Goal: Task Accomplishment & Management: Use online tool/utility

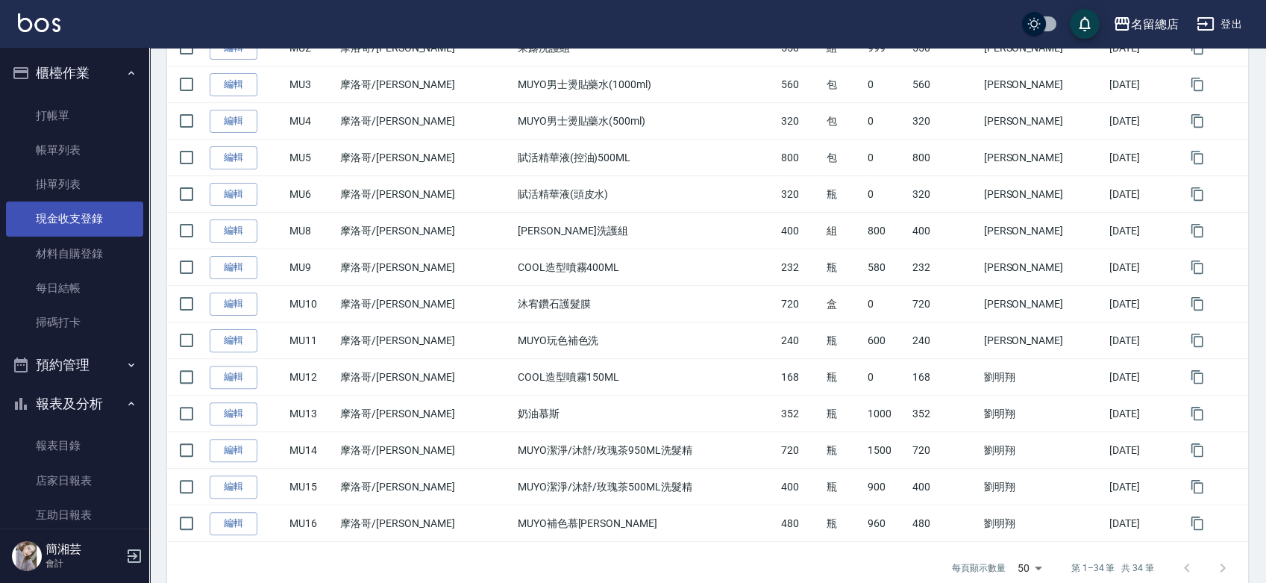
click at [75, 216] on link "現金收支登錄" at bounding box center [74, 218] width 137 height 34
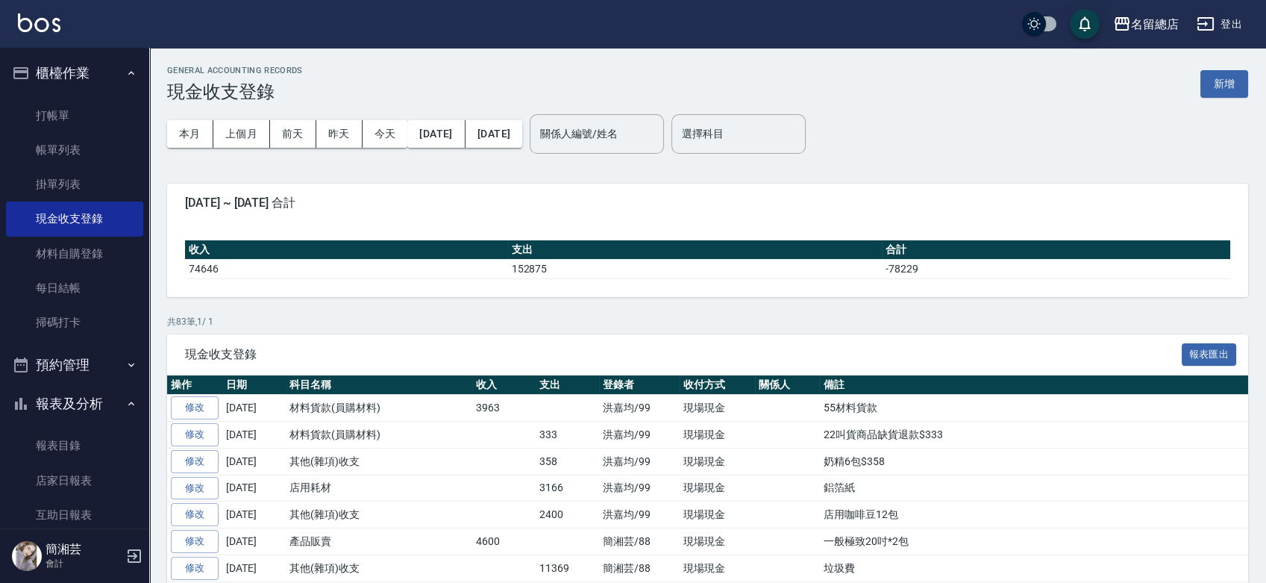
click at [1215, 78] on button "新增" at bounding box center [1225, 84] width 48 height 28
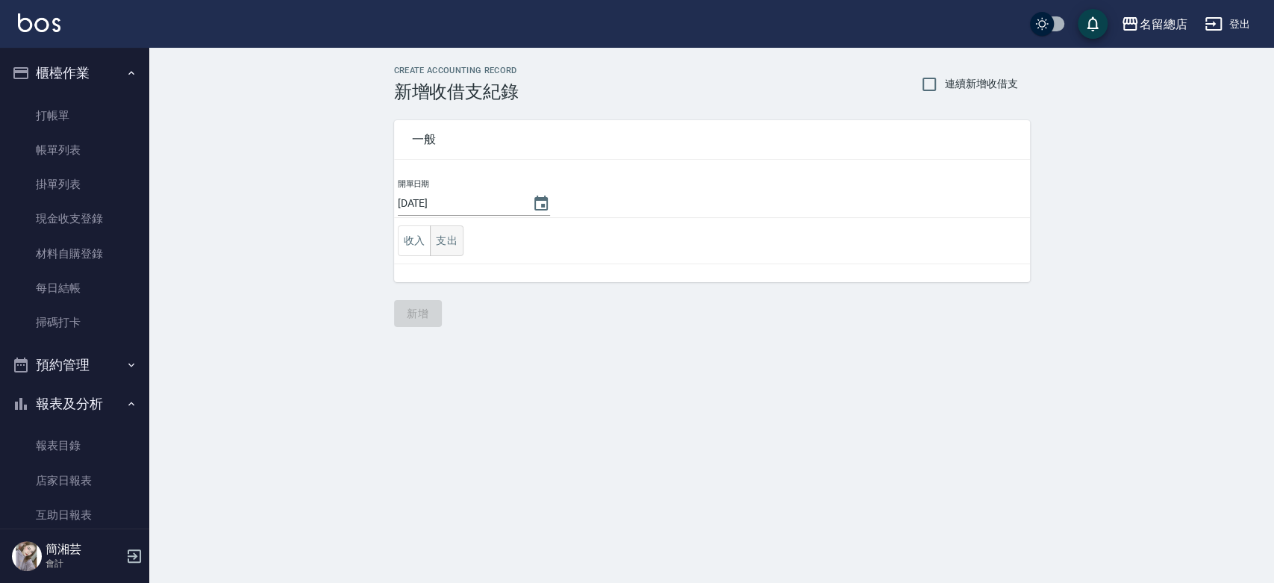
click at [448, 237] on button "支出" at bounding box center [447, 240] width 34 height 31
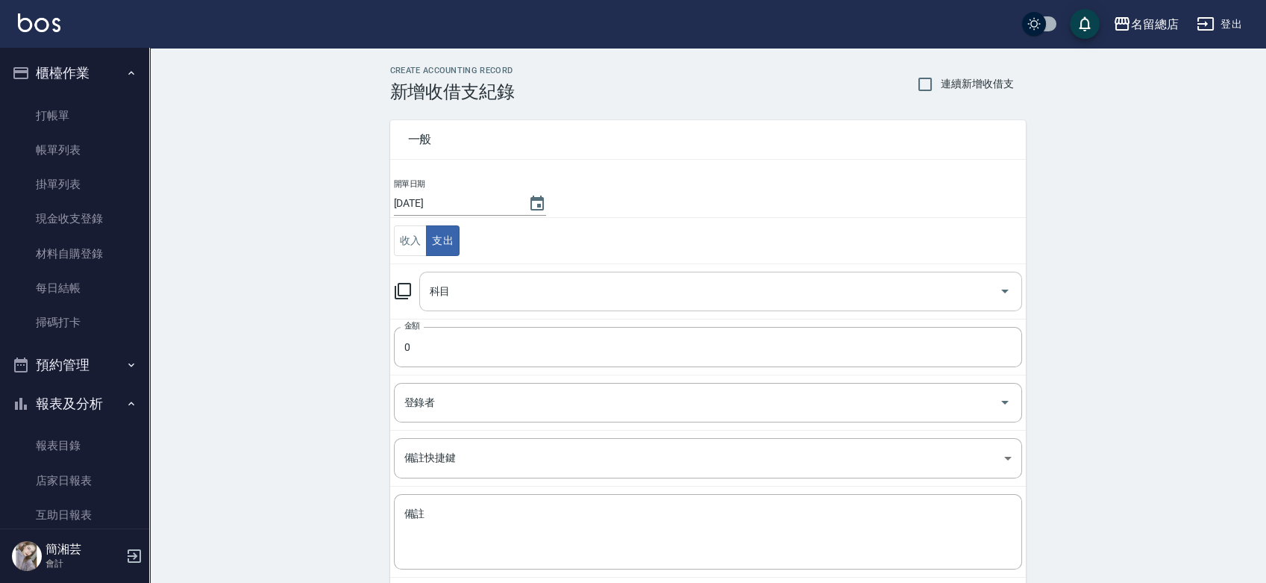
click at [452, 290] on input "科目" at bounding box center [709, 291] width 567 height 26
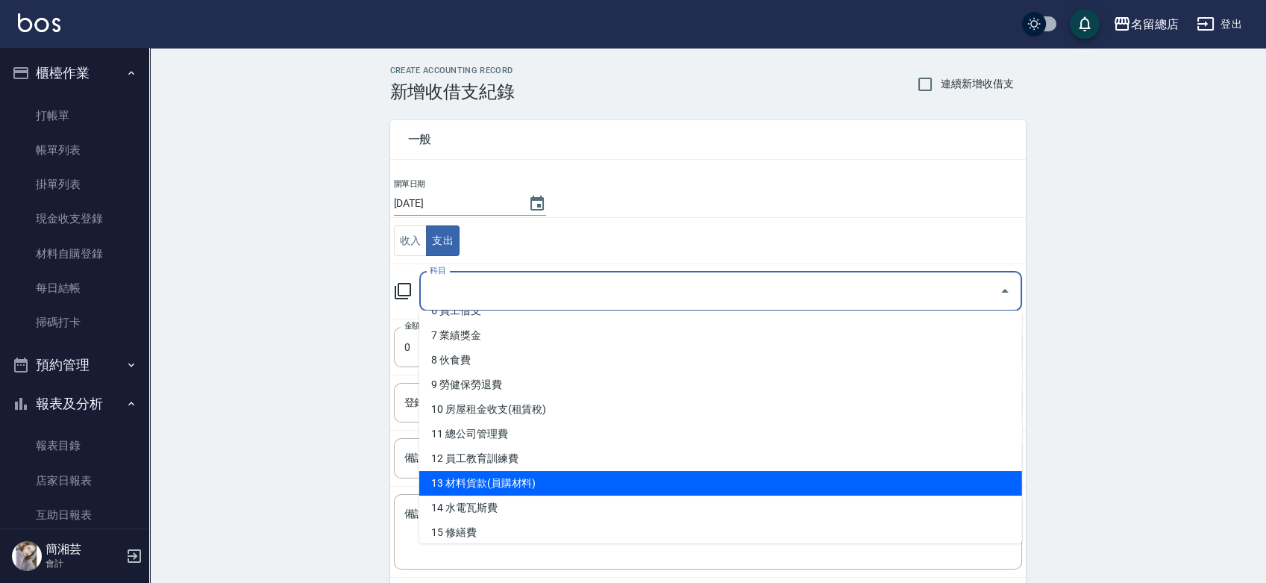
scroll to position [331, 0]
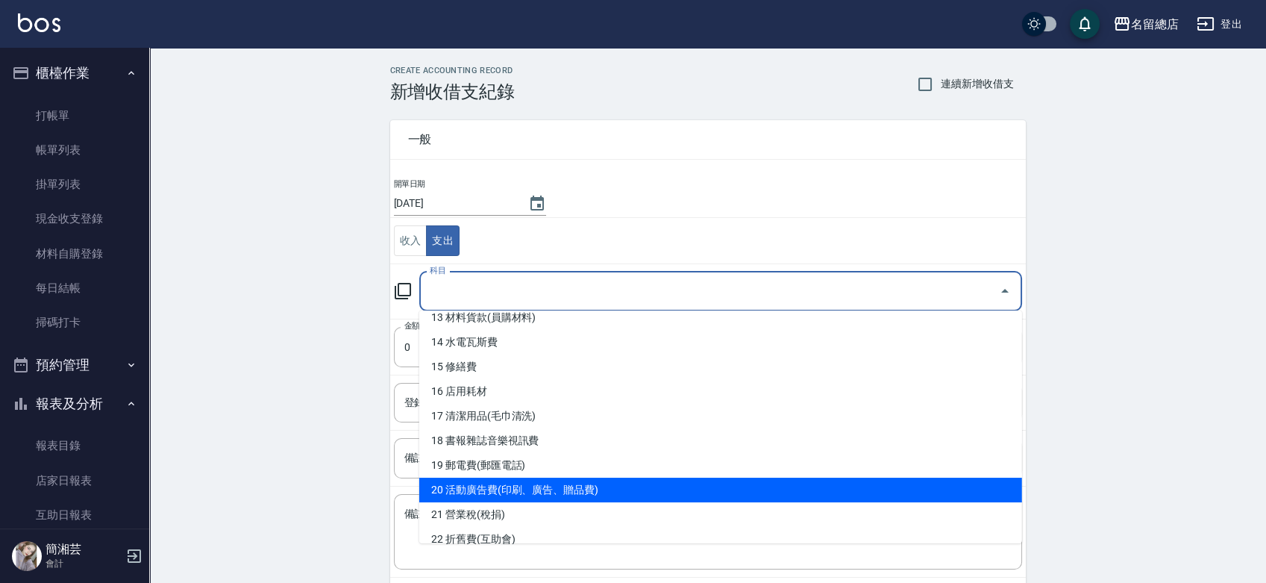
click at [505, 484] on li "20 活動廣告費(印刷、廣告、贈品費)" at bounding box center [720, 490] width 603 height 25
type input "20 活動廣告費(印刷、廣告、贈品費)"
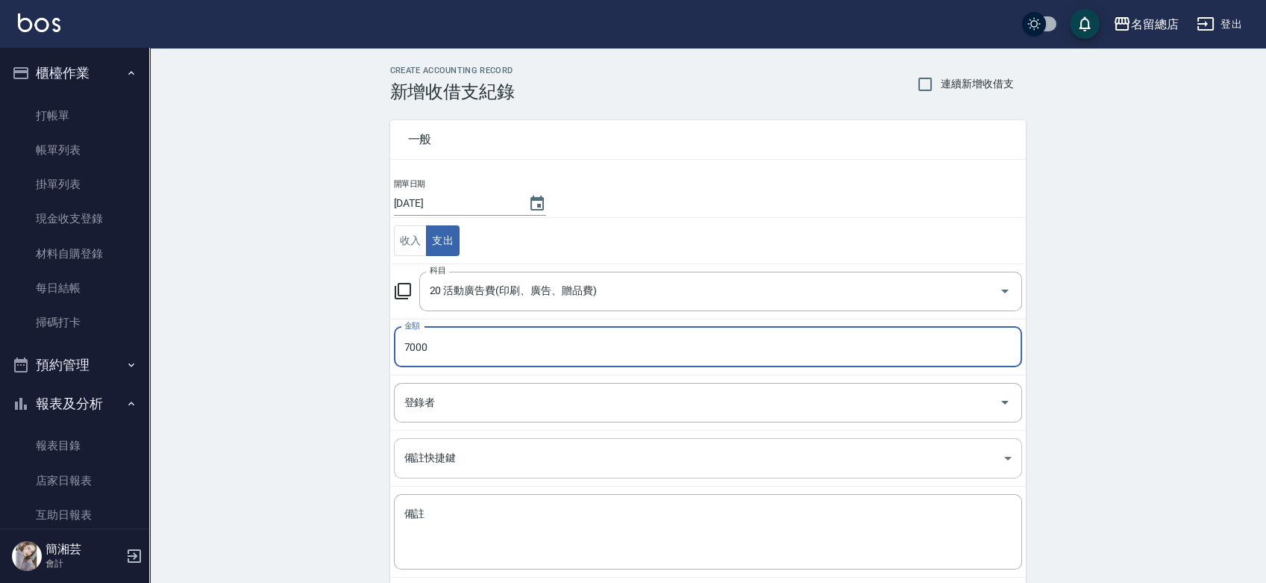
type input "7000"
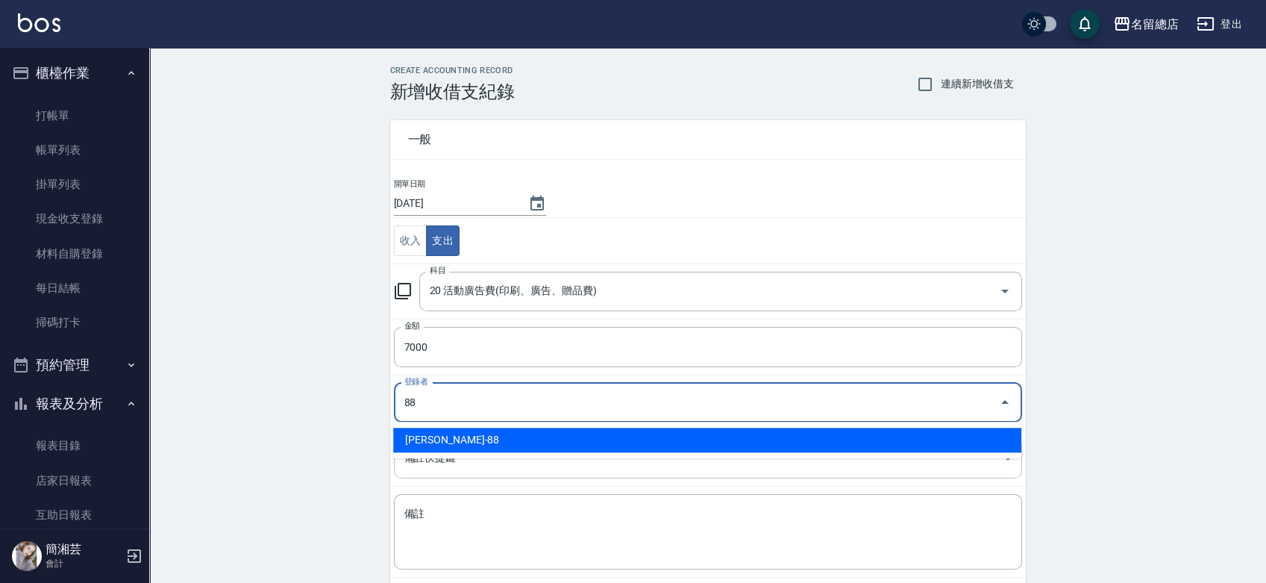
type input "[PERSON_NAME]-88"
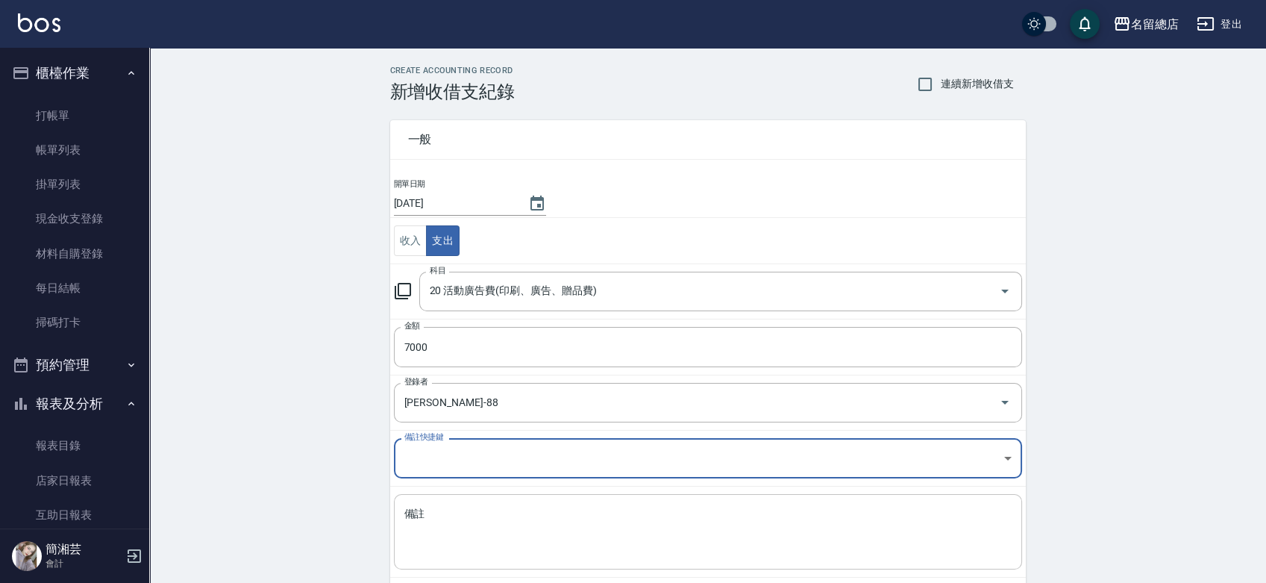
click at [458, 523] on textarea "備註" at bounding box center [707, 532] width 607 height 51
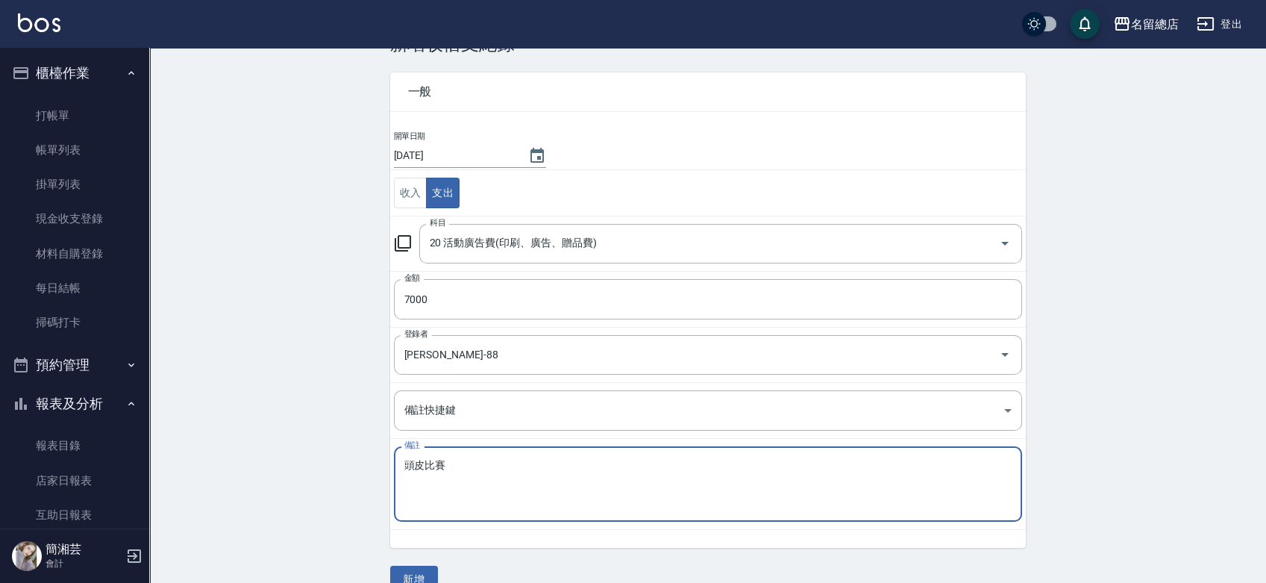
scroll to position [75, 0]
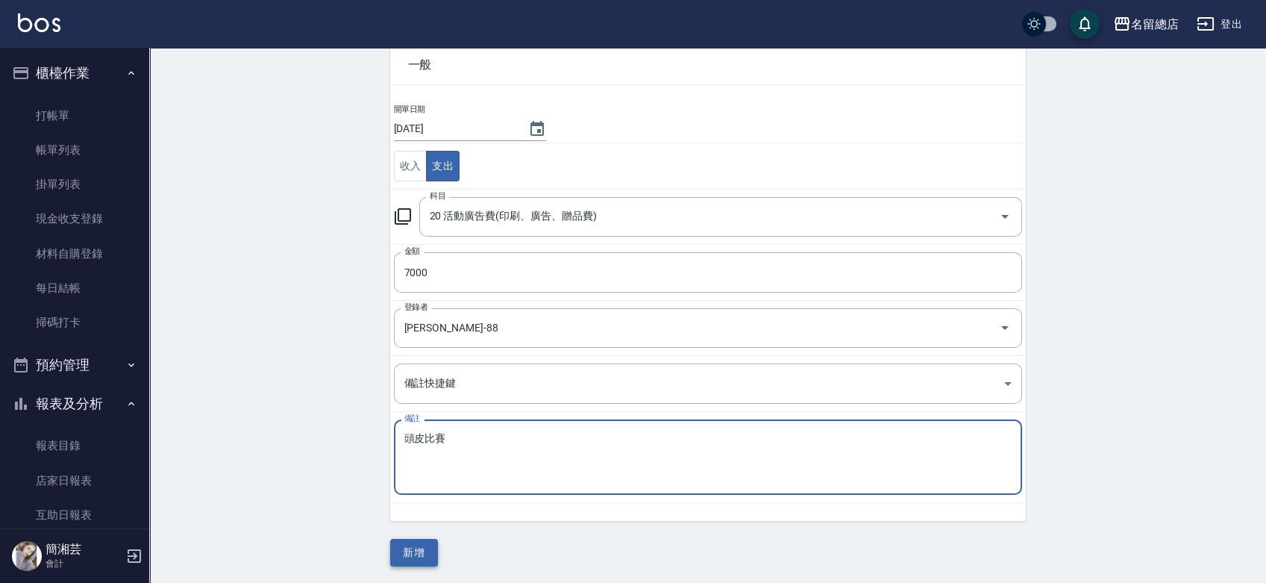
type textarea "頭皮比賽"
click at [416, 539] on button "新增" at bounding box center [414, 553] width 48 height 28
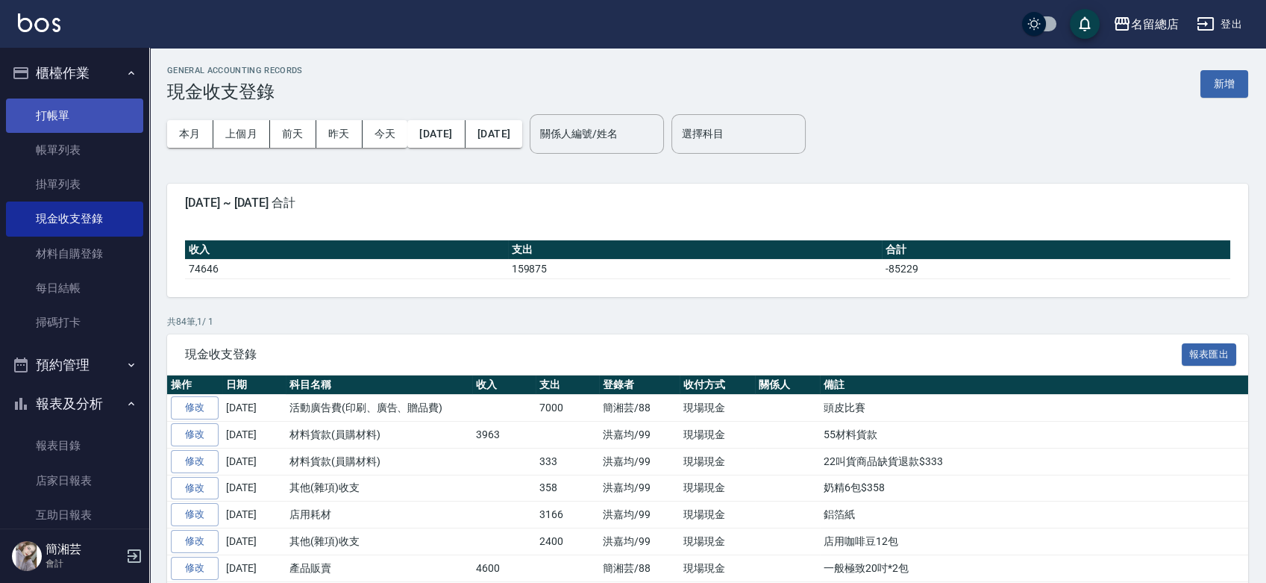
click at [72, 110] on link "打帳單" at bounding box center [74, 115] width 137 height 34
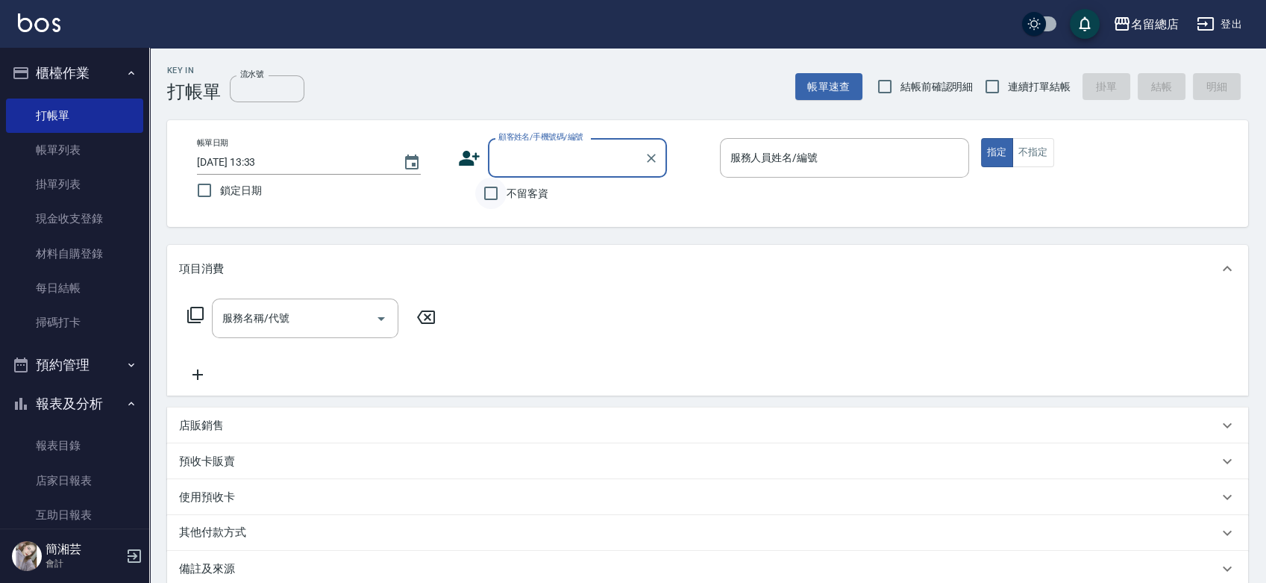
click at [492, 187] on input "不留客資" at bounding box center [490, 193] width 31 height 31
checkbox input "true"
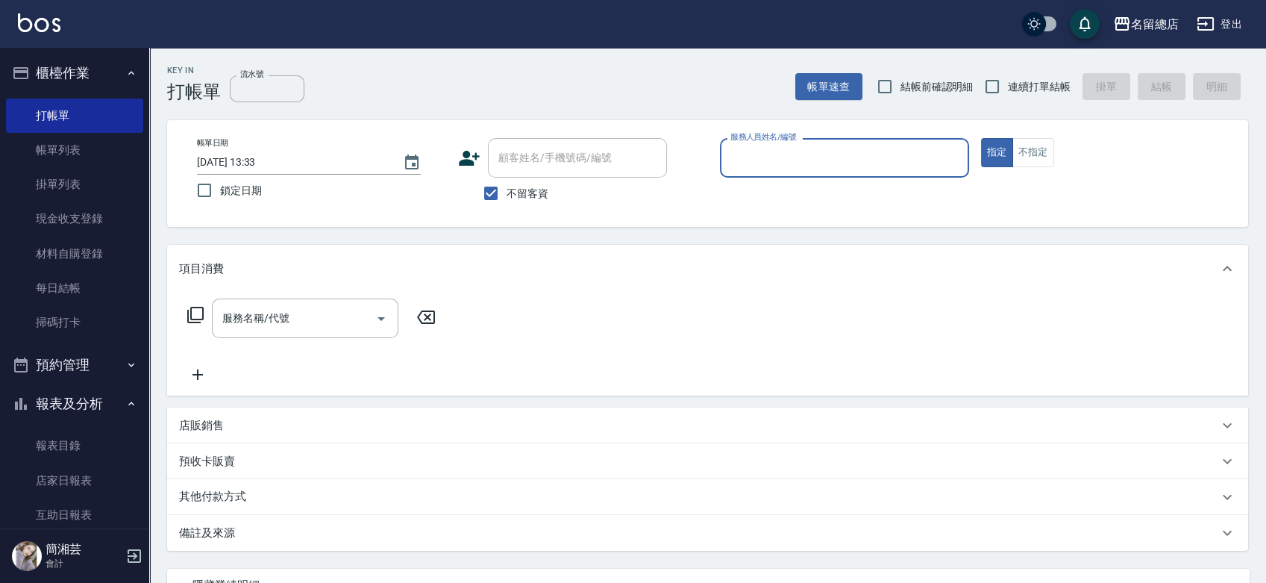
click at [1019, 95] on label "連續打單結帳" at bounding box center [1024, 86] width 94 height 31
click at [1008, 95] on input "連續打單結帳" at bounding box center [992, 86] width 31 height 31
checkbox input "true"
click at [851, 148] on input "服務人員姓名/編號" at bounding box center [845, 158] width 236 height 26
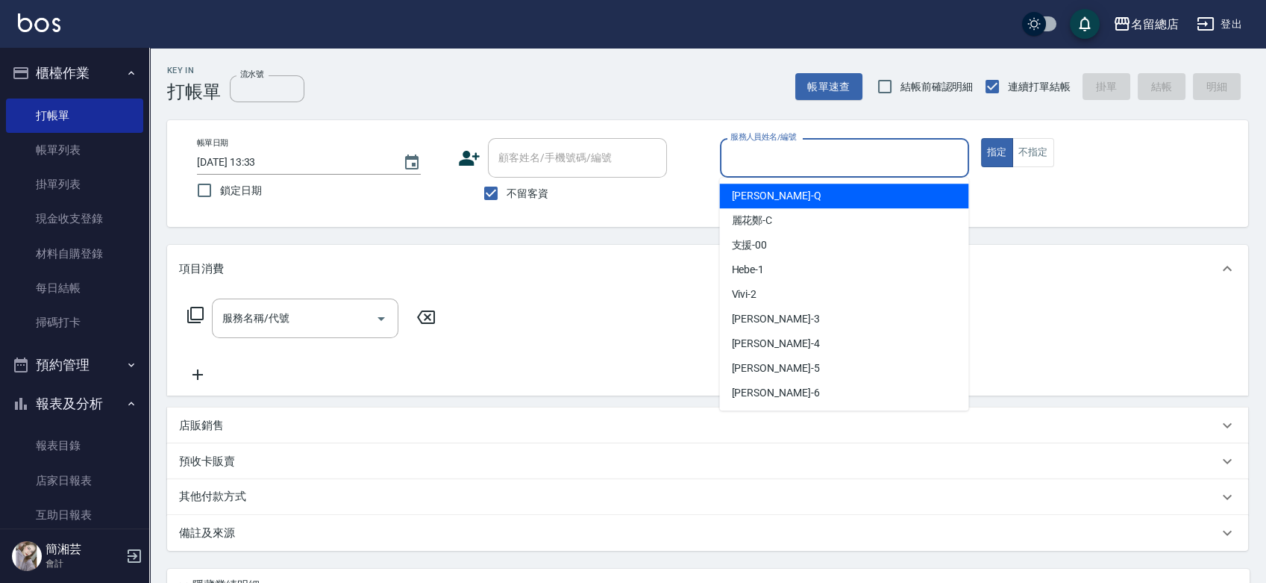
type input "ㄋ"
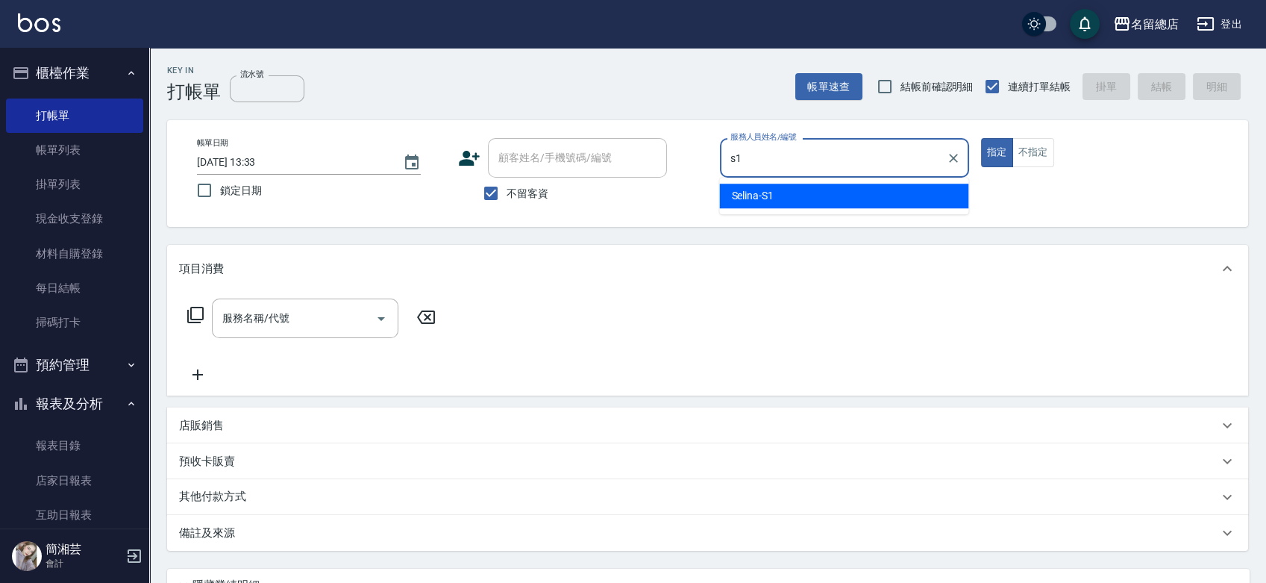
type input "Selina-S1"
type button "true"
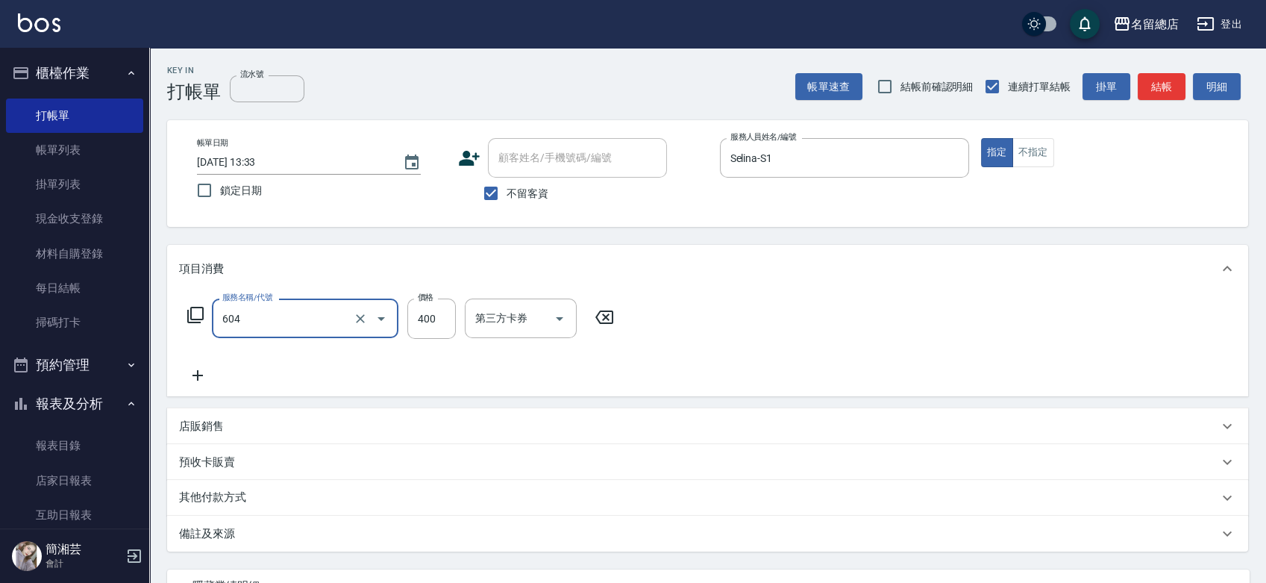
type input "健康洗髮(604)"
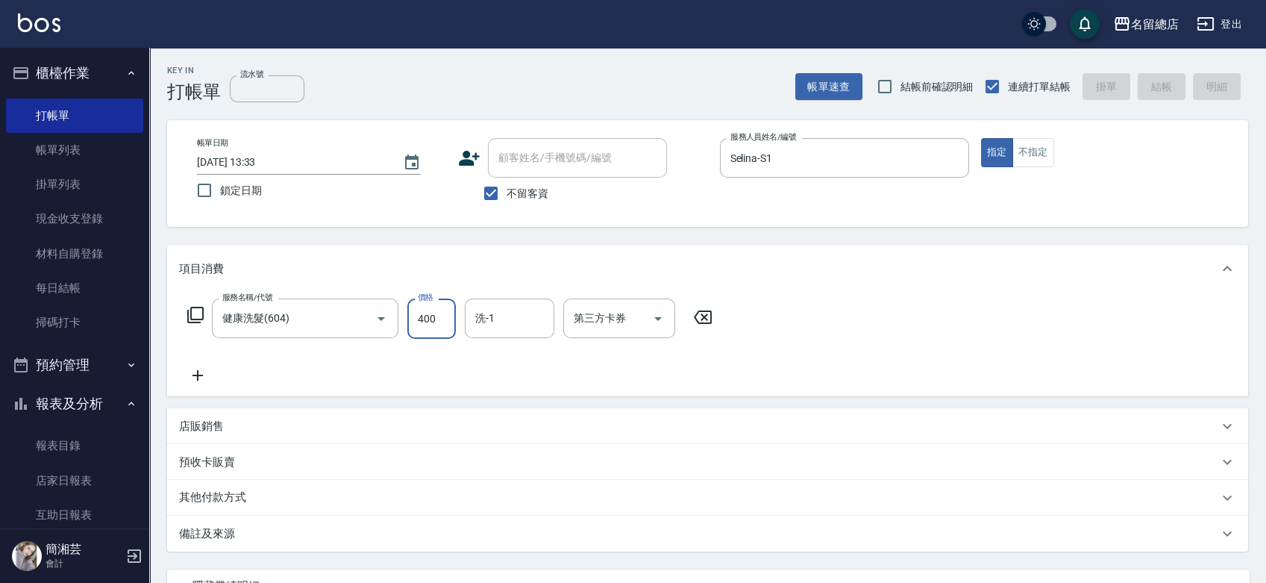
type input "[DATE] 13:58"
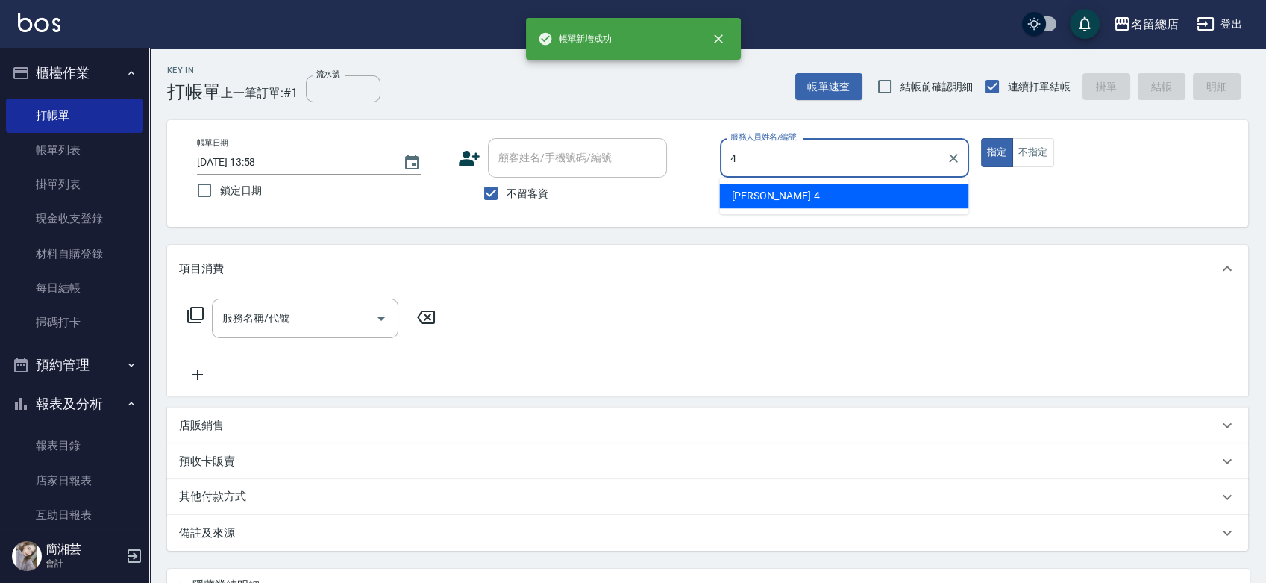
type input "[PERSON_NAME]-4"
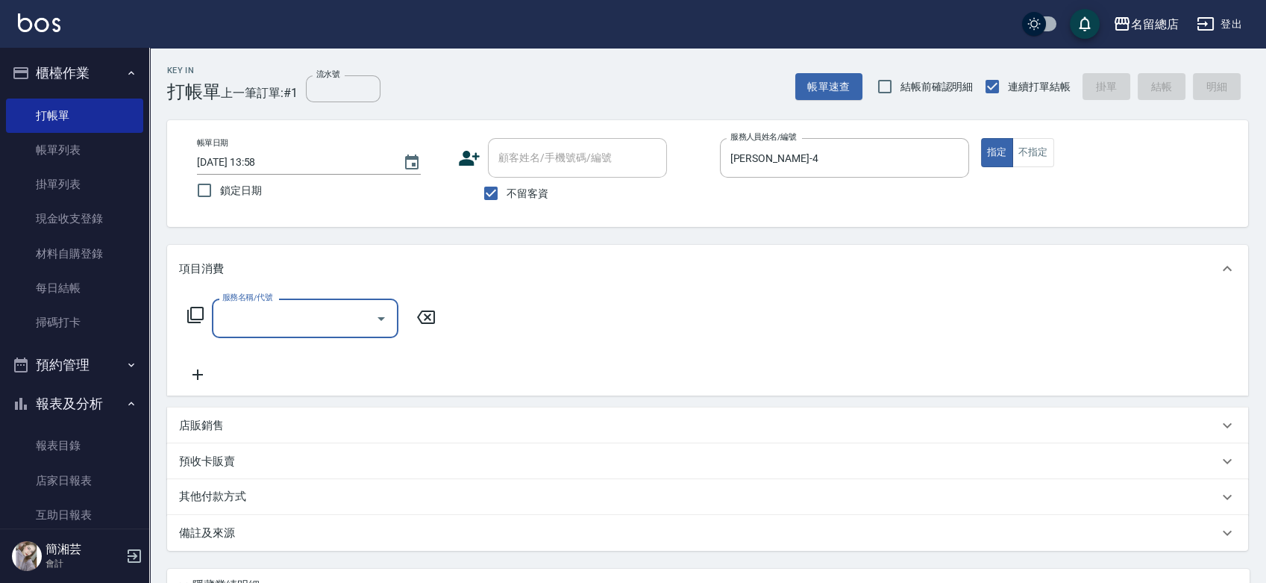
drag, startPoint x: 482, startPoint y: 190, endPoint x: 502, endPoint y: 162, distance: 34.2
click at [483, 188] on input "不留客資" at bounding box center [490, 193] width 31 height 31
checkbox input "false"
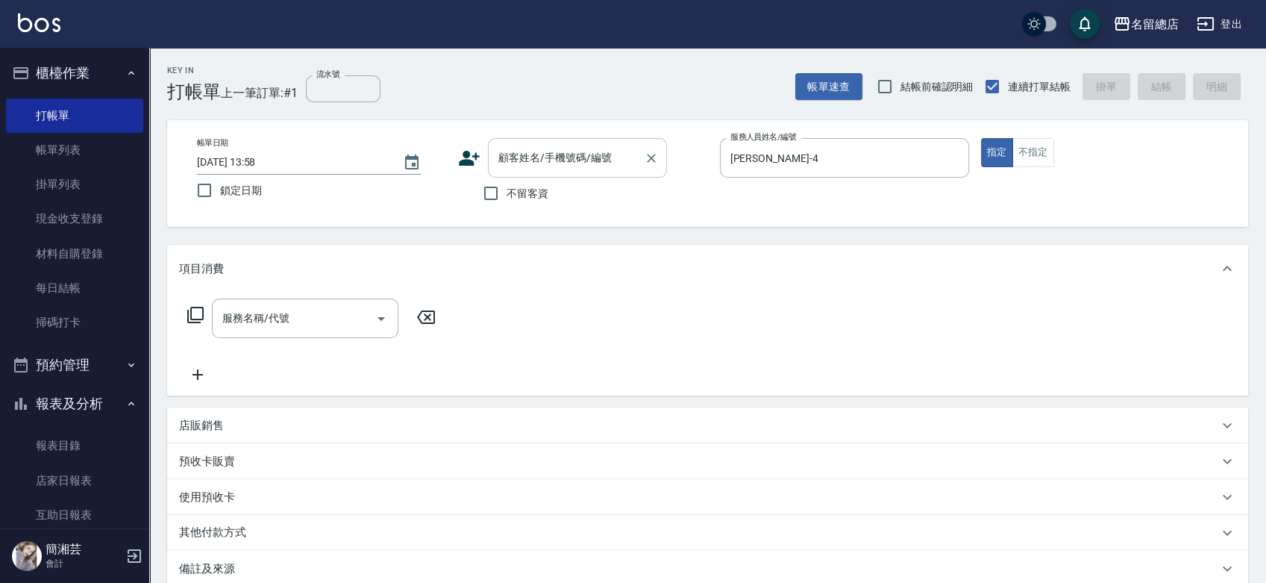
click at [504, 157] on input "顧客姓名/手機號碼/編號" at bounding box center [566, 158] width 143 height 26
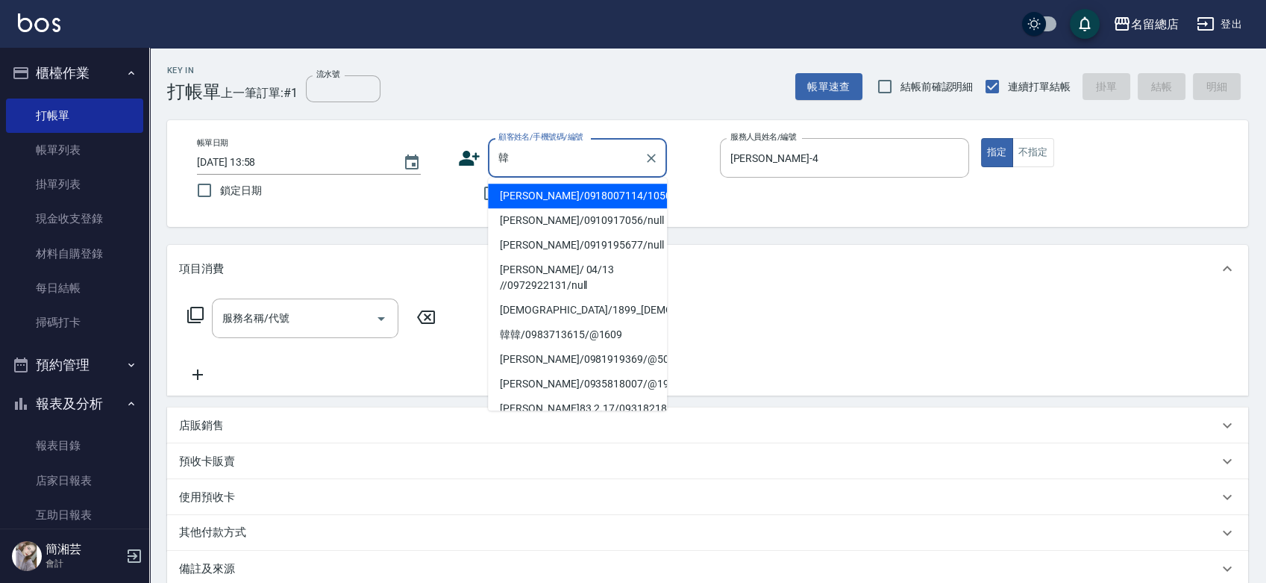
click at [575, 185] on li "[PERSON_NAME]/0918007114/10501" at bounding box center [577, 196] width 179 height 25
type input "[PERSON_NAME]/0918007114/10501"
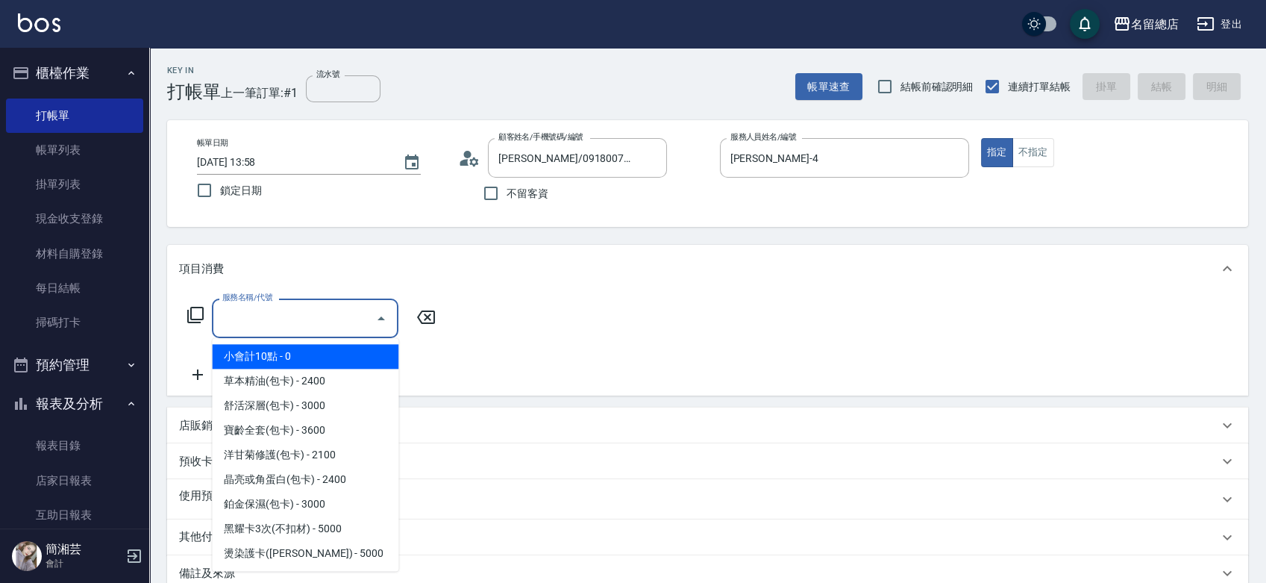
click at [334, 308] on input "服務名稱/代號" at bounding box center [294, 318] width 151 height 26
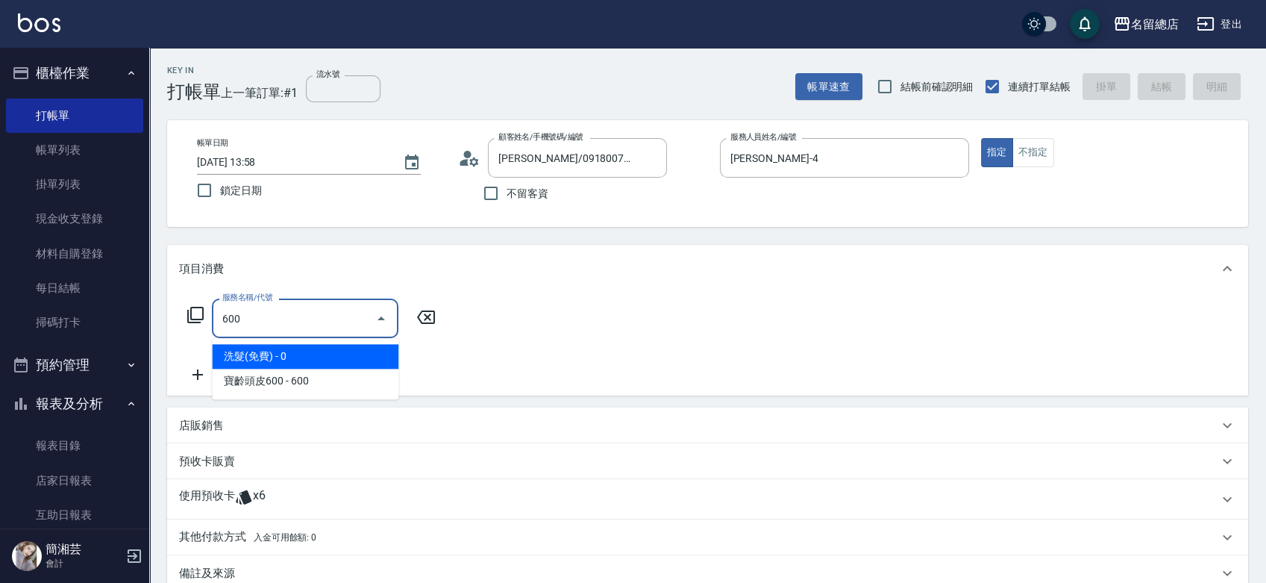
type input "洗髮(免費)(600)"
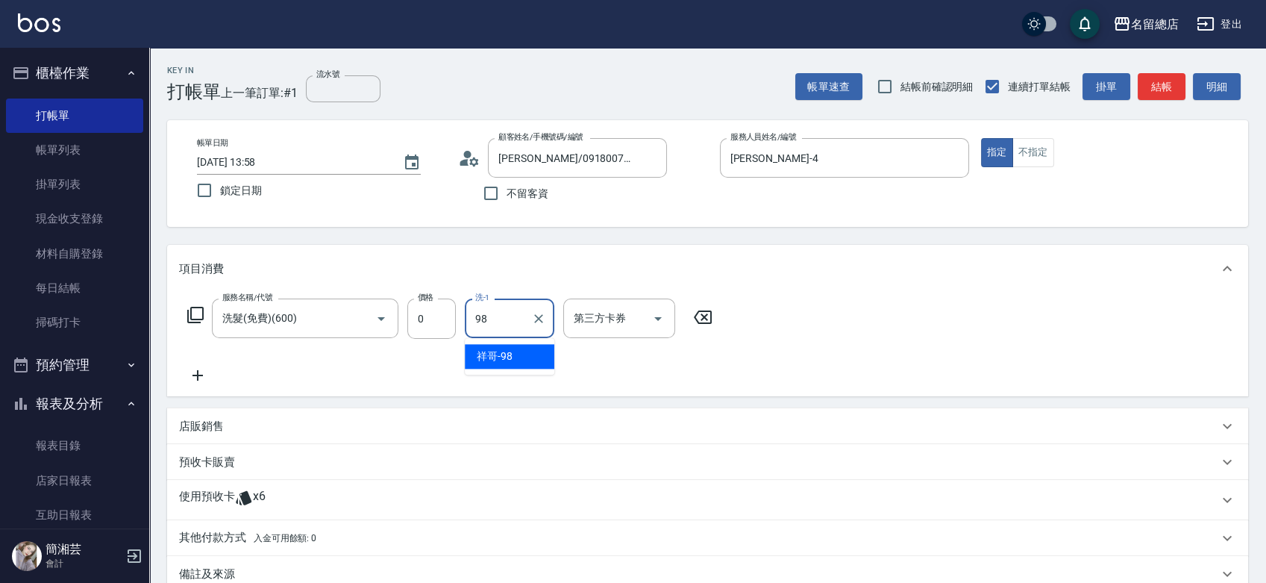
type input "祥哥-98"
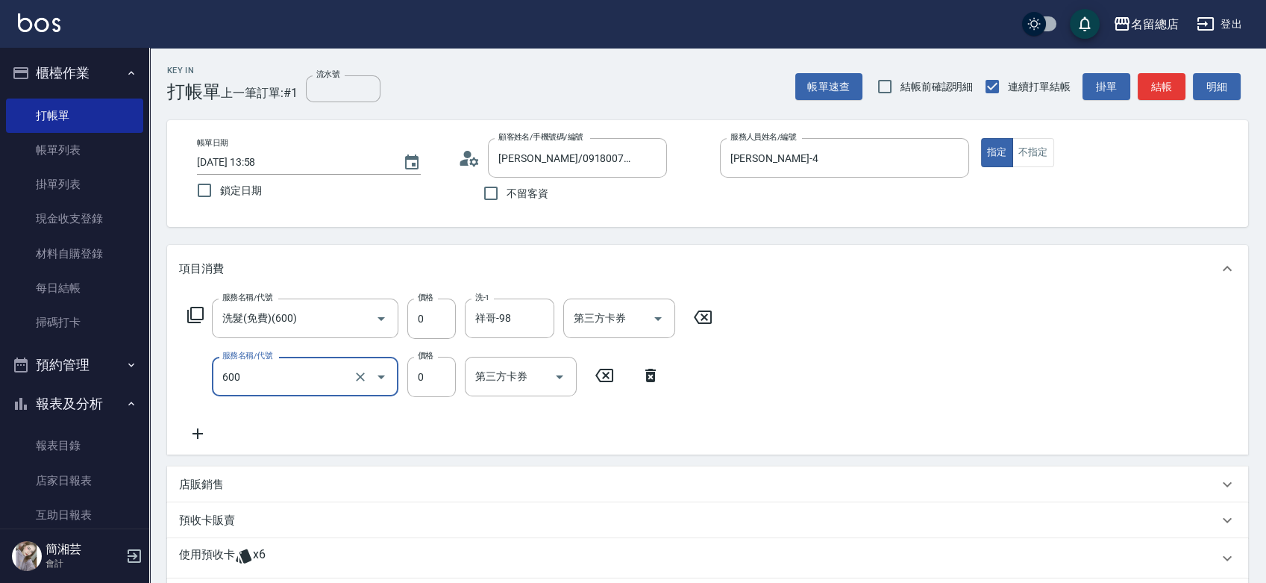
type input "洗髮(免費)(600)"
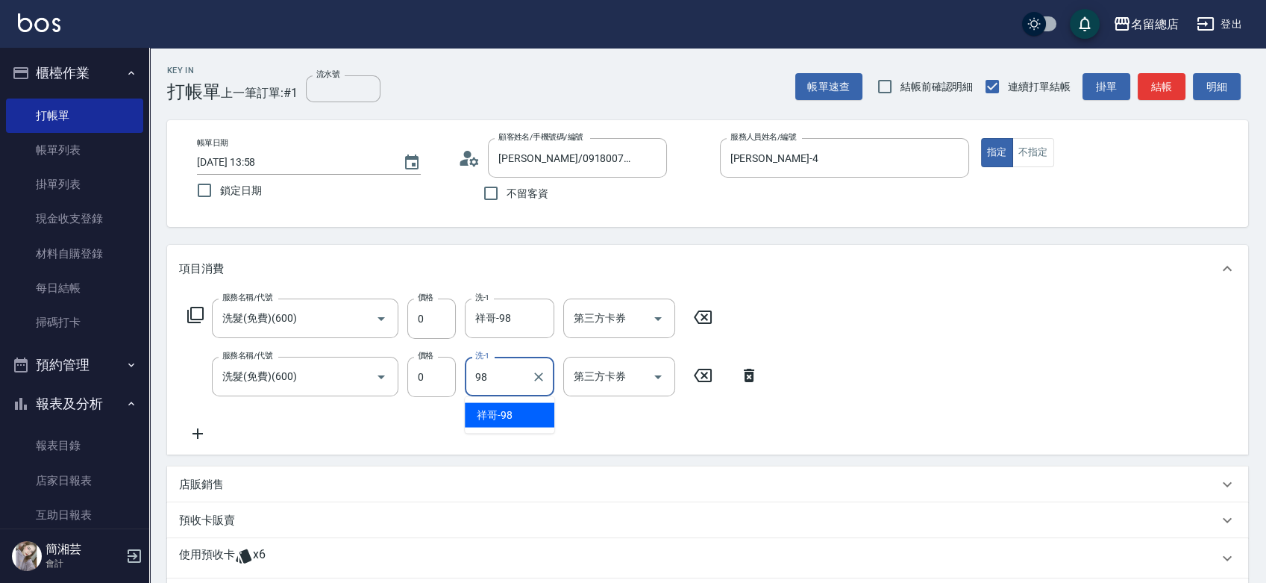
type input "祥哥-98"
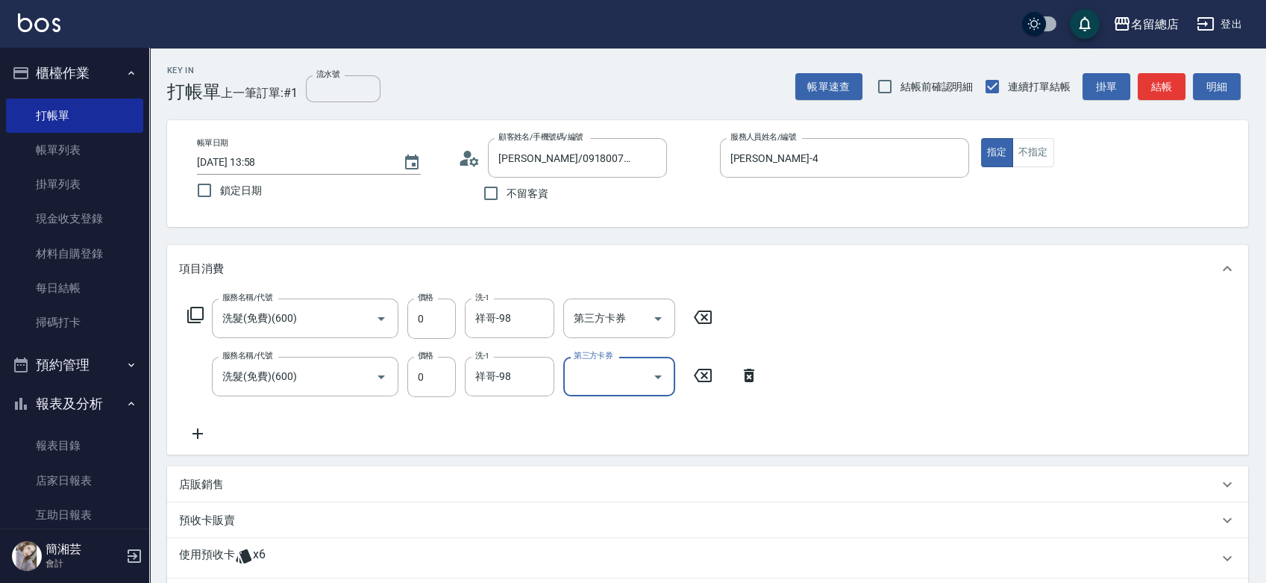
click at [248, 563] on p at bounding box center [244, 558] width 18 height 22
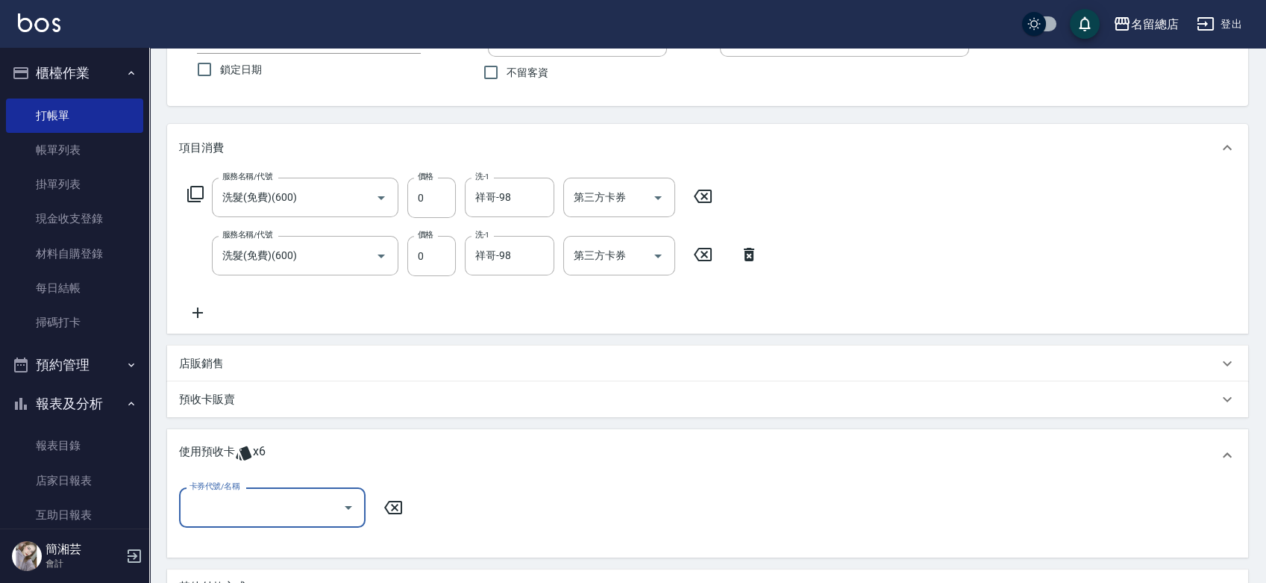
scroll to position [248, 0]
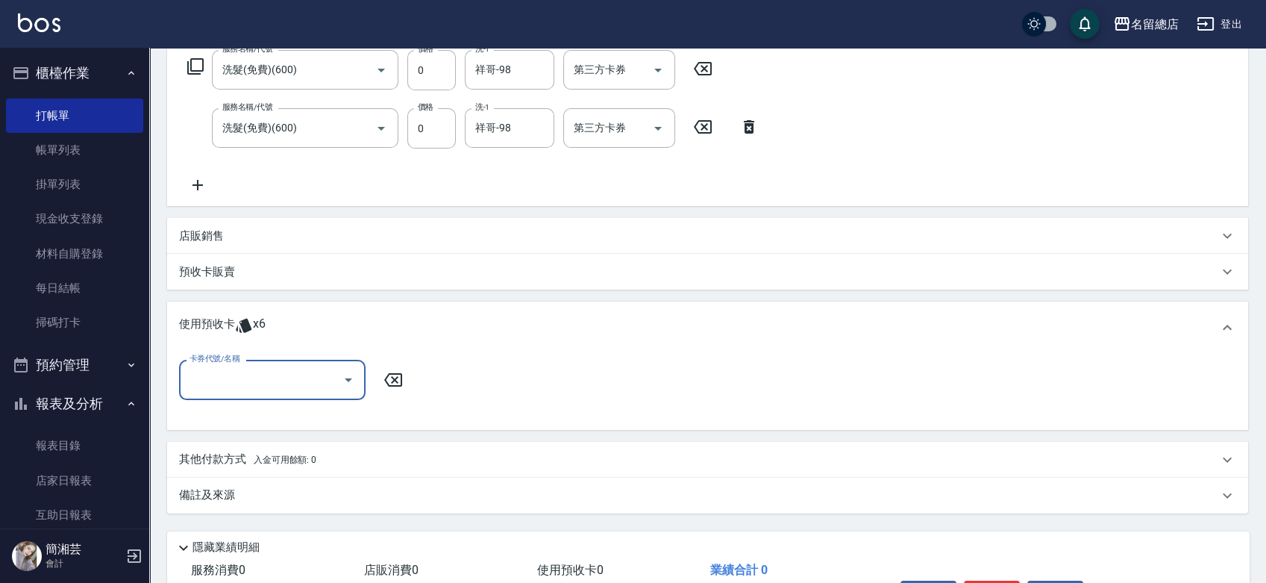
click at [252, 371] on input "卡券代號/名稱" at bounding box center [261, 379] width 151 height 26
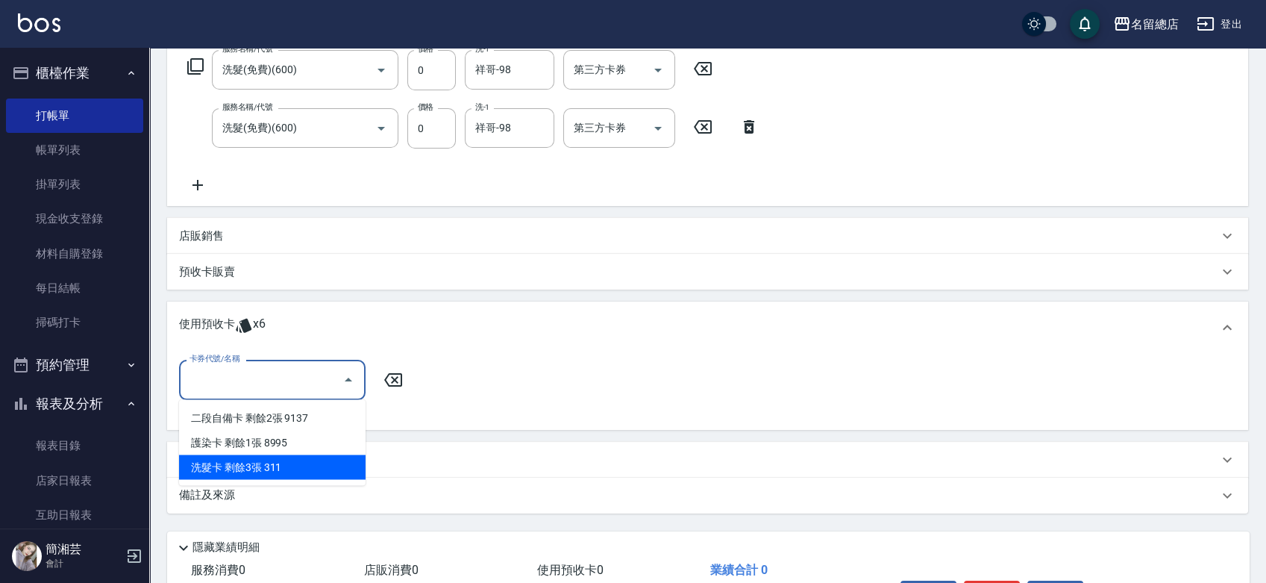
click at [272, 460] on div "洗髮卡 剩餘3張 311" at bounding box center [272, 466] width 187 height 25
type input "洗髮卡 311"
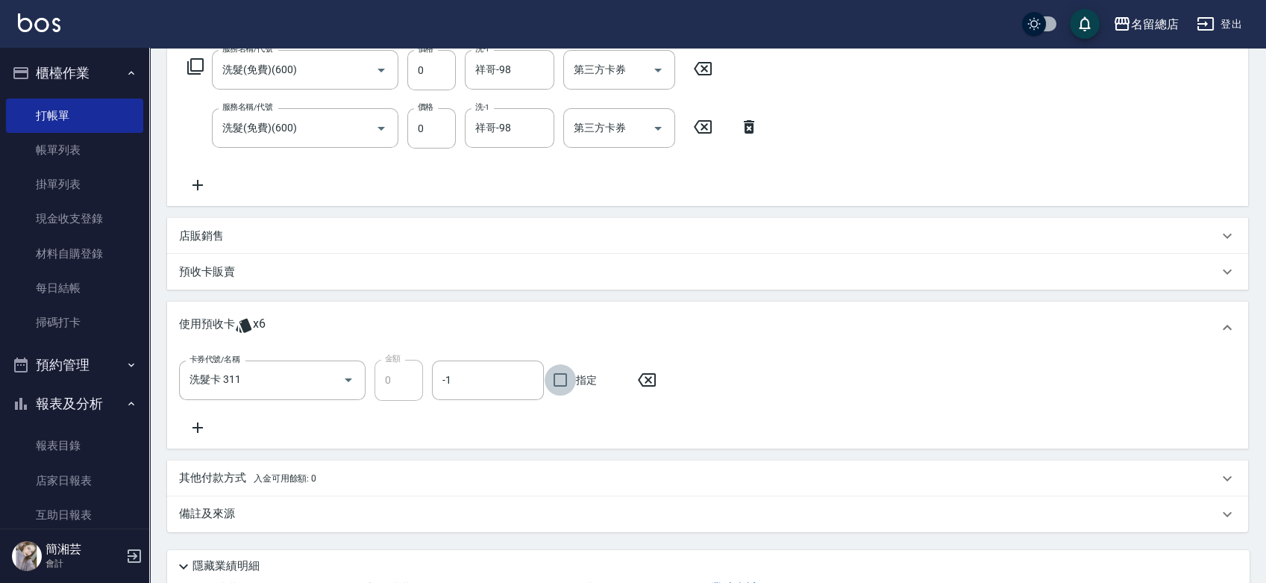
click at [551, 381] on input "指定" at bounding box center [560, 379] width 31 height 31
checkbox input "true"
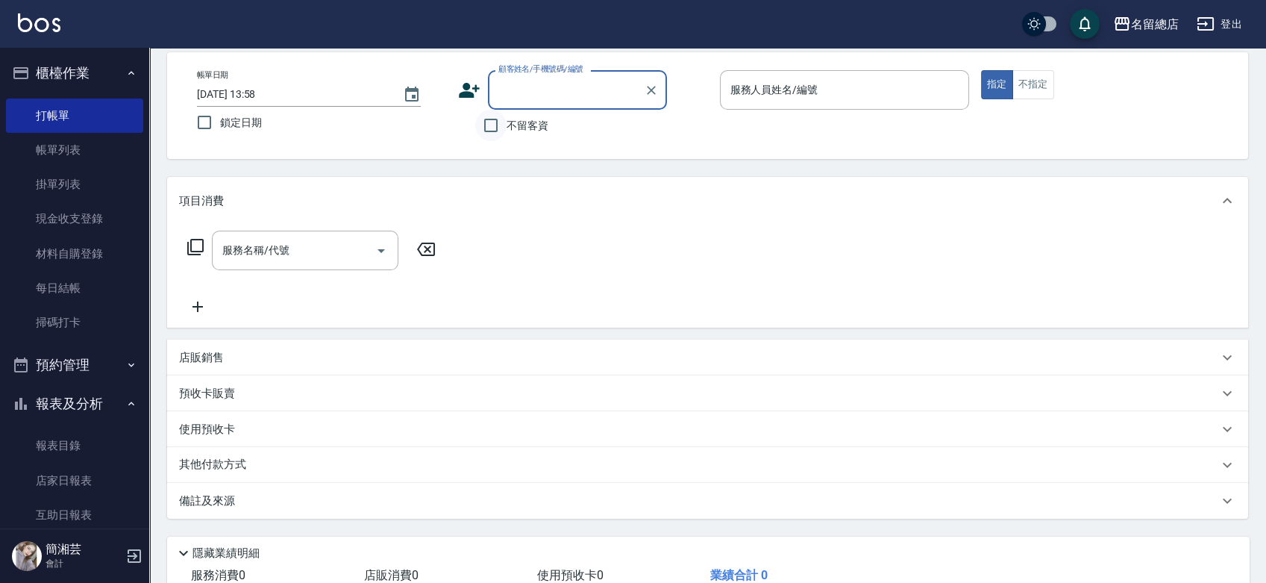
scroll to position [0, 0]
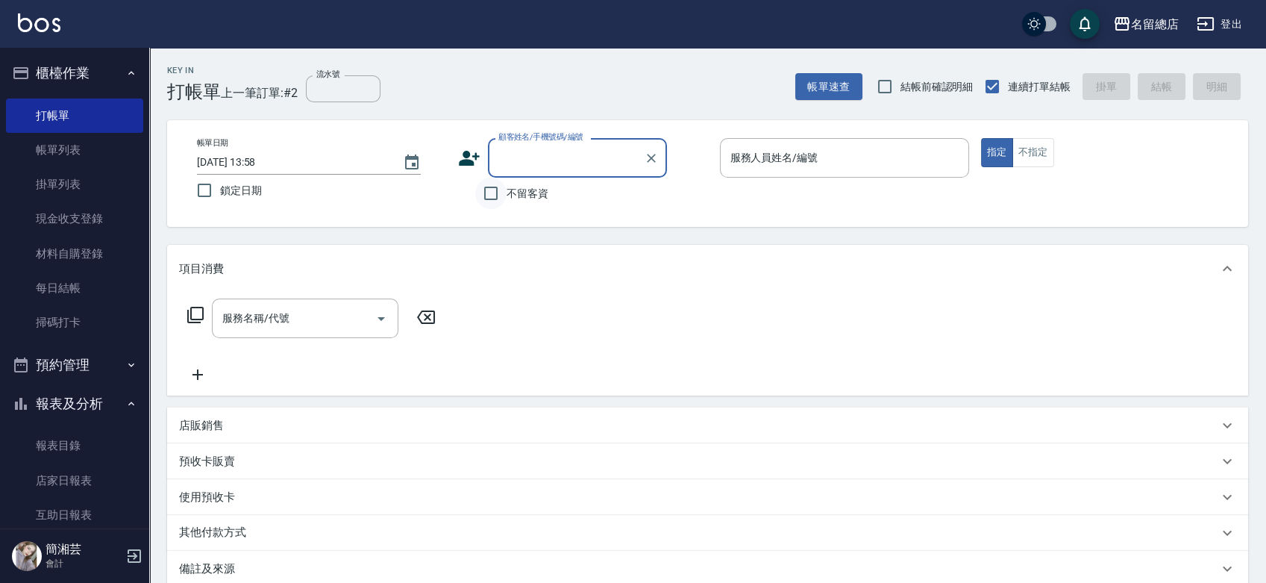
click at [494, 204] on input "不留客資" at bounding box center [490, 193] width 31 height 31
checkbox input "true"
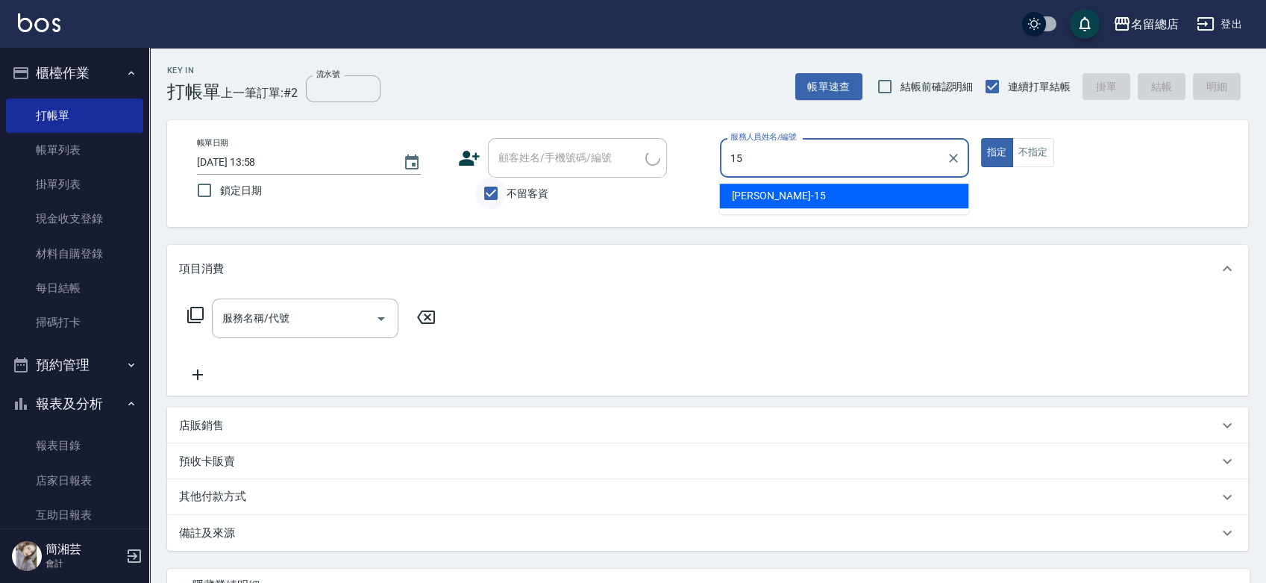
type input "[PERSON_NAME]-15"
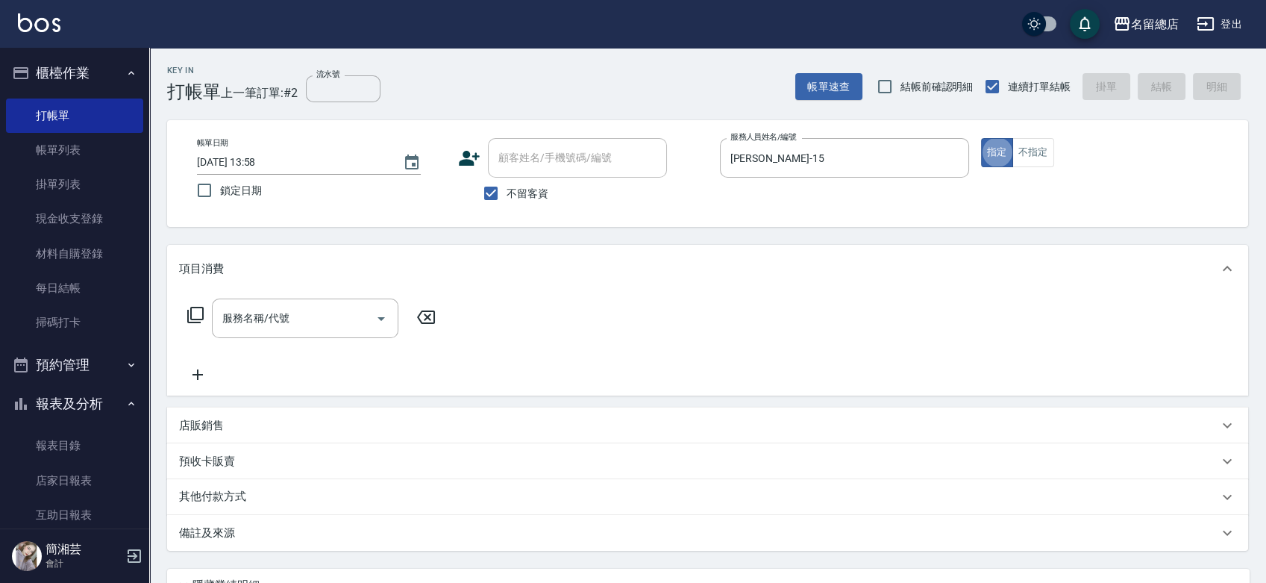
click at [266, 340] on div "服務名稱/代號 服務名稱/代號" at bounding box center [312, 340] width 266 height 85
click at [267, 321] on input "服務名稱/代號" at bounding box center [294, 318] width 151 height 26
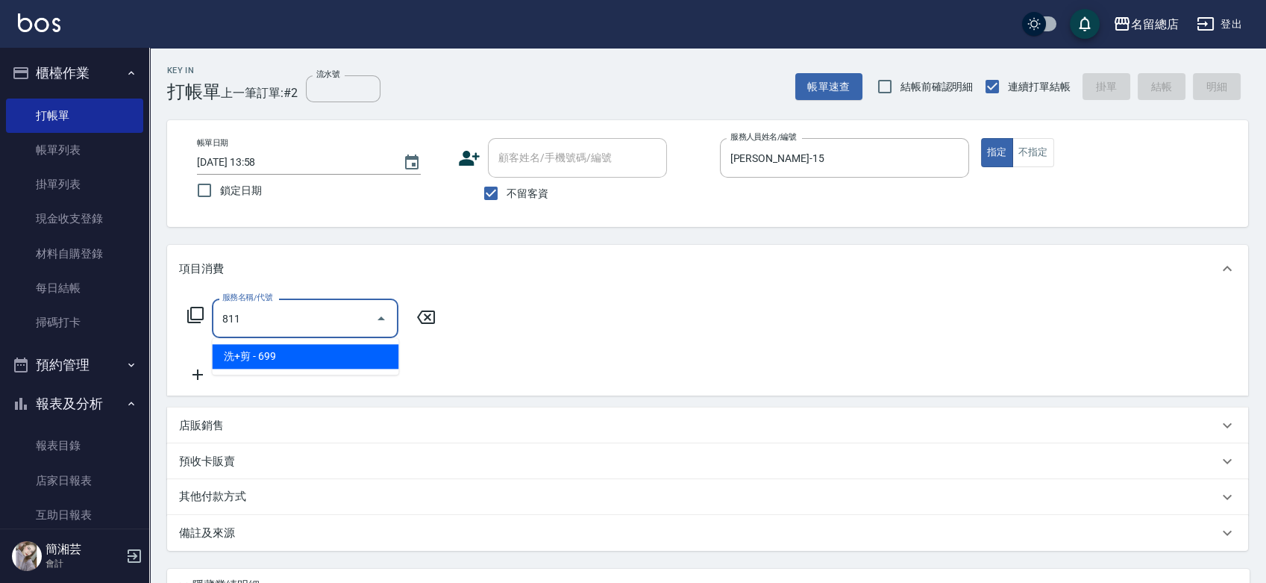
type input "洗+剪(811)"
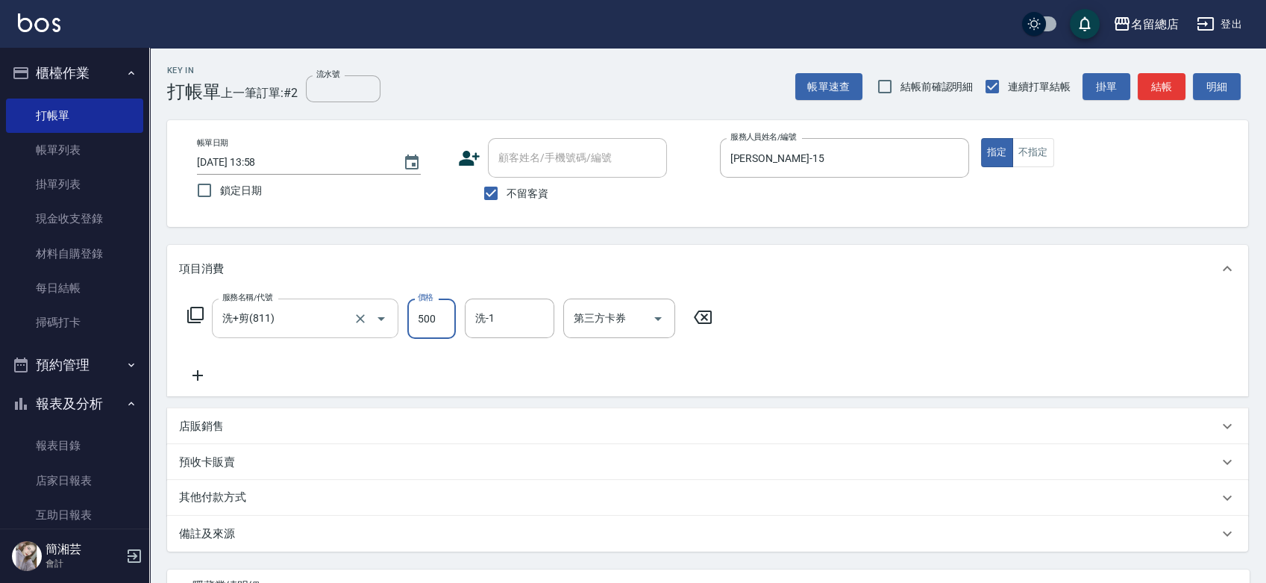
type input "500"
type input "[PERSON_NAME]-31"
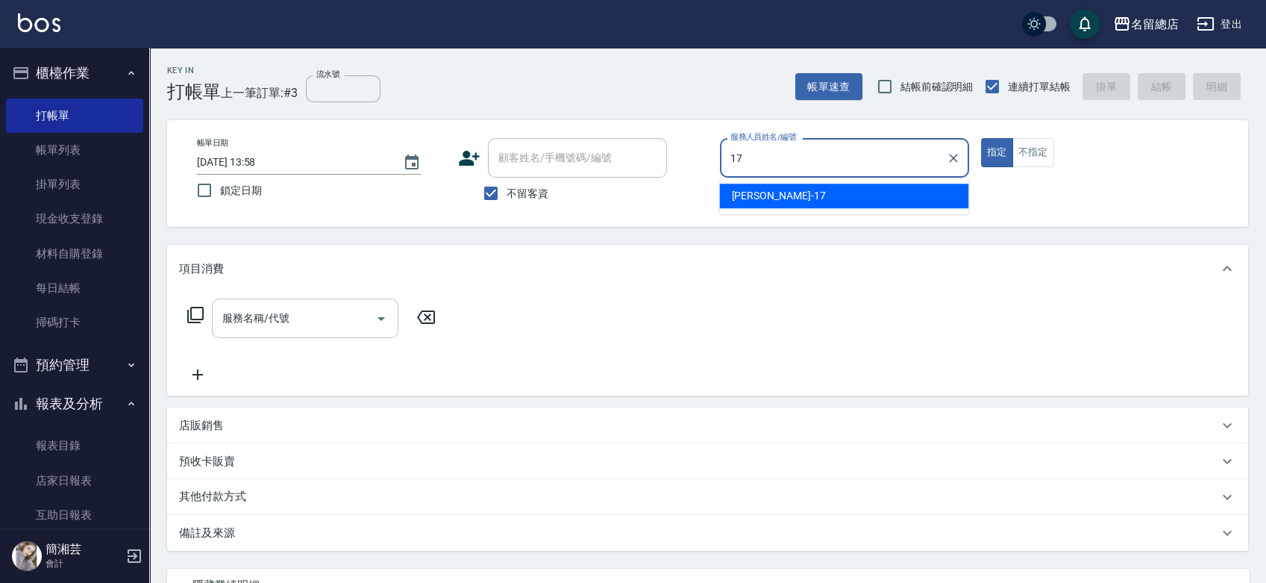
type input "[PERSON_NAME]-17"
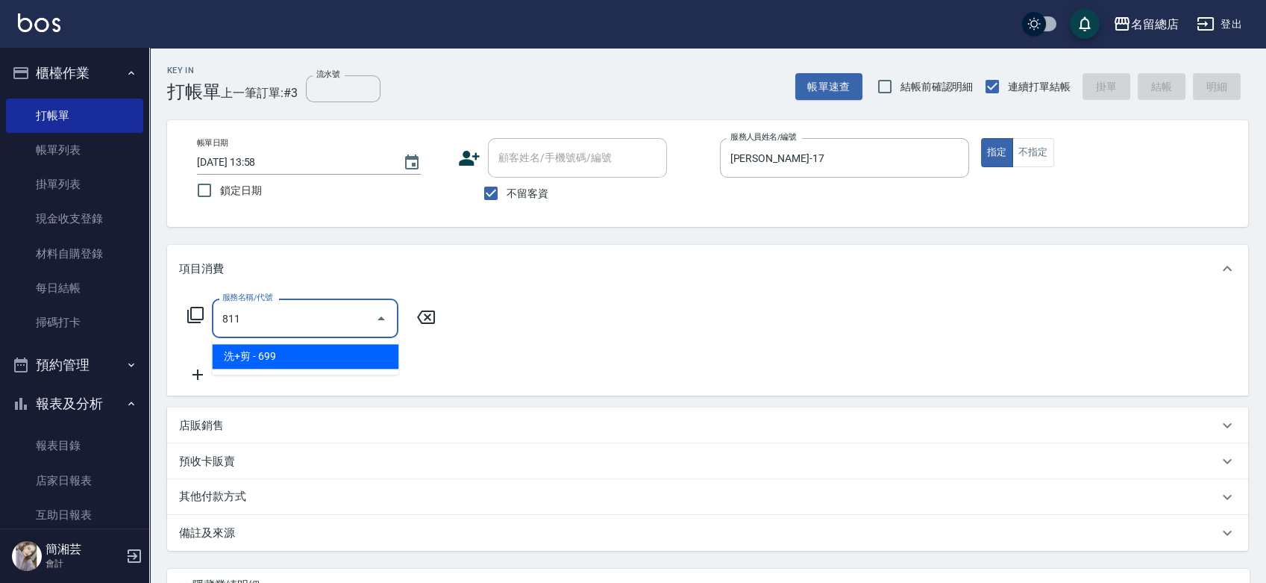
type input "洗+剪(811)"
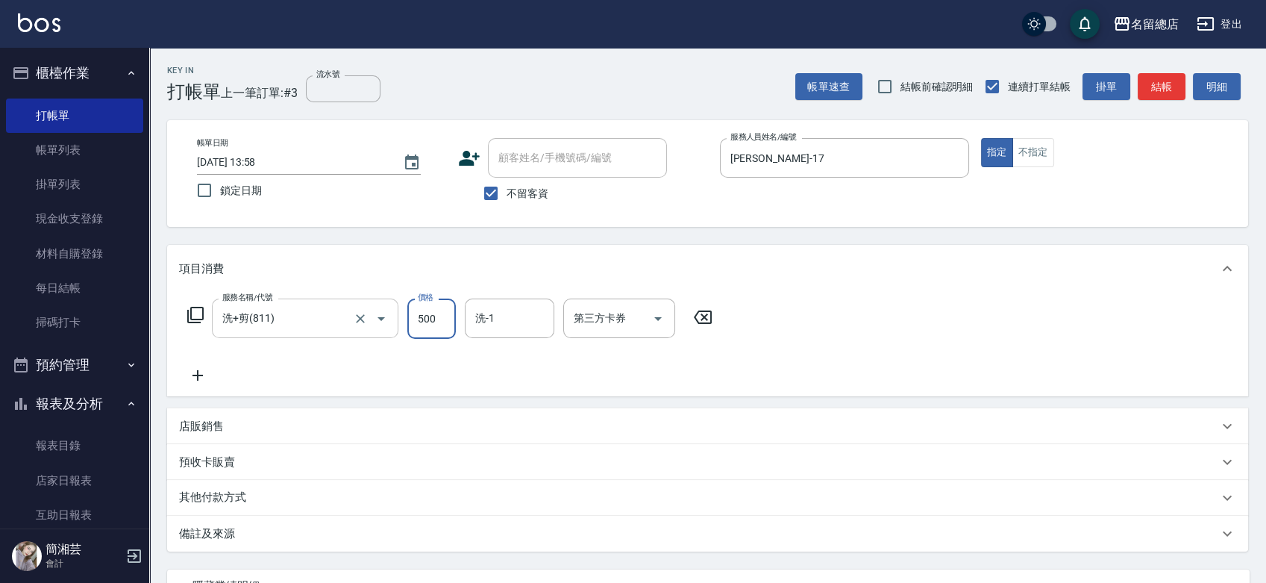
type input "500"
type input "[PERSON_NAME]-42"
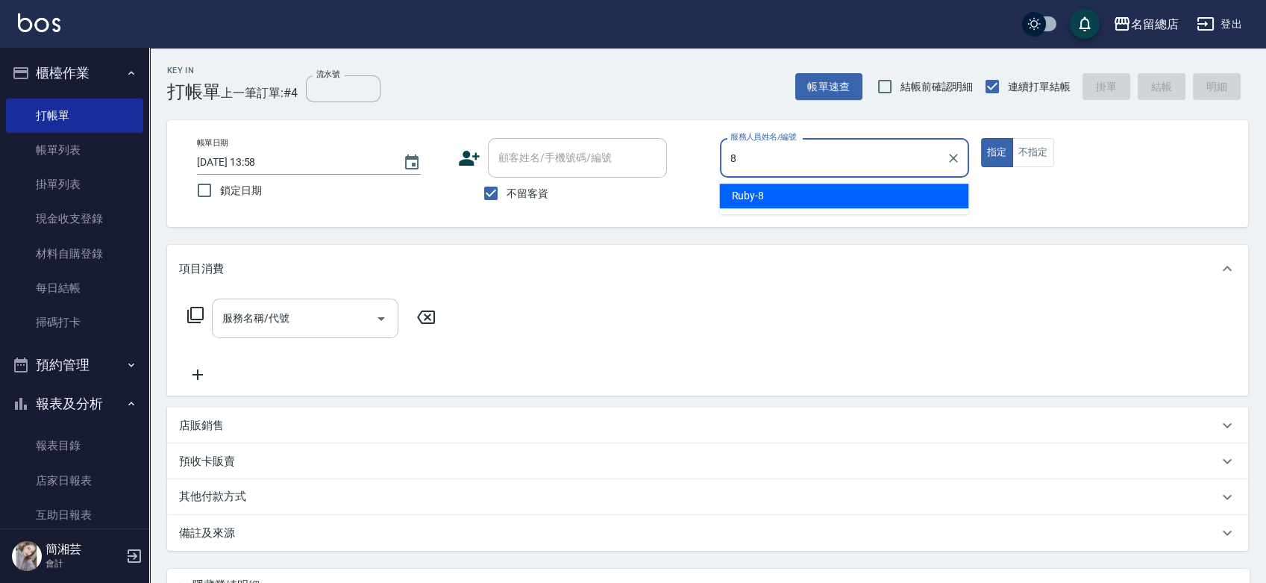
type input "Ruby-8"
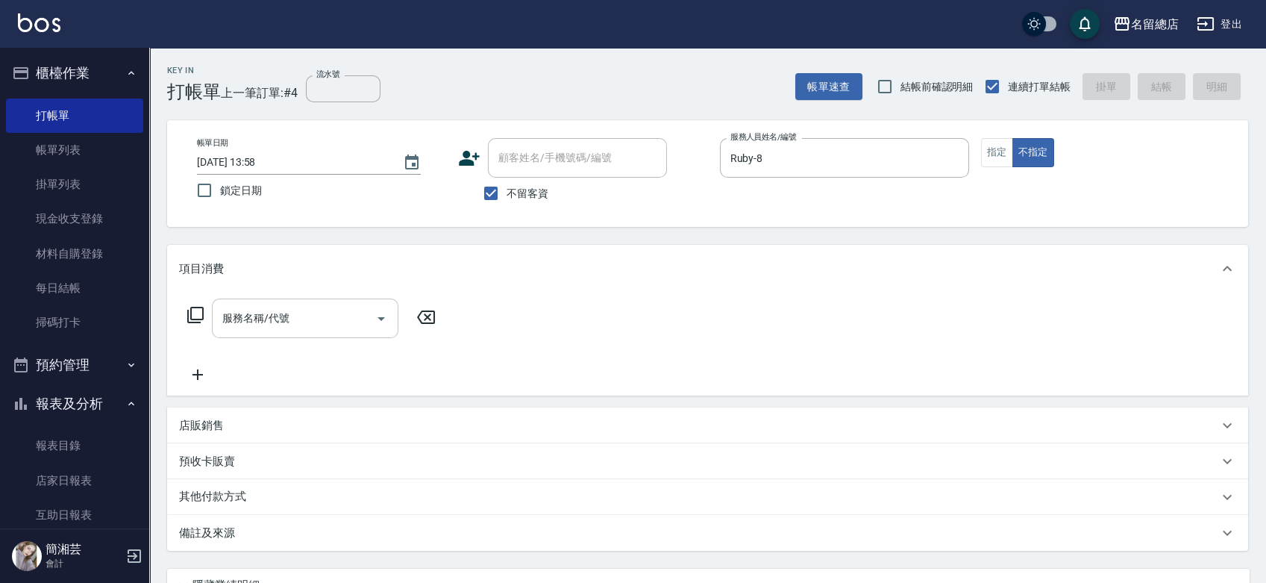
click at [292, 299] on div "服務名稱/代號" at bounding box center [305, 318] width 187 height 40
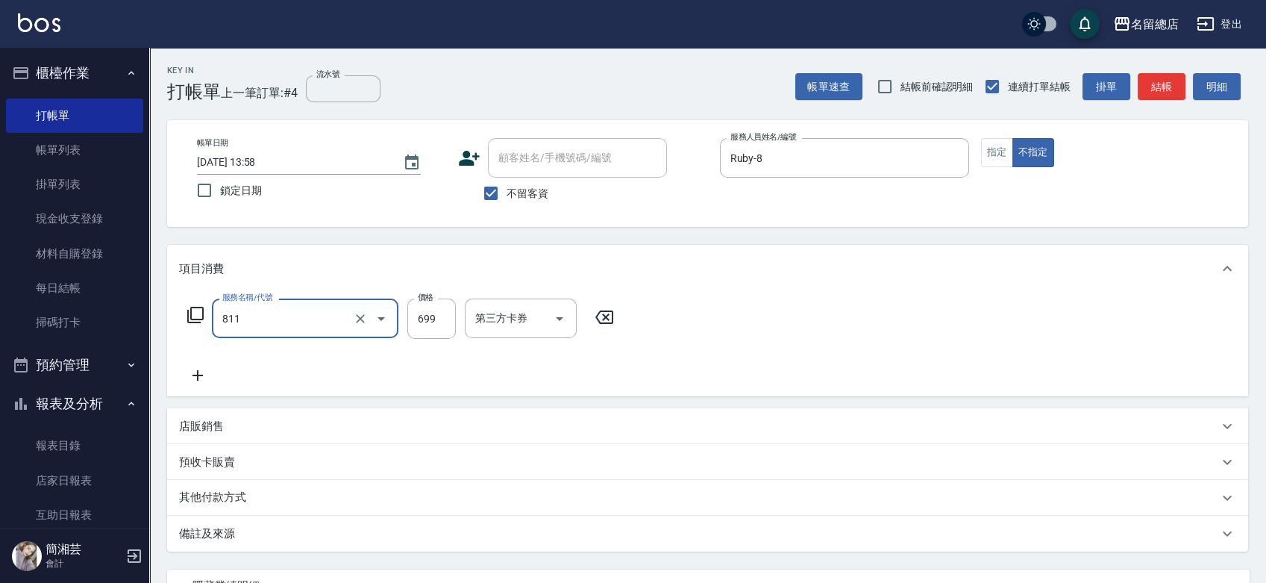
type input "洗+剪(811)"
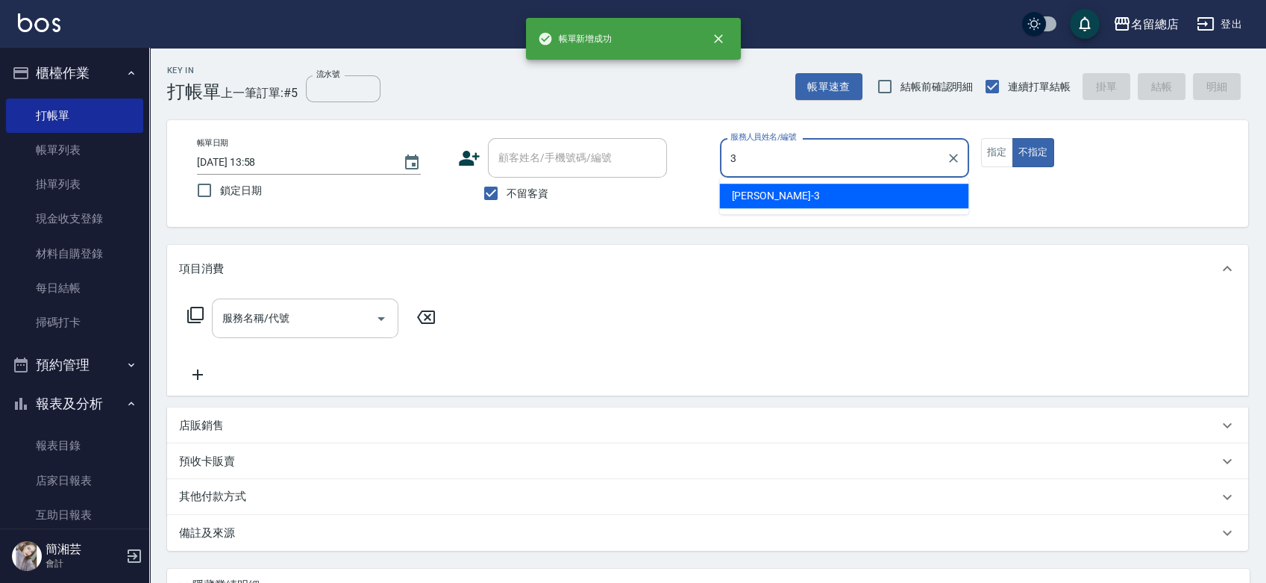
type input "芷涵-3"
type button "false"
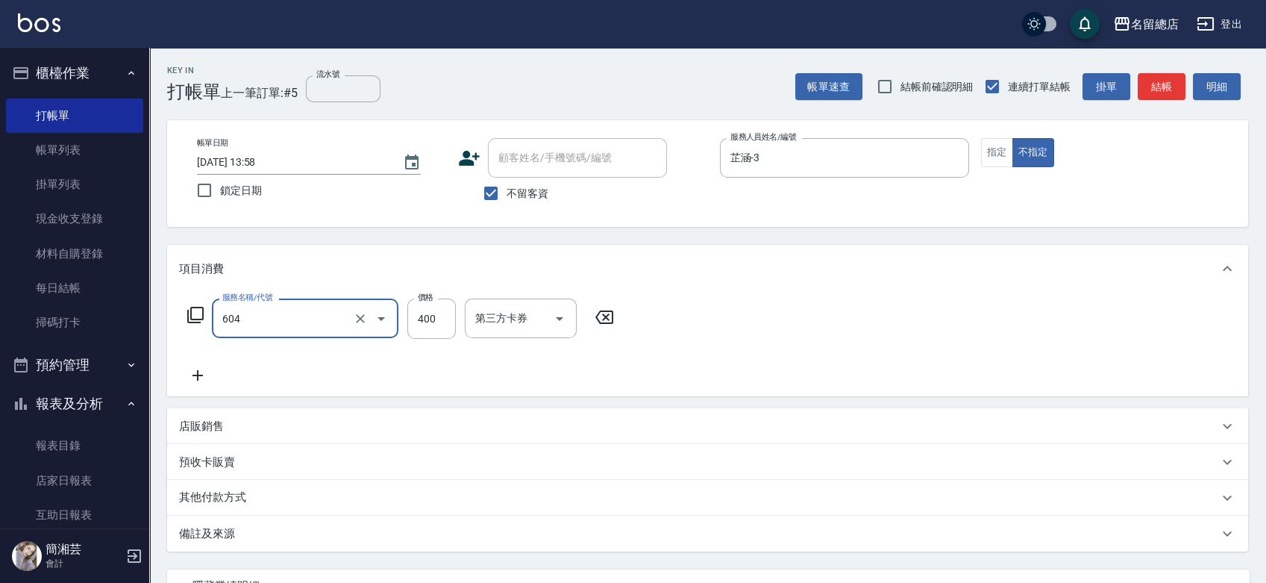
type input "健康洗髮(604)"
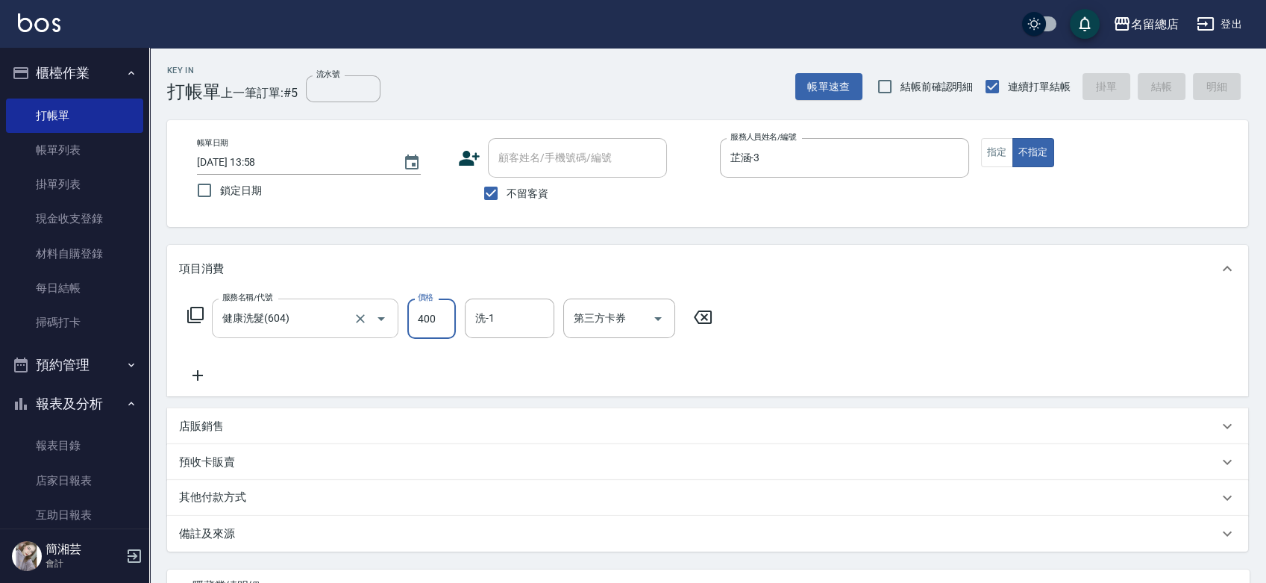
type input "[DATE] 13:59"
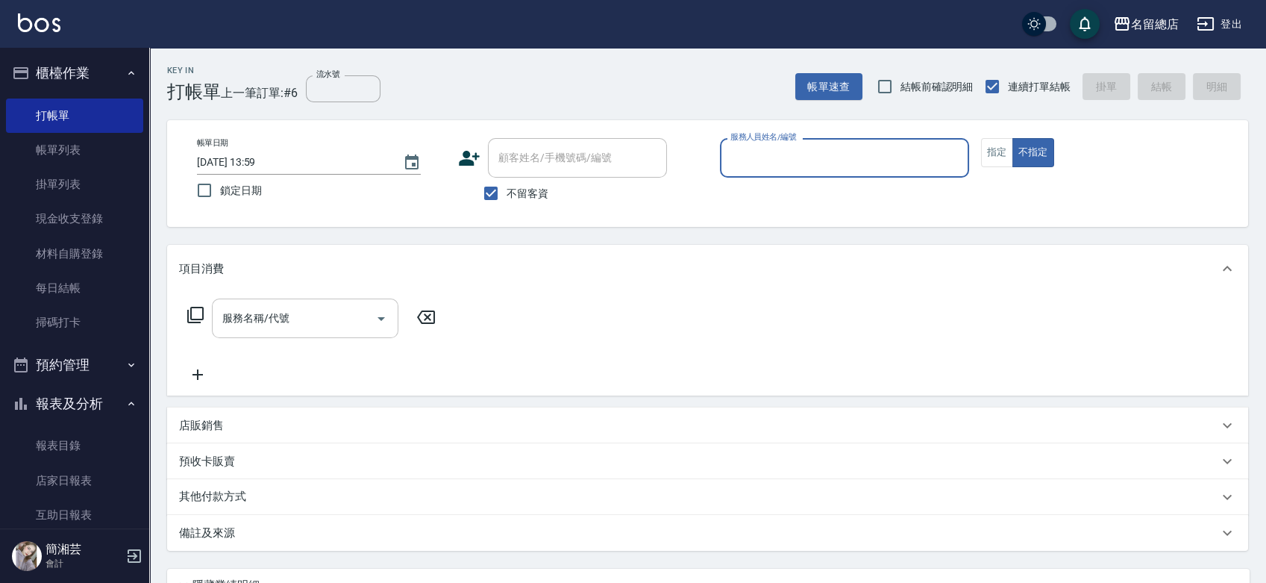
type input "ㄆ"
type input "[PERSON_NAME]"
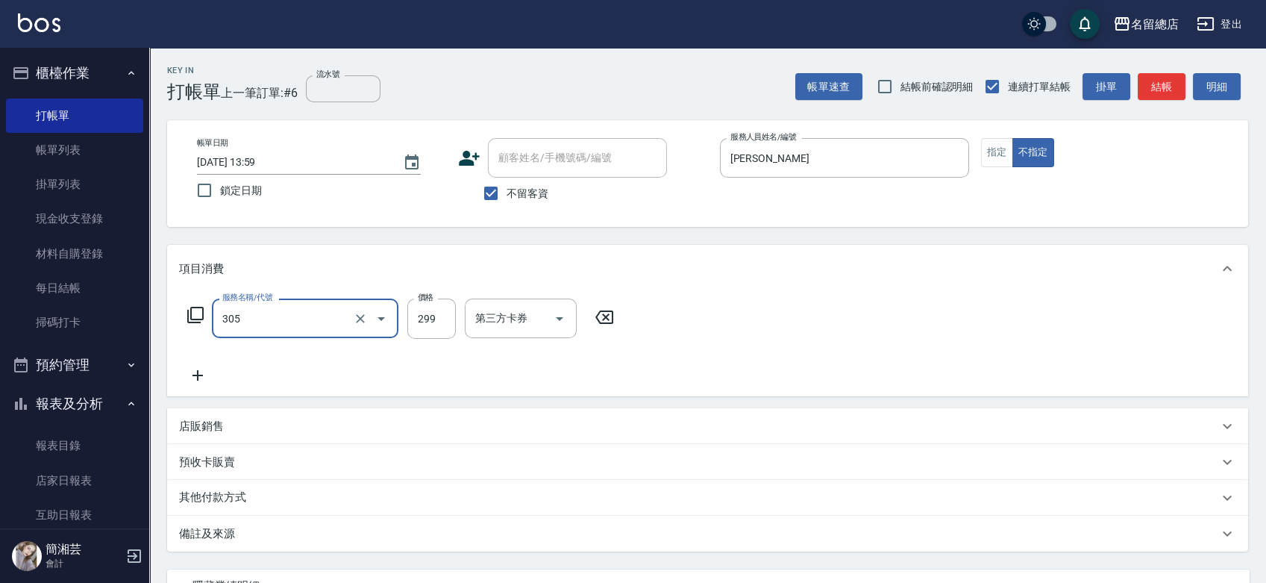
type input "剪髮(305)"
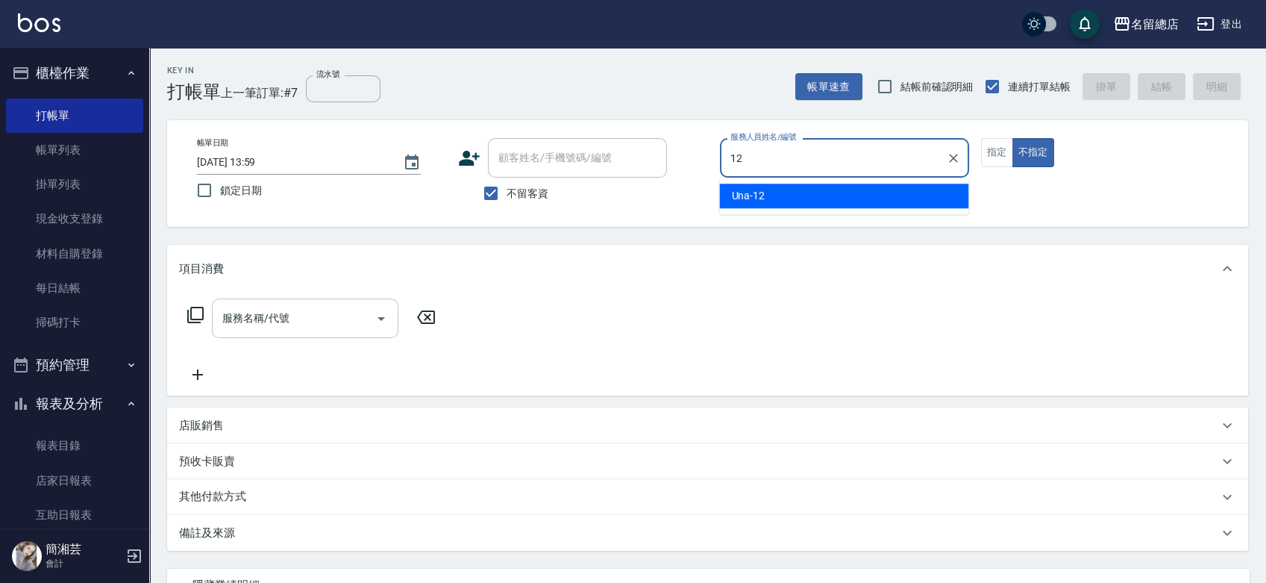
type input "Una-12"
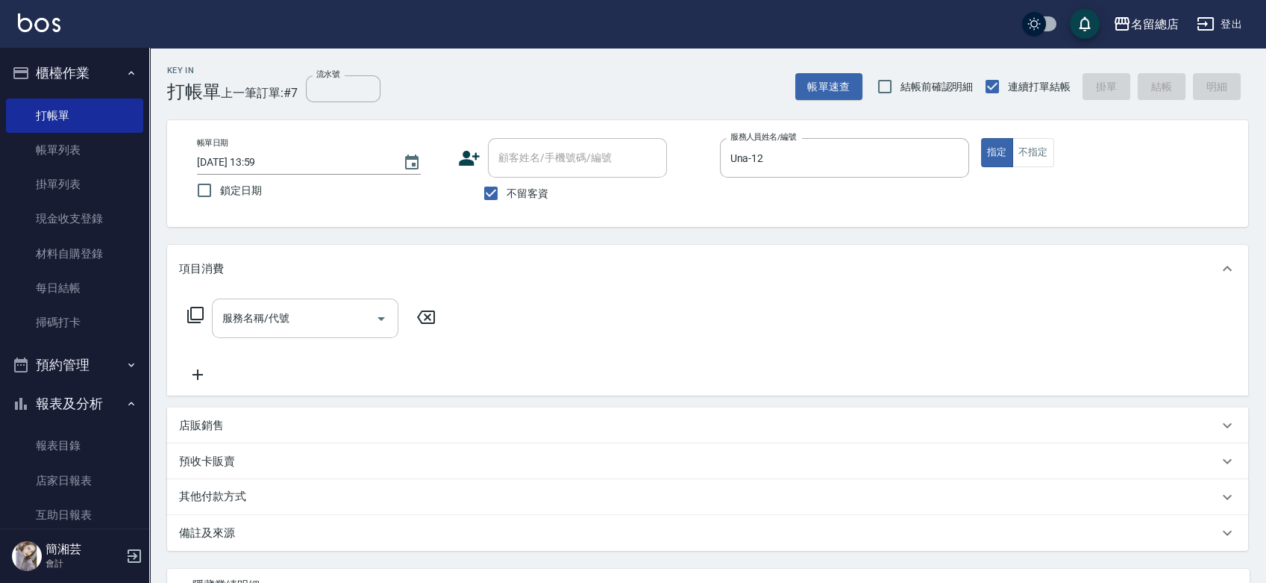
click at [239, 325] on input "服務名稱/代號" at bounding box center [294, 318] width 151 height 26
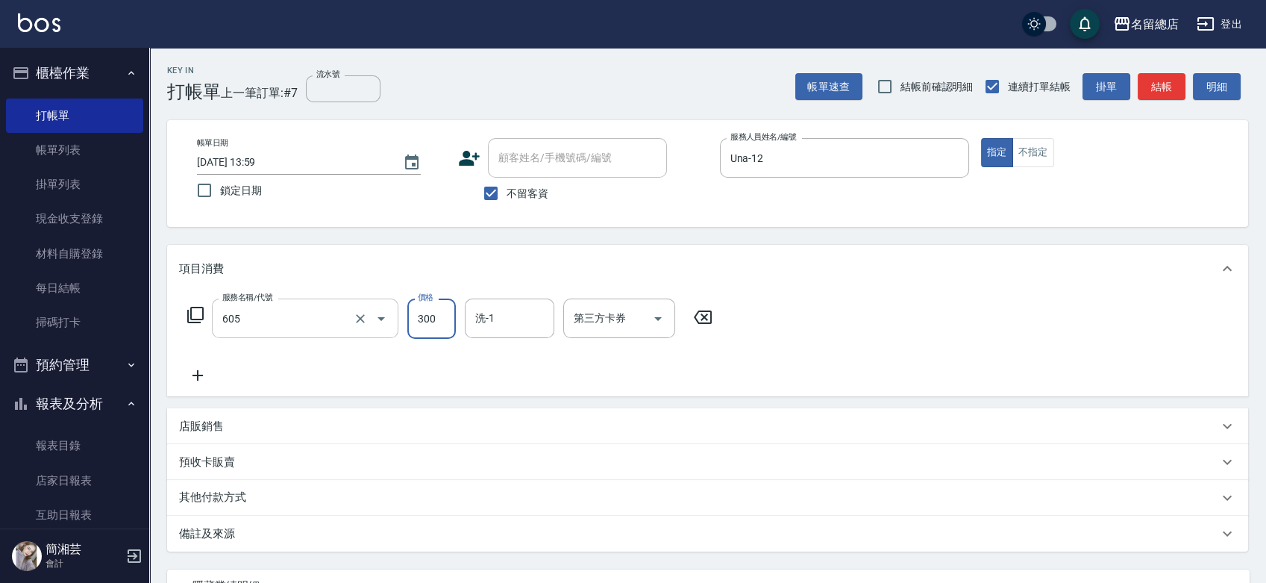
type input "洗髮 (女)(605)"
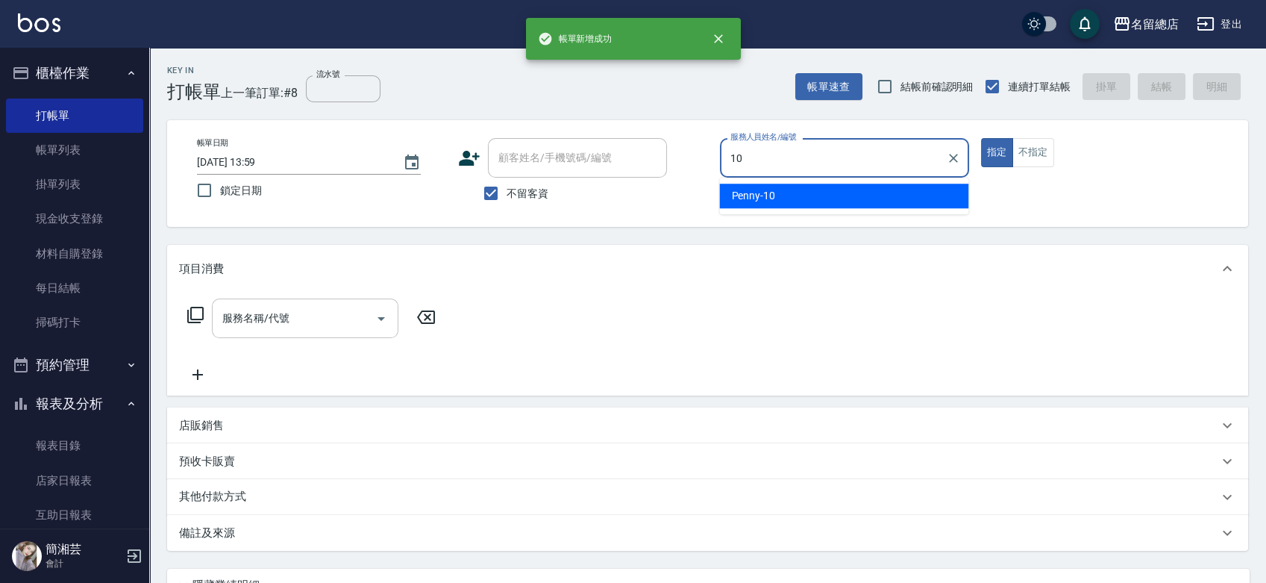
type input "Penny-10"
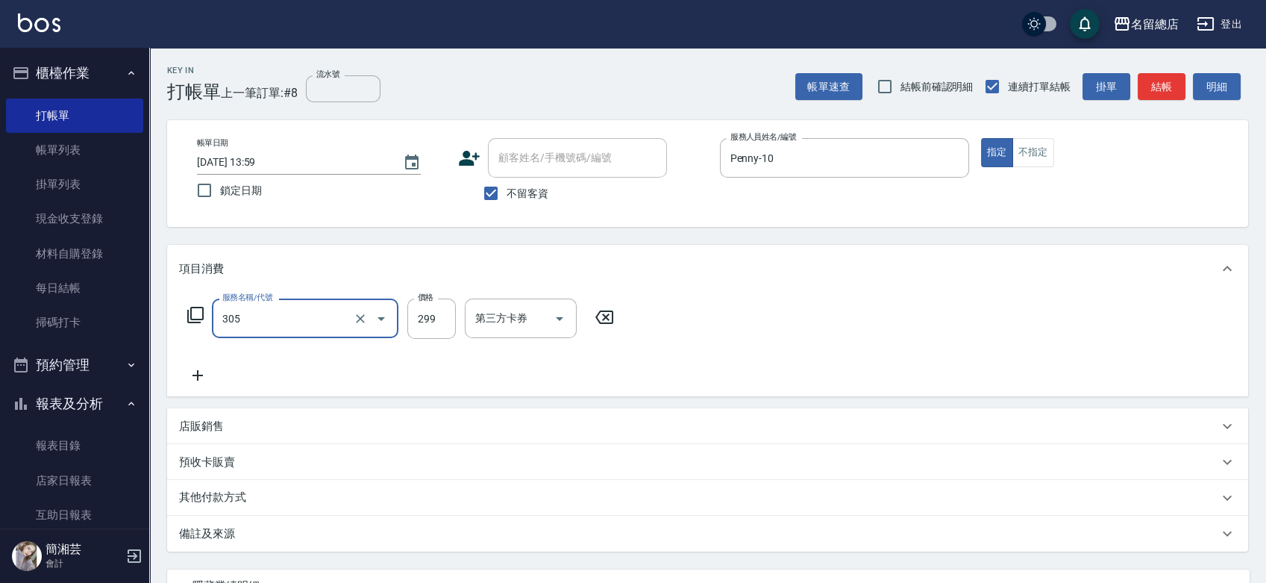
type input "剪髮(305)"
type input "500"
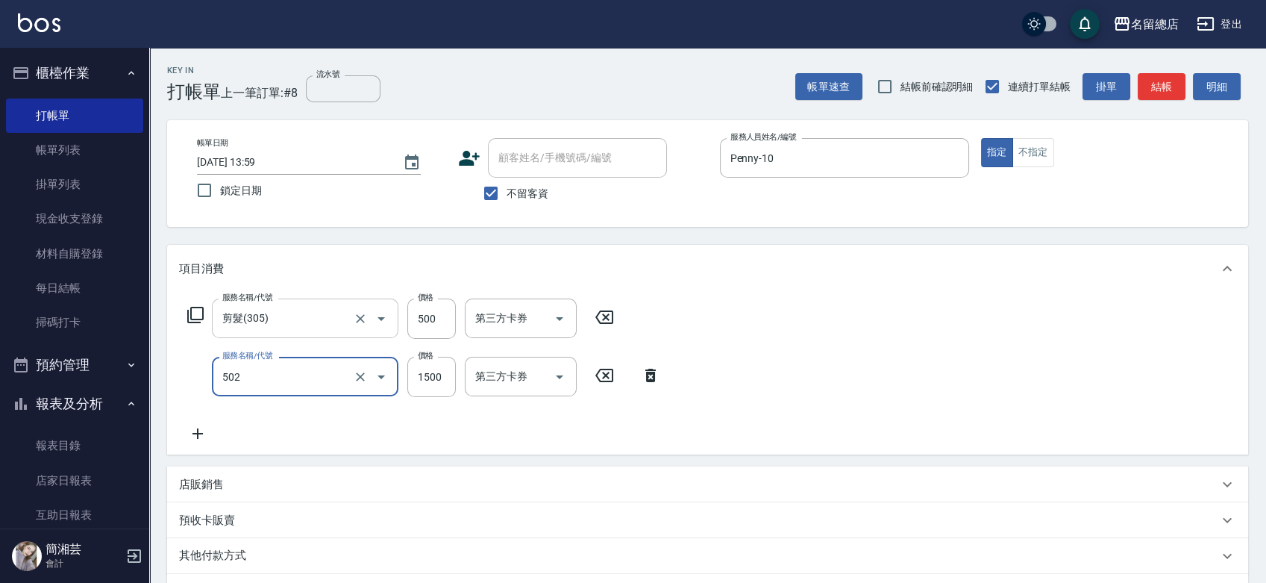
type input "染髮1500以上(502)"
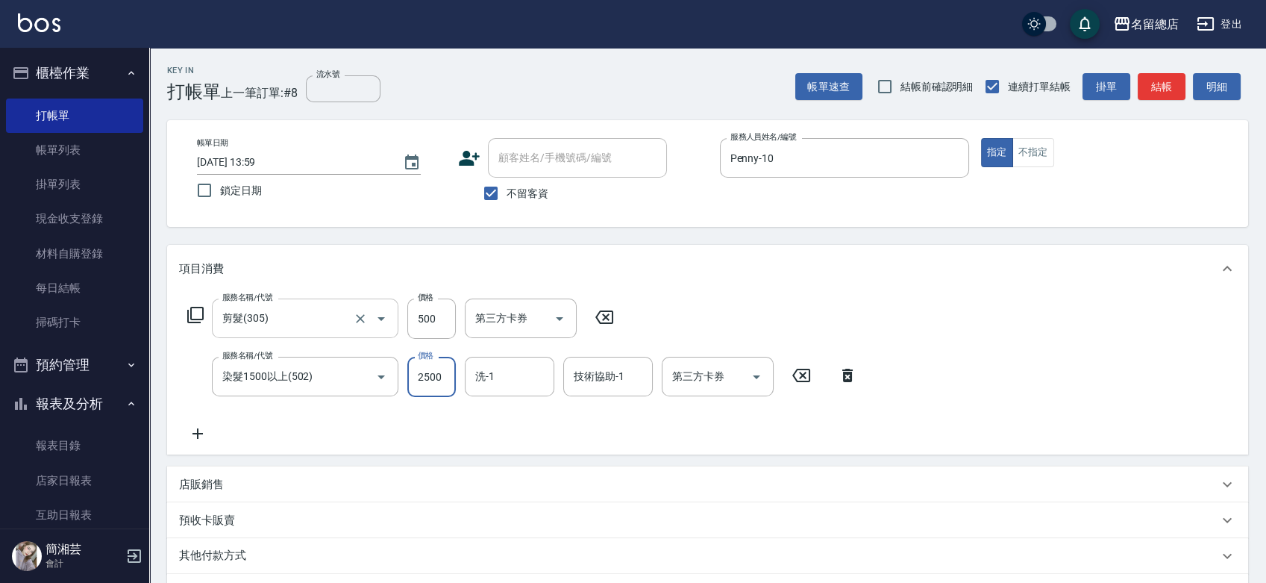
type input "2500"
type input "[PERSON_NAME]-26"
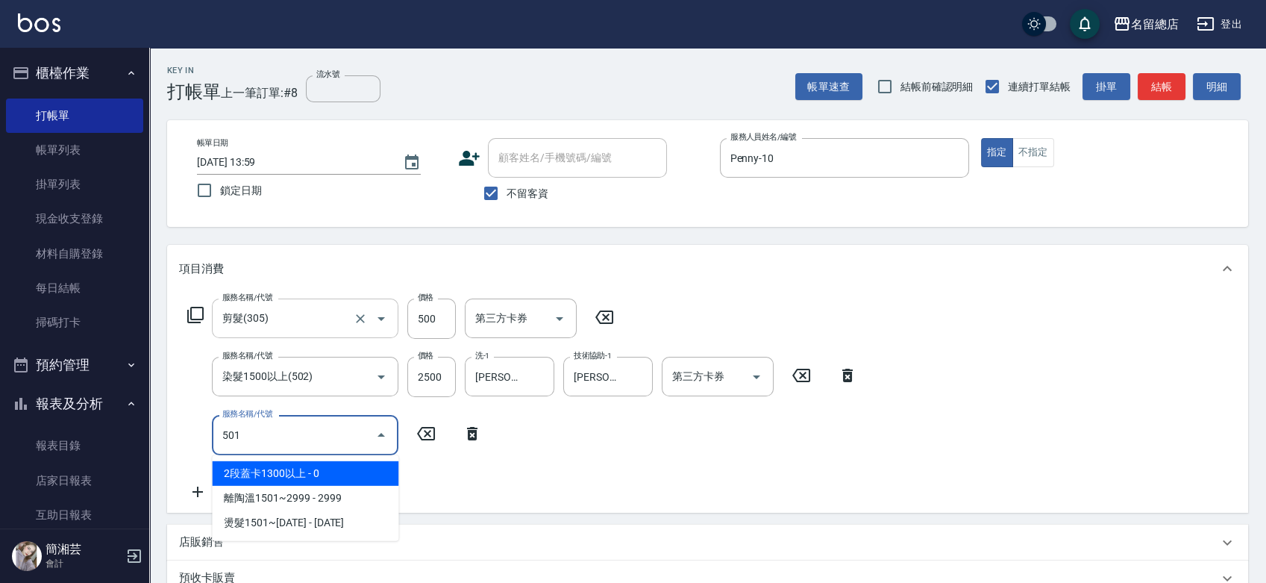
type input "2段蓋卡1300以上(501)"
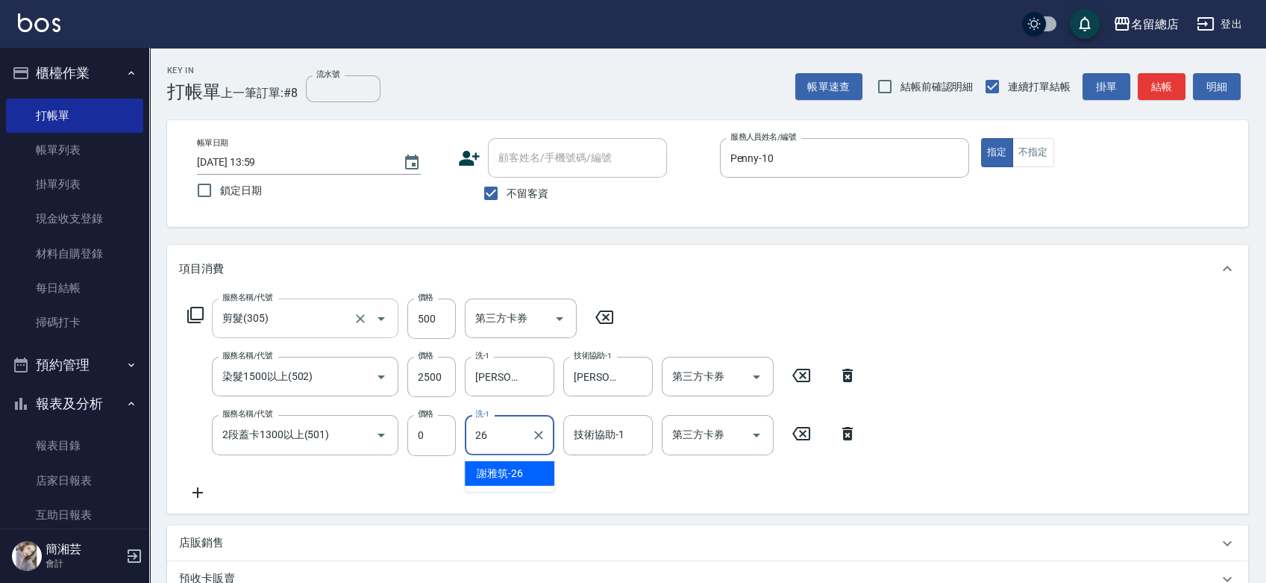
type input "[PERSON_NAME]-26"
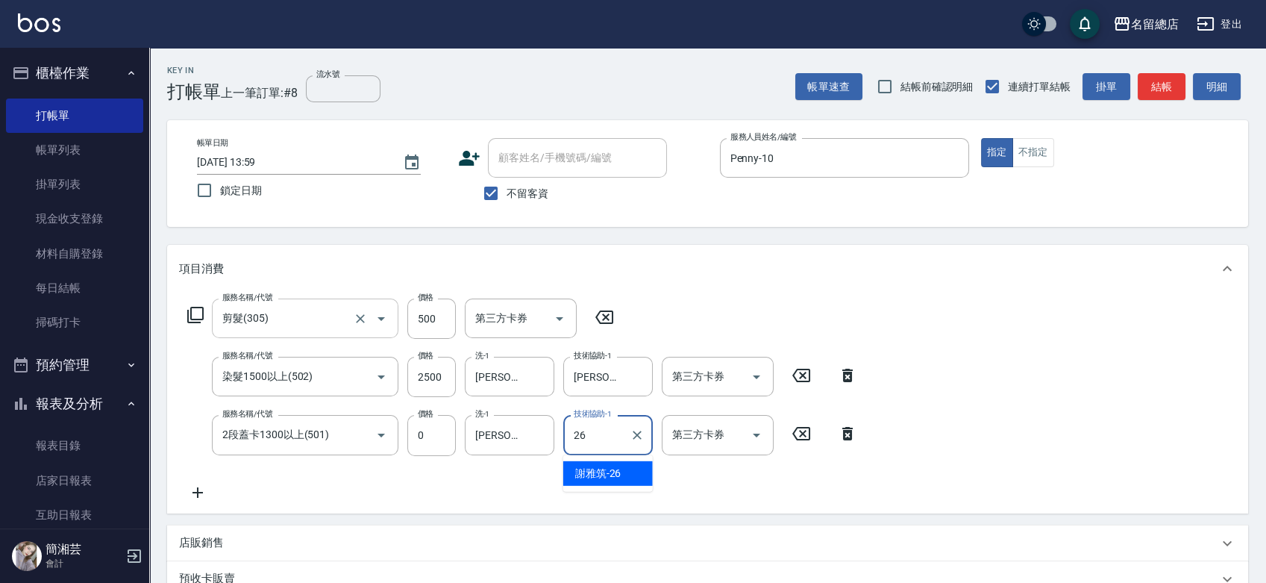
type input "[PERSON_NAME]-26"
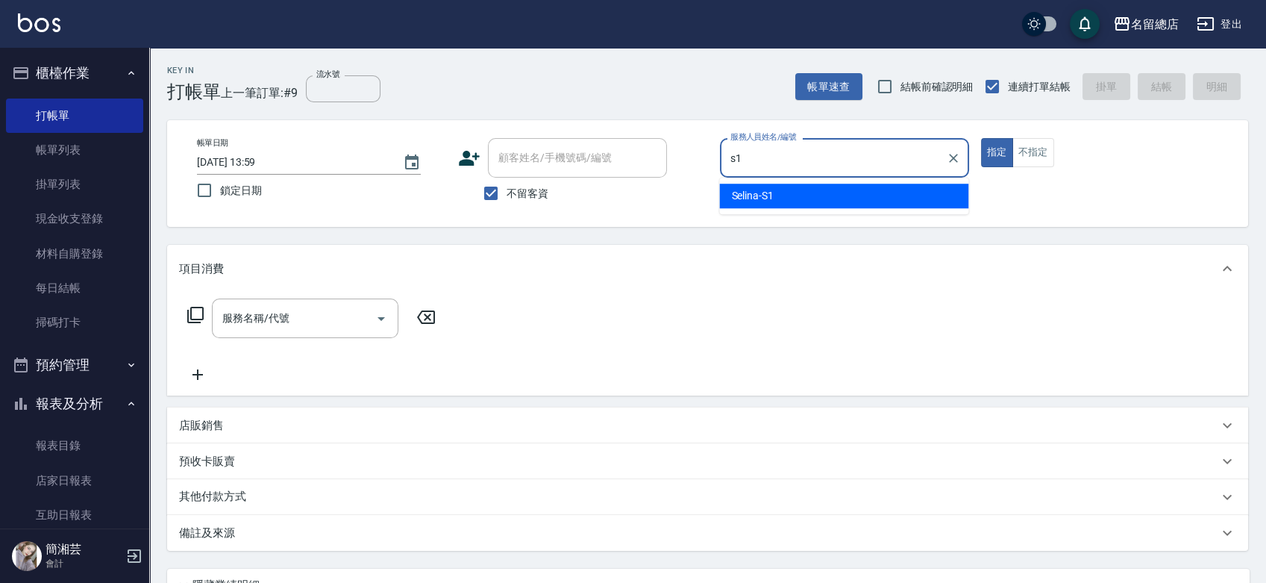
type input "Selina-S1"
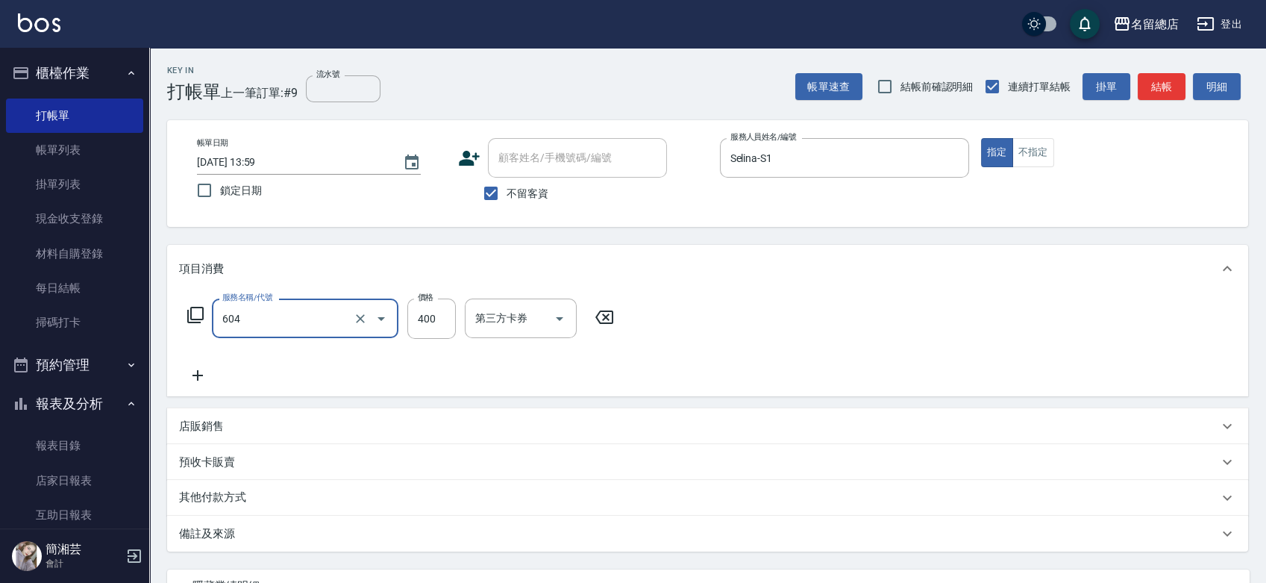
type input "健康洗髮(604)"
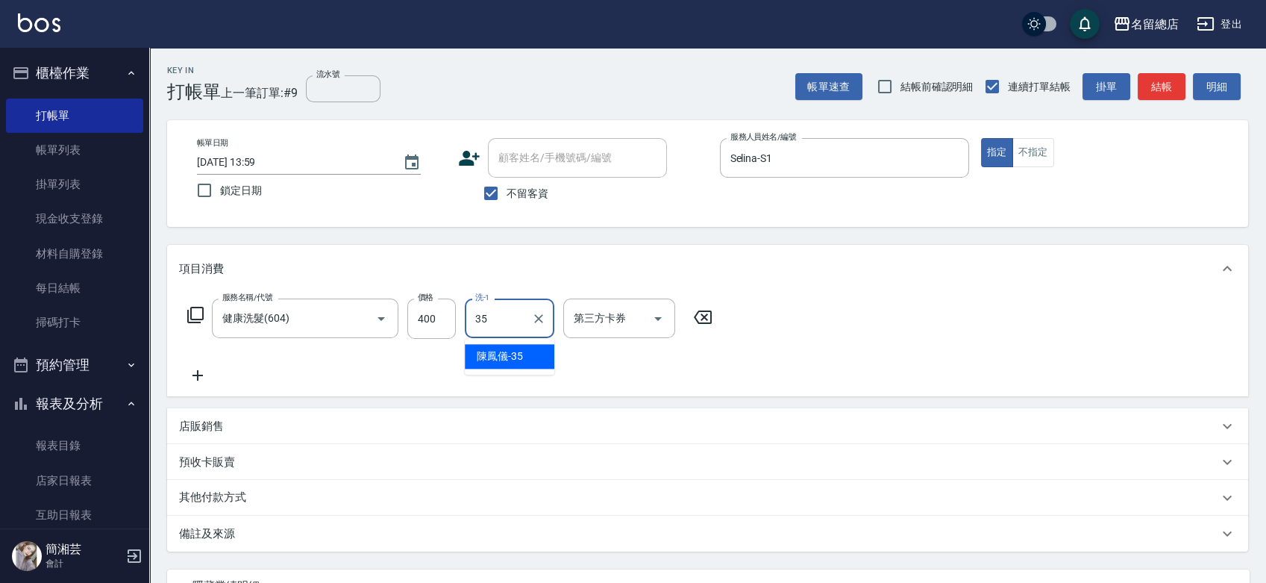
type input "[PERSON_NAME]-35"
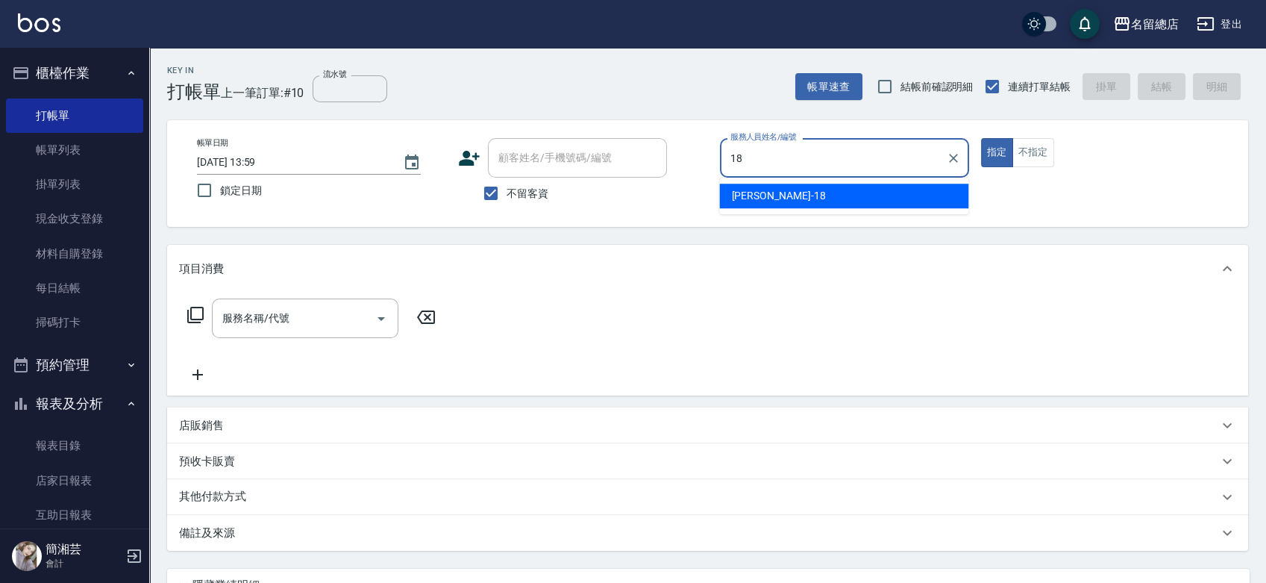
type input "[PERSON_NAME]-18"
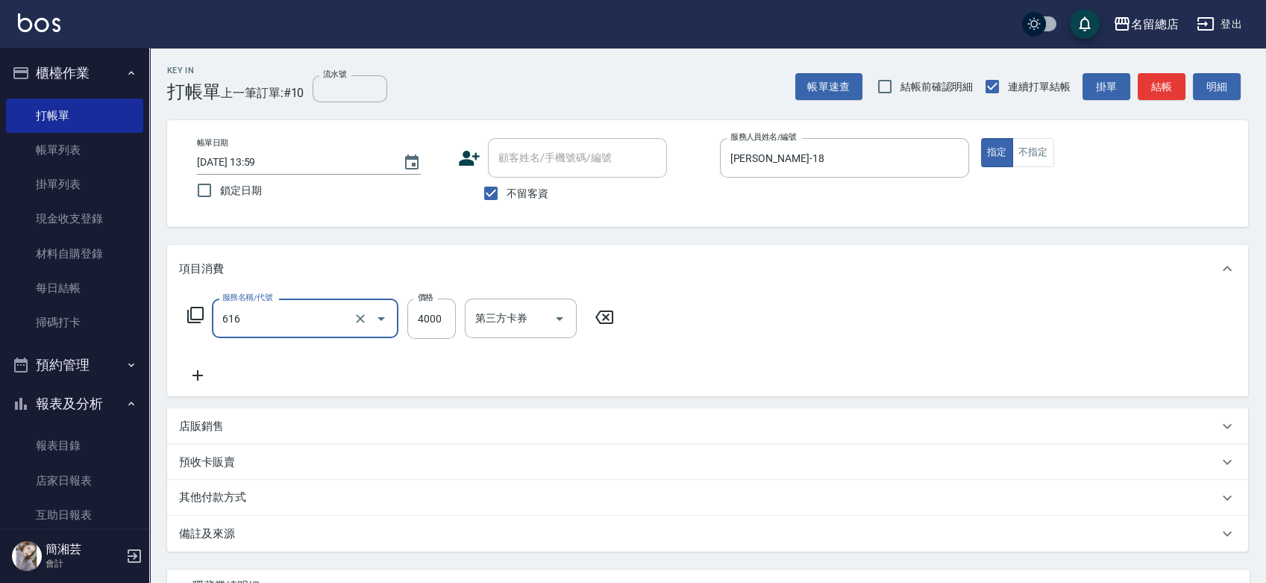
type input "自備接髮(616)"
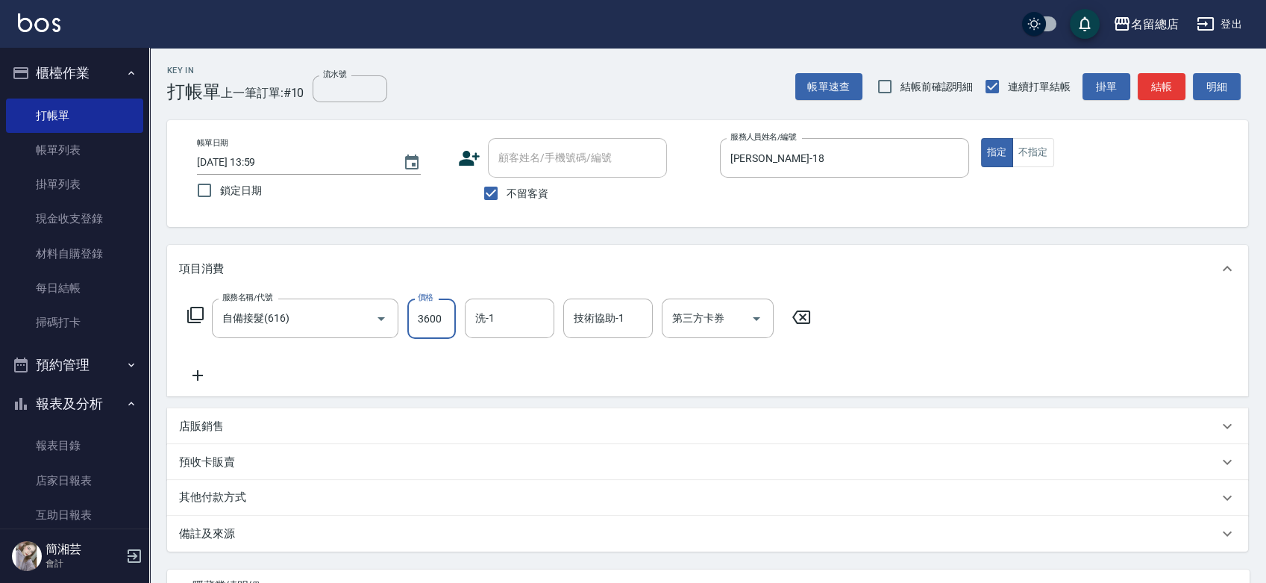
type input "3600"
type input "[PERSON_NAME]-66"
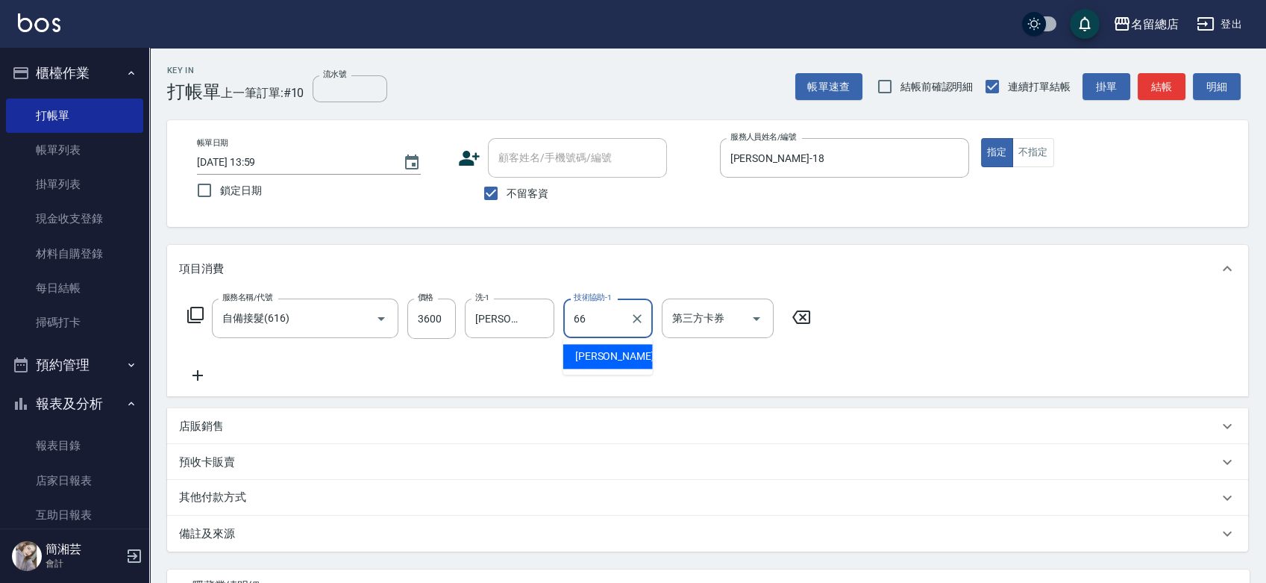
type input "[PERSON_NAME]-66"
click at [225, 481] on div "其他付款方式" at bounding box center [707, 498] width 1081 height 36
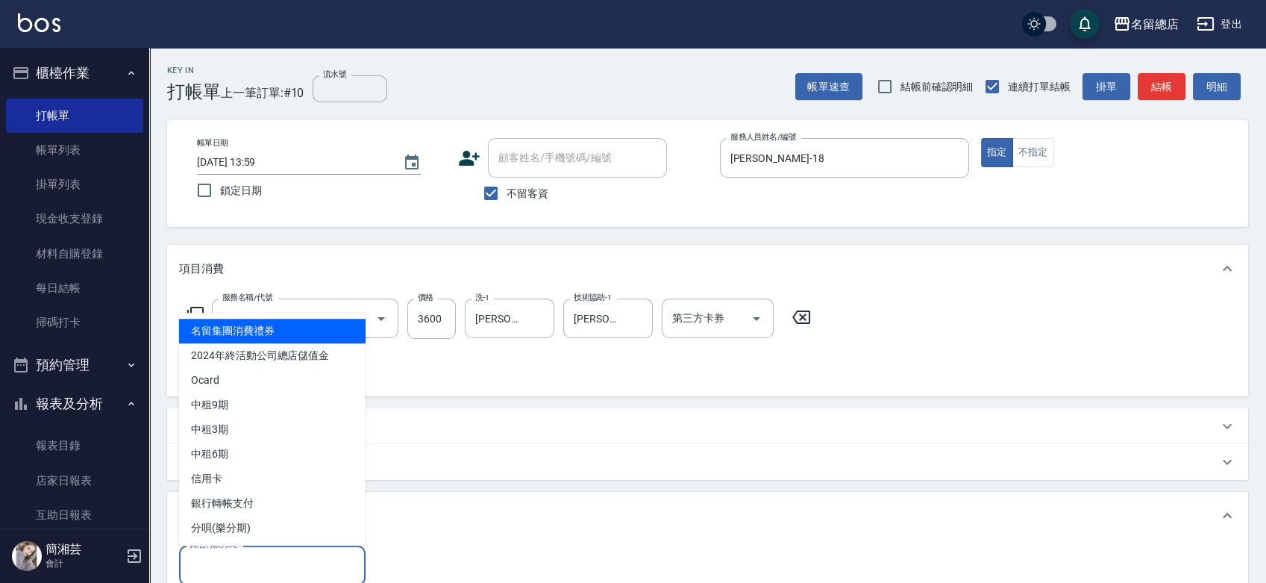
drag, startPoint x: 250, startPoint y: 569, endPoint x: 260, endPoint y: 516, distance: 53.9
click at [250, 567] on input "其他付款方式" at bounding box center [272, 565] width 173 height 26
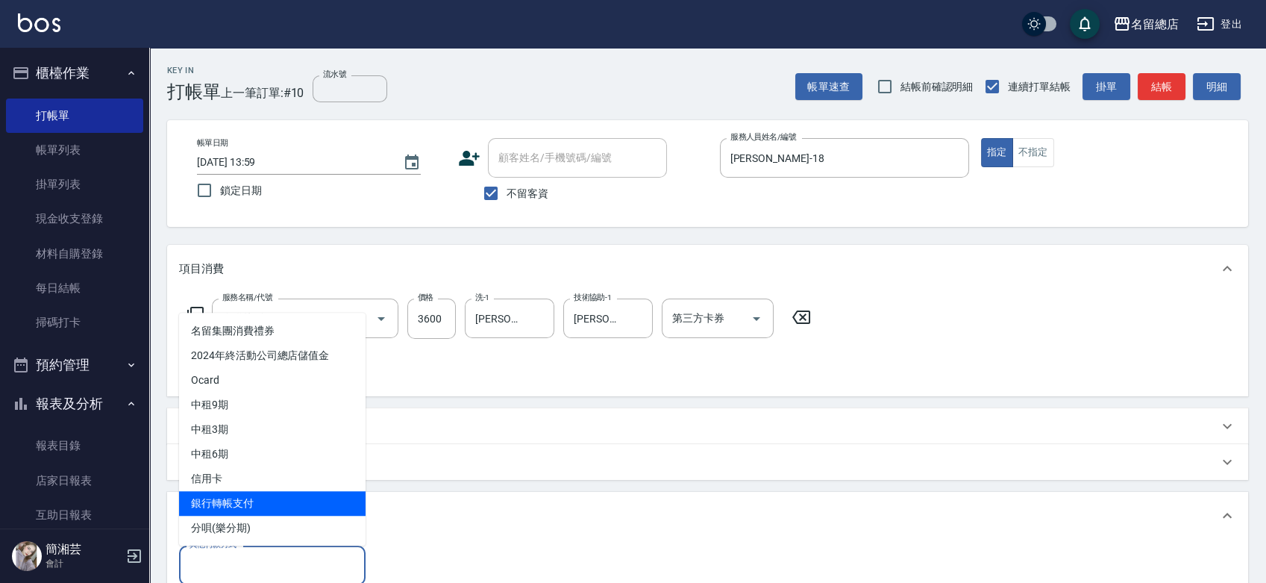
click at [259, 491] on span "銀行轉帳支付" at bounding box center [272, 503] width 187 height 25
type input "銀行轉帳支付"
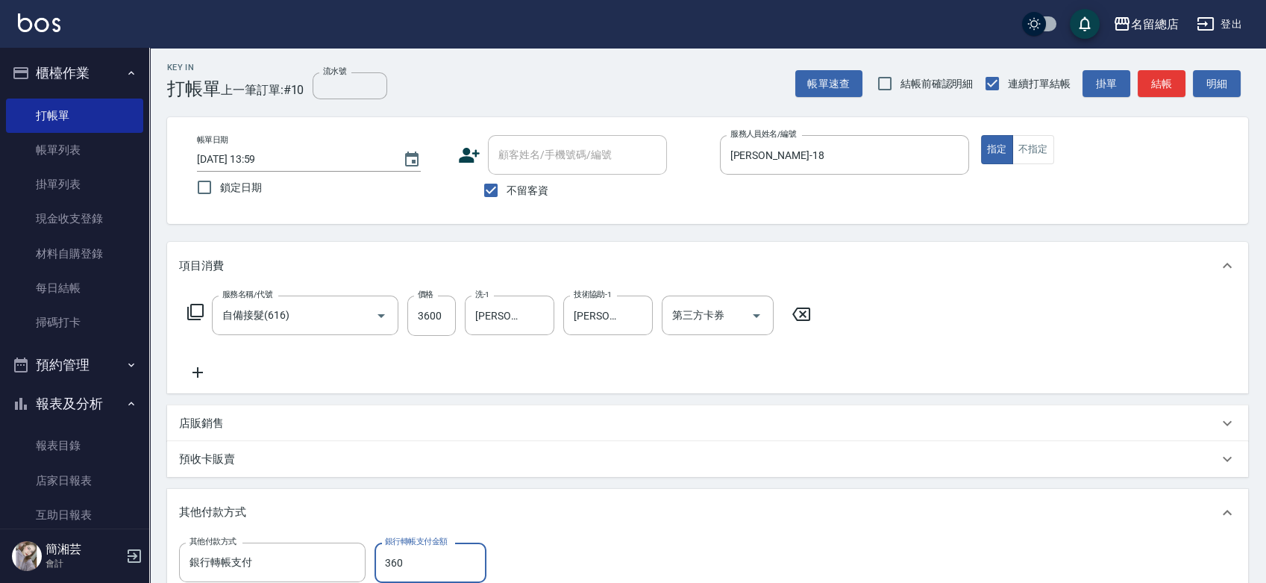
type input "3600"
type input "[DATE] 14:00"
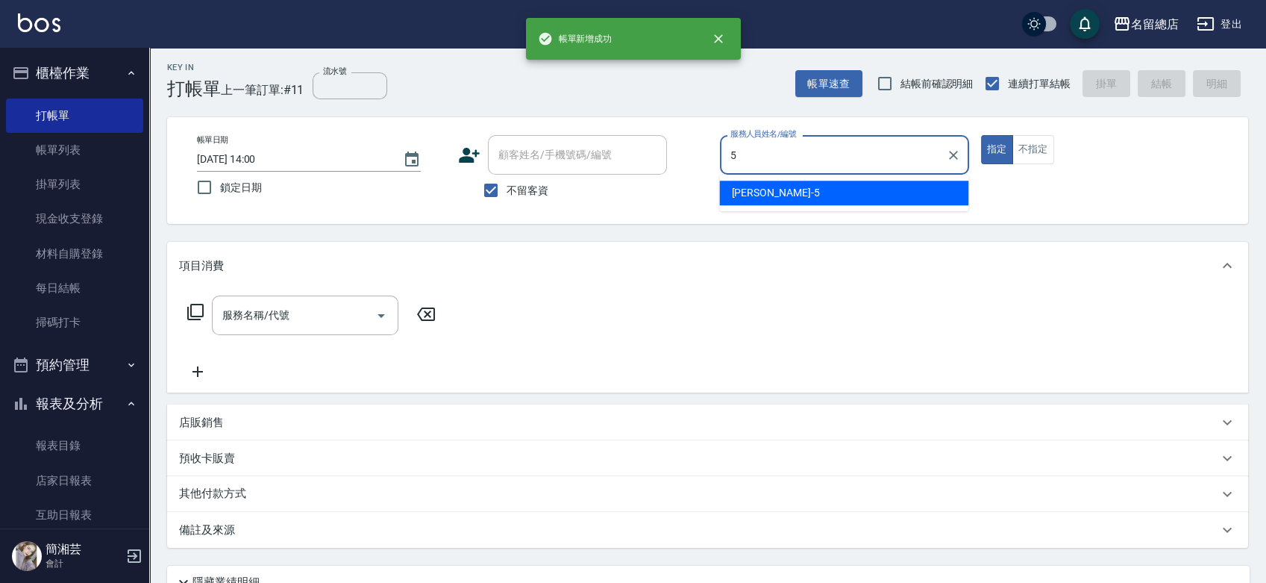
type input "[PERSON_NAME]-5"
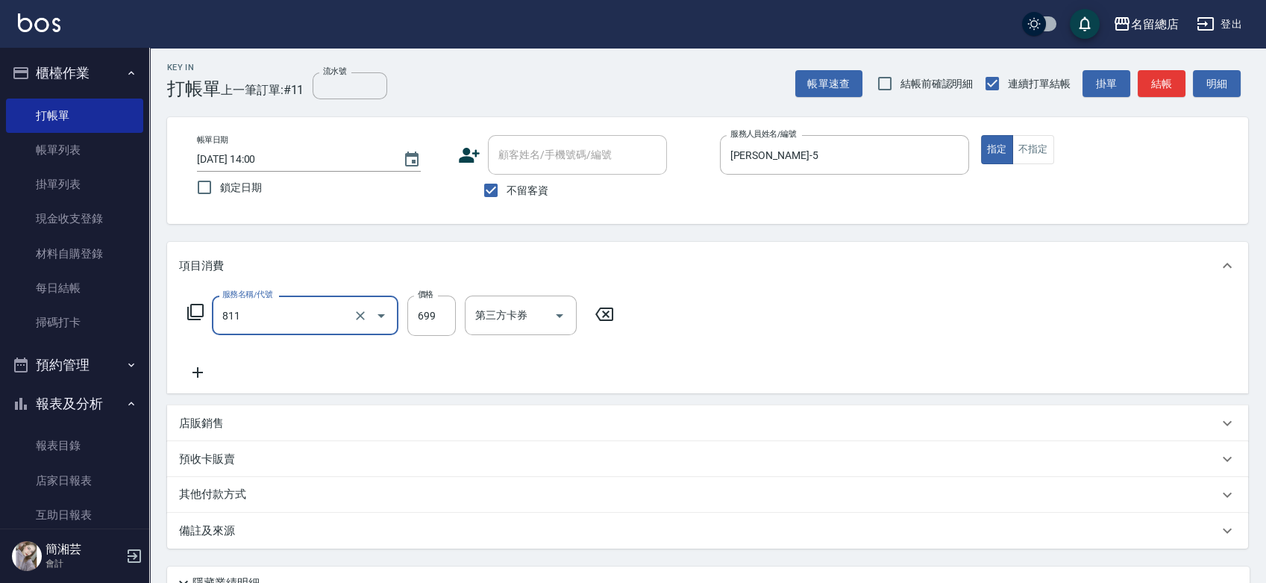
type input "洗+剪(811)"
type input "700"
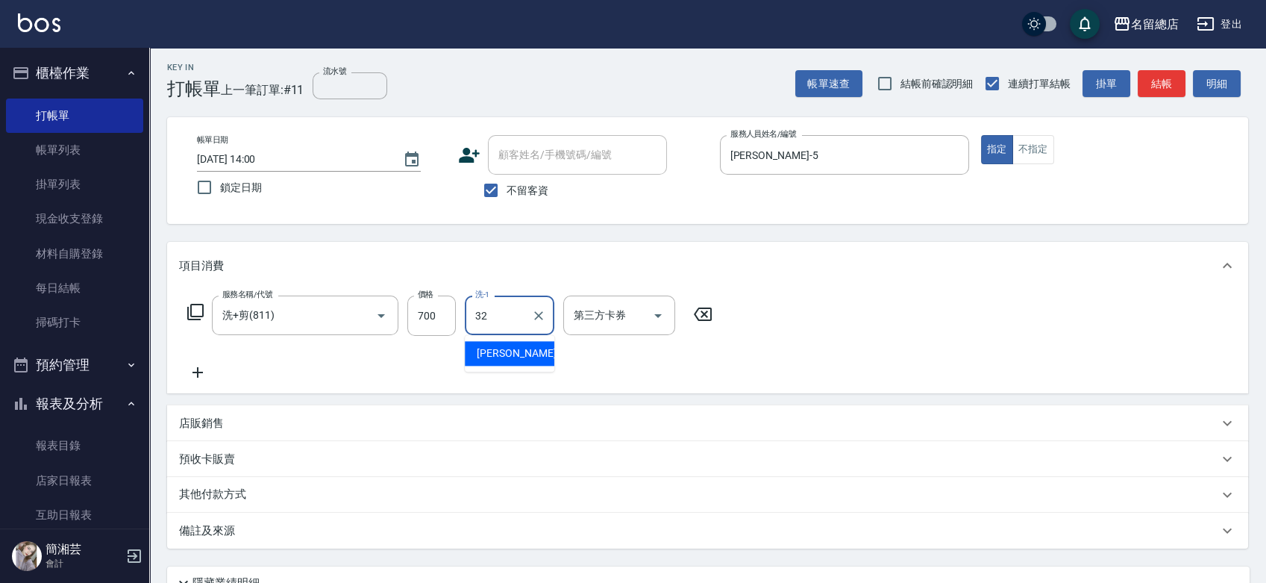
type input "[PERSON_NAME]-32"
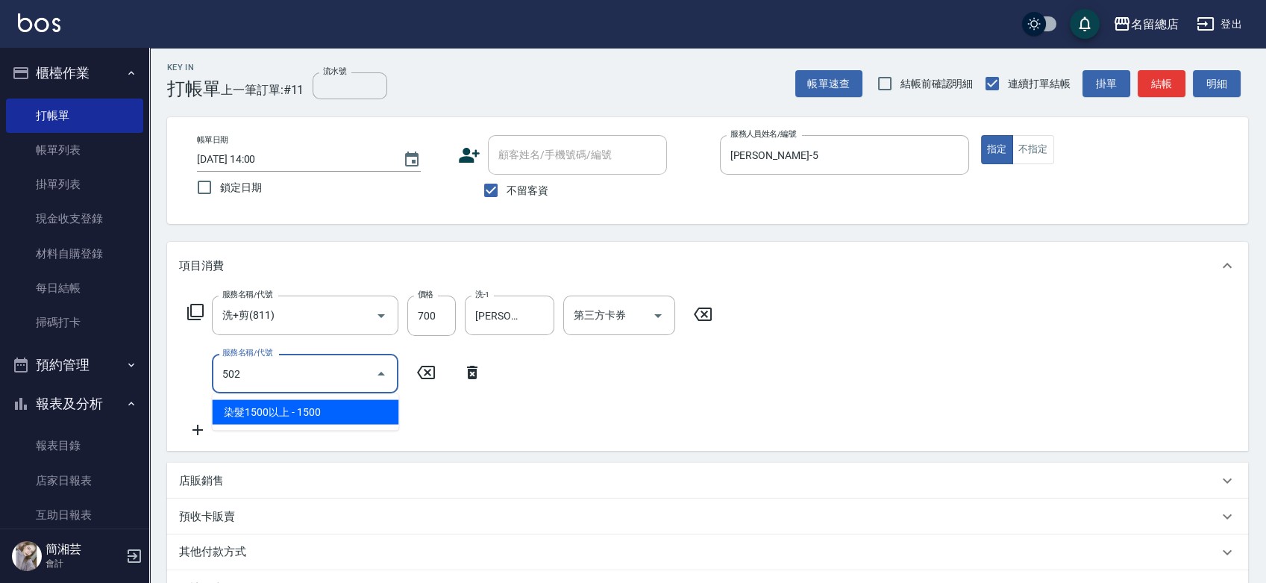
type input "染髮1500以上(502)"
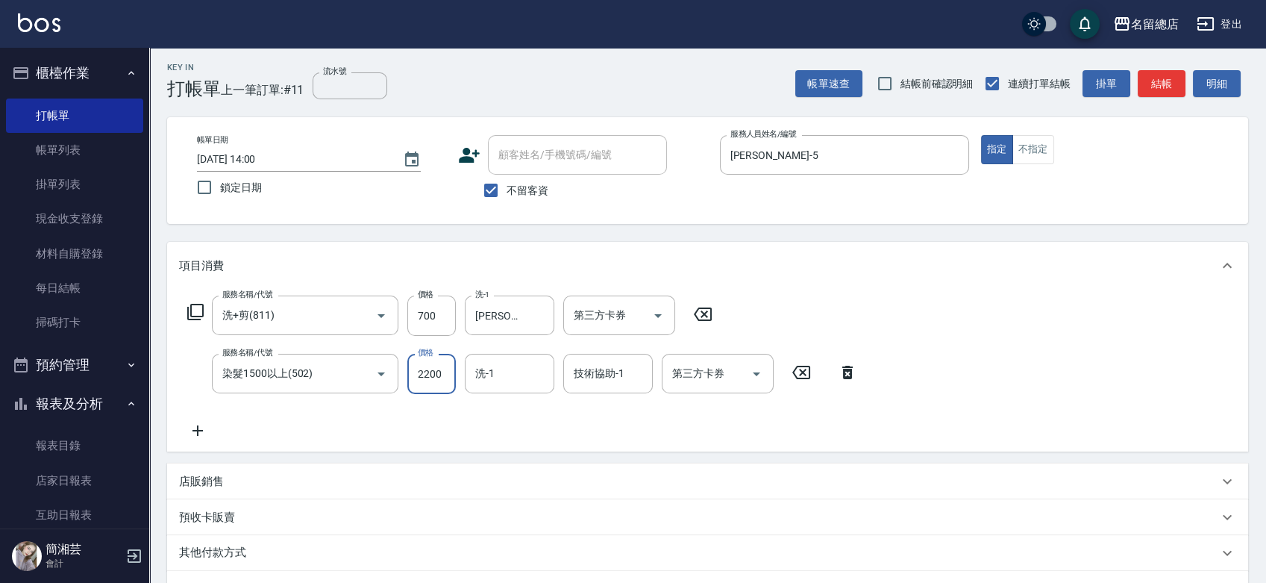
type input "2200"
type input "[PERSON_NAME]-32"
click at [639, 375] on icon "Clear" at bounding box center [637, 373] width 15 height 15
click at [540, 374] on icon "Clear" at bounding box center [538, 373] width 15 height 15
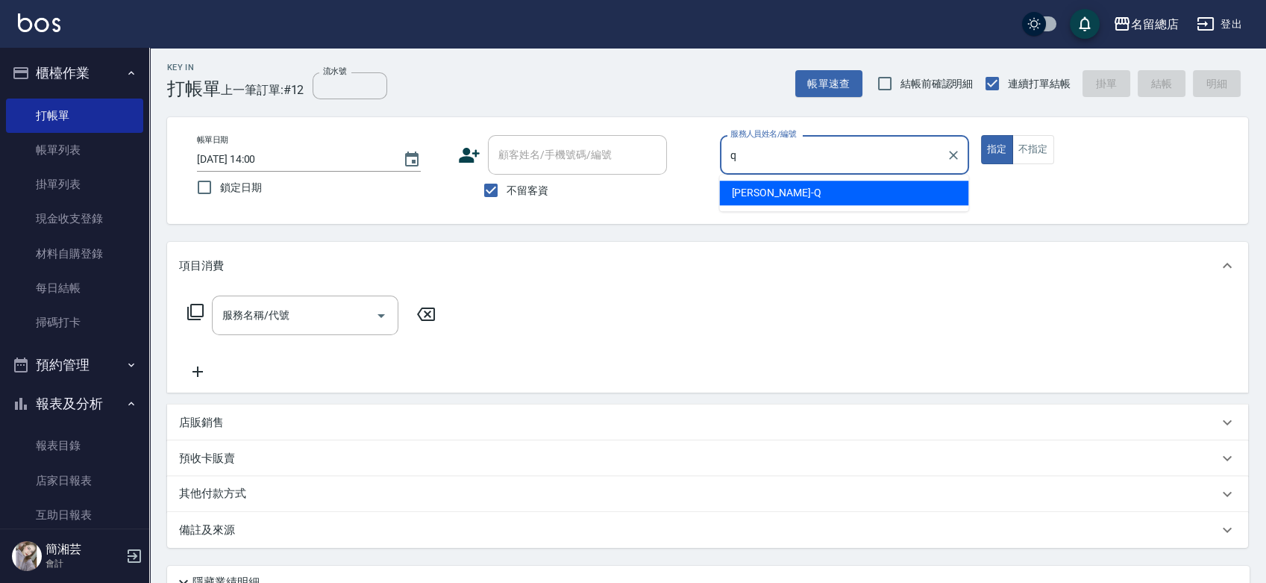
type input "[PERSON_NAME]"
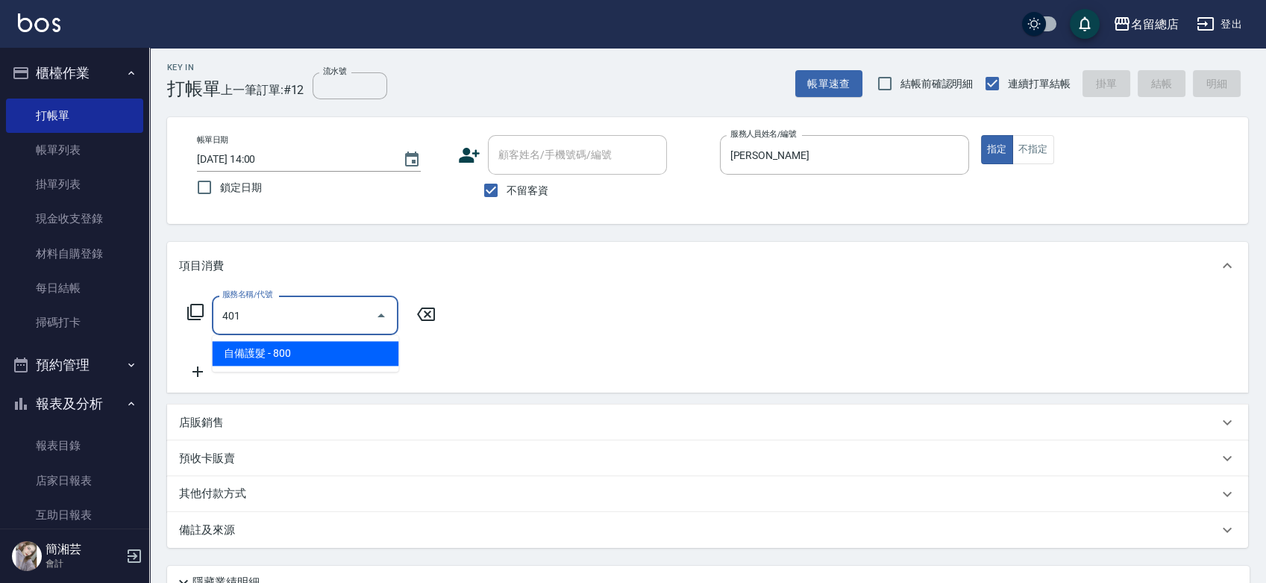
type input "自備護髮(401)"
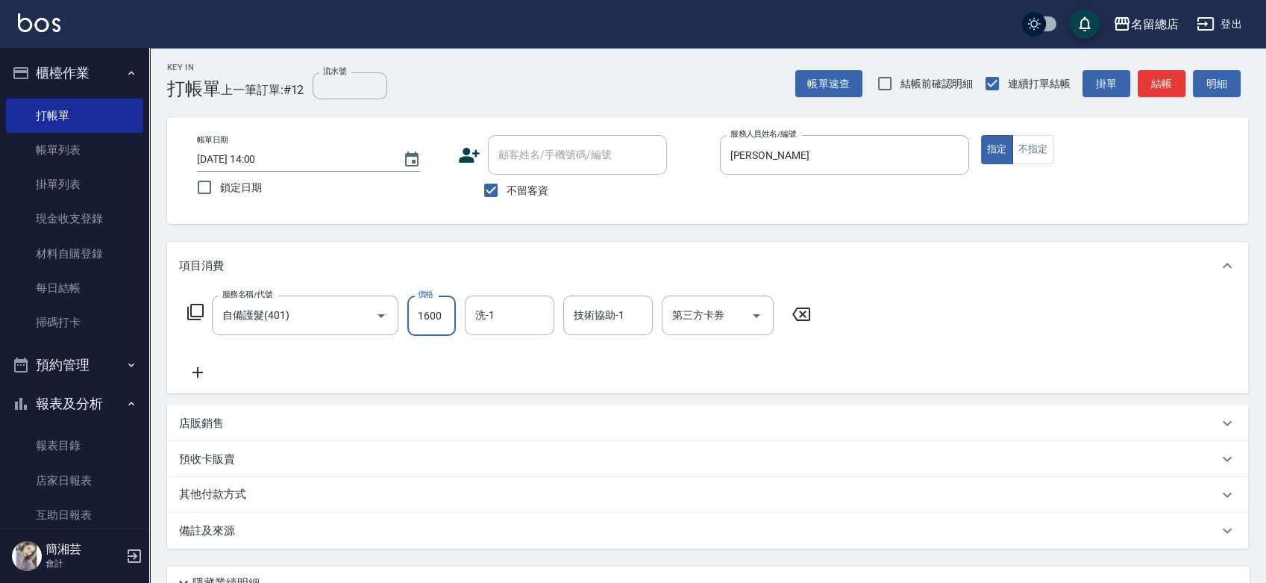
type input "1600"
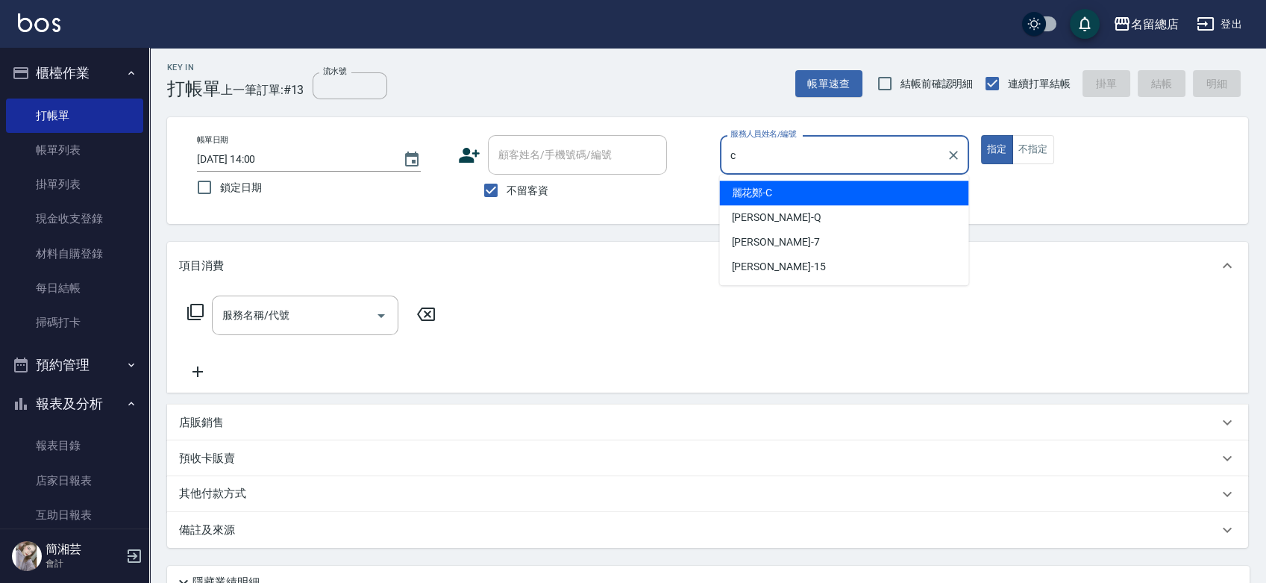
type input "麗花[PERSON_NAME]"
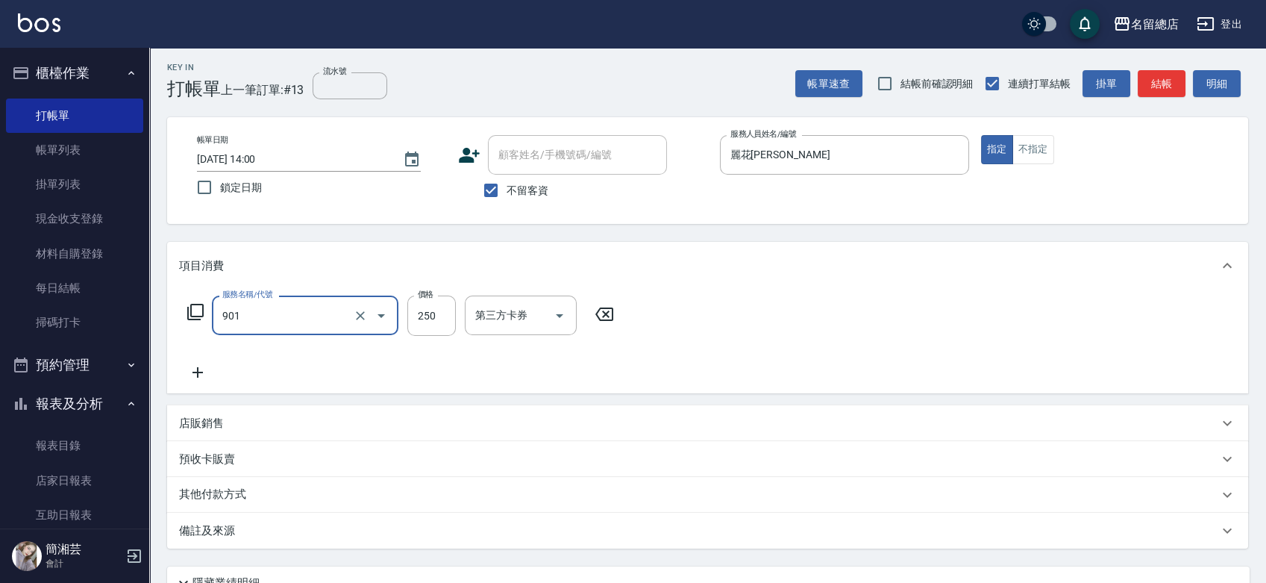
type input "手指甲女(901)"
type input "500"
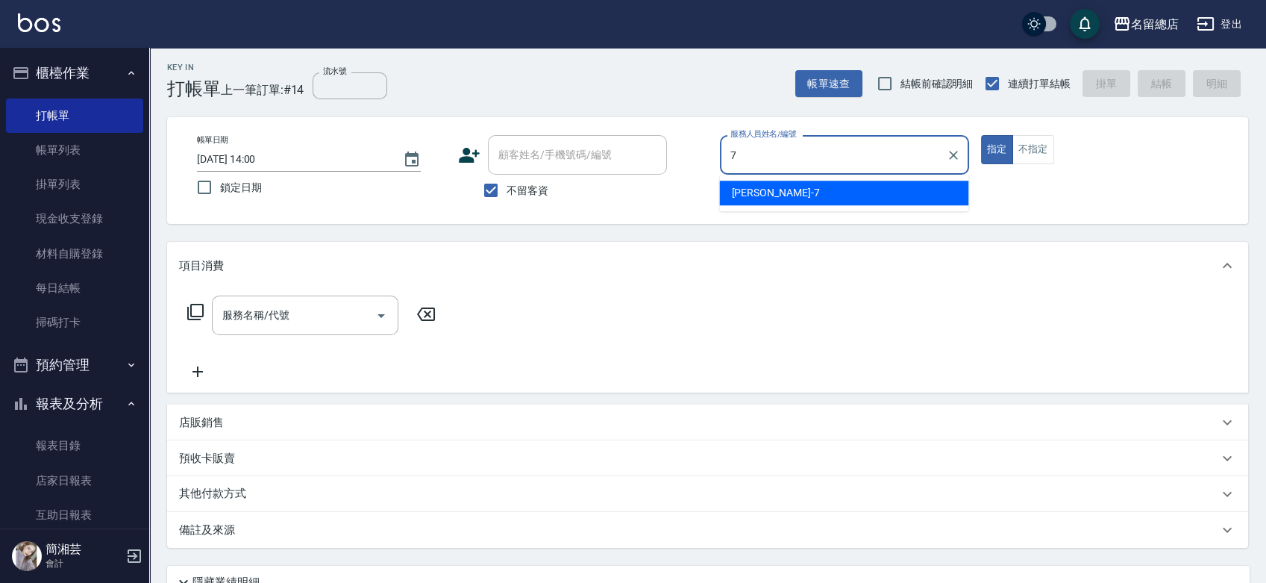
type input "Mick-7"
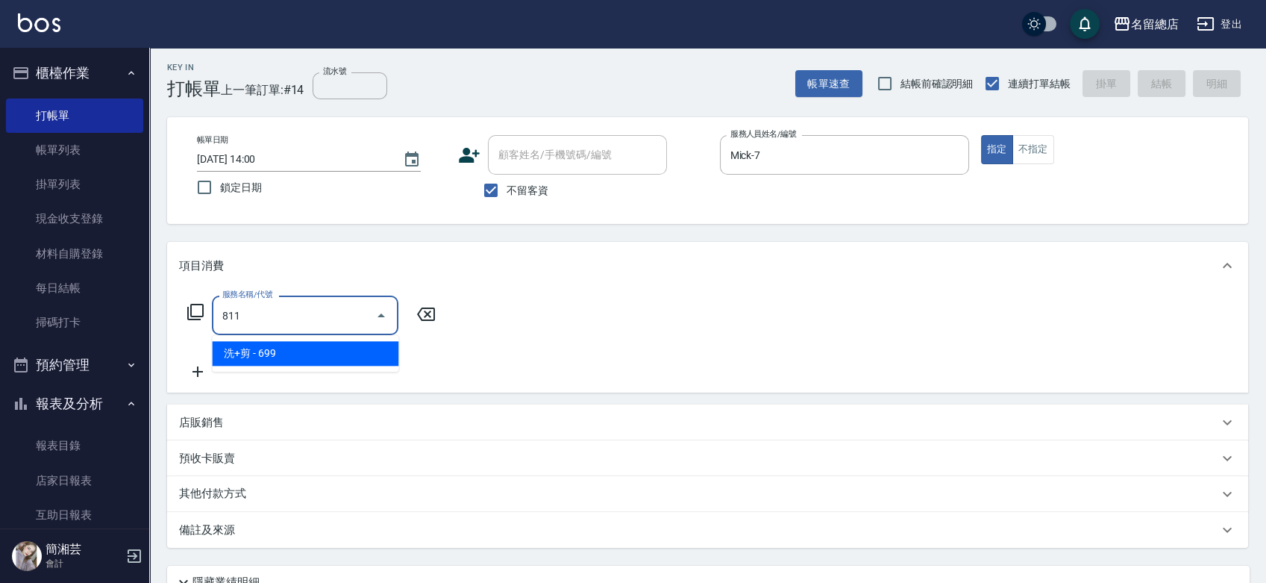
type input "洗+剪(811)"
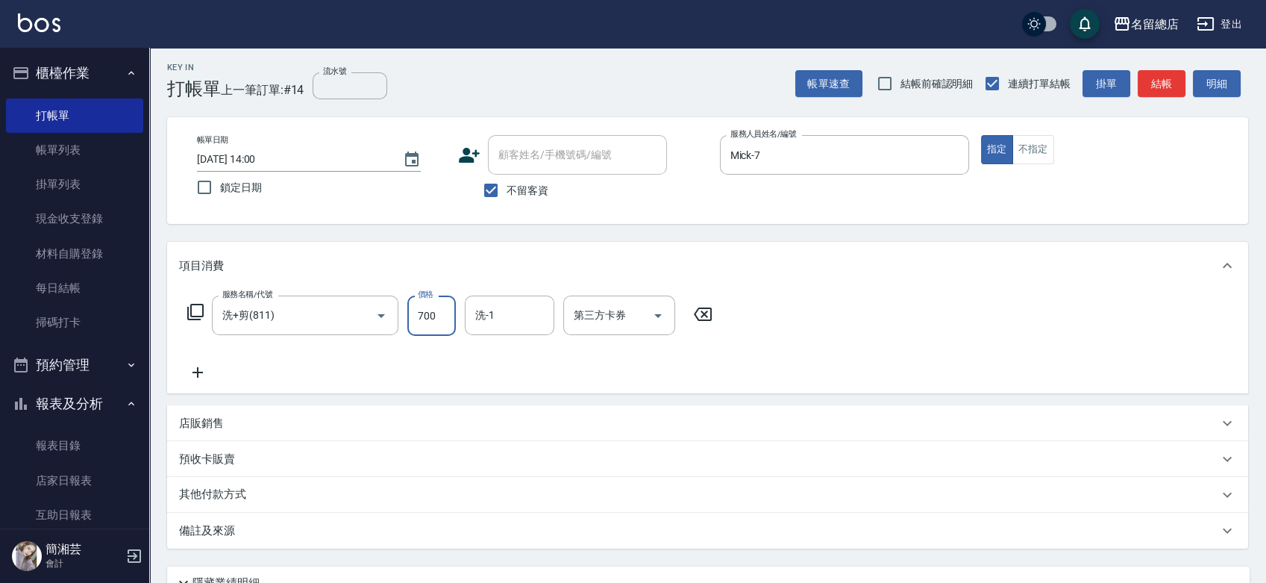
type input "700"
type input "[PERSON_NAME]-34"
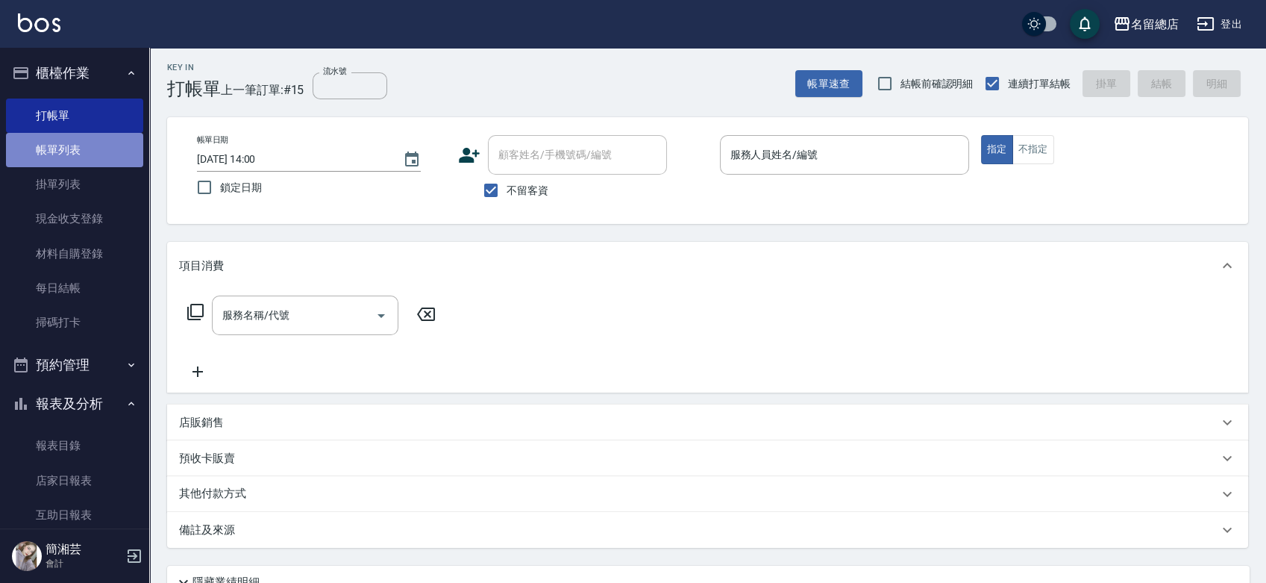
click at [77, 143] on link "帳單列表" at bounding box center [74, 150] width 137 height 34
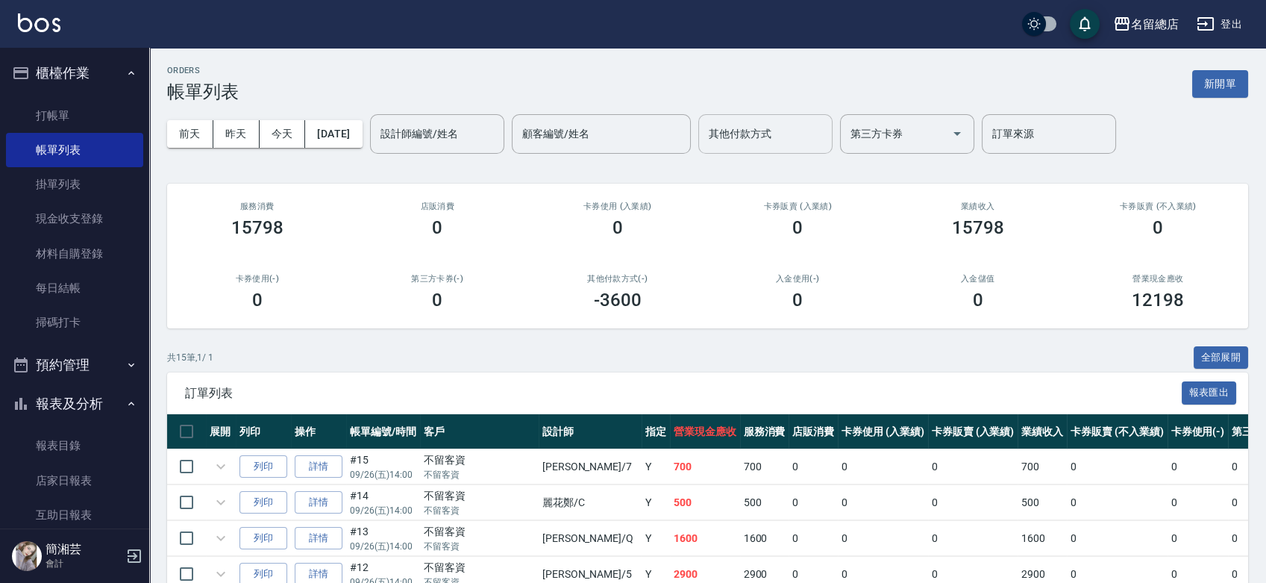
click at [807, 136] on input "其他付款方式" at bounding box center [765, 134] width 121 height 26
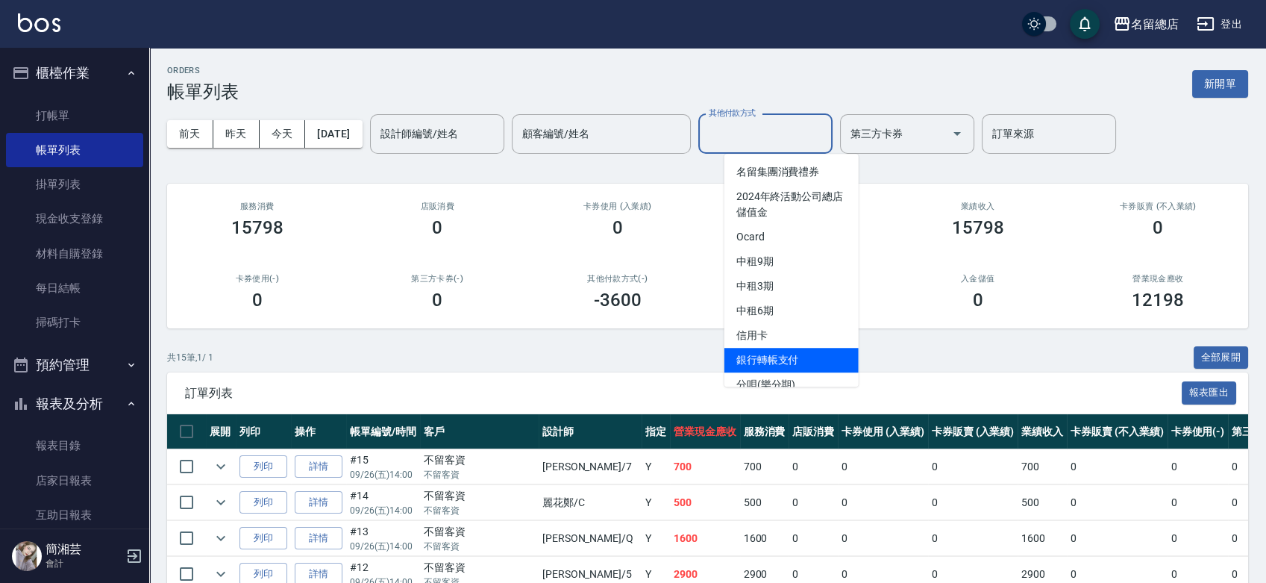
click at [803, 351] on span "銀行轉帳支付" at bounding box center [792, 360] width 134 height 25
type input "銀行轉帳支付"
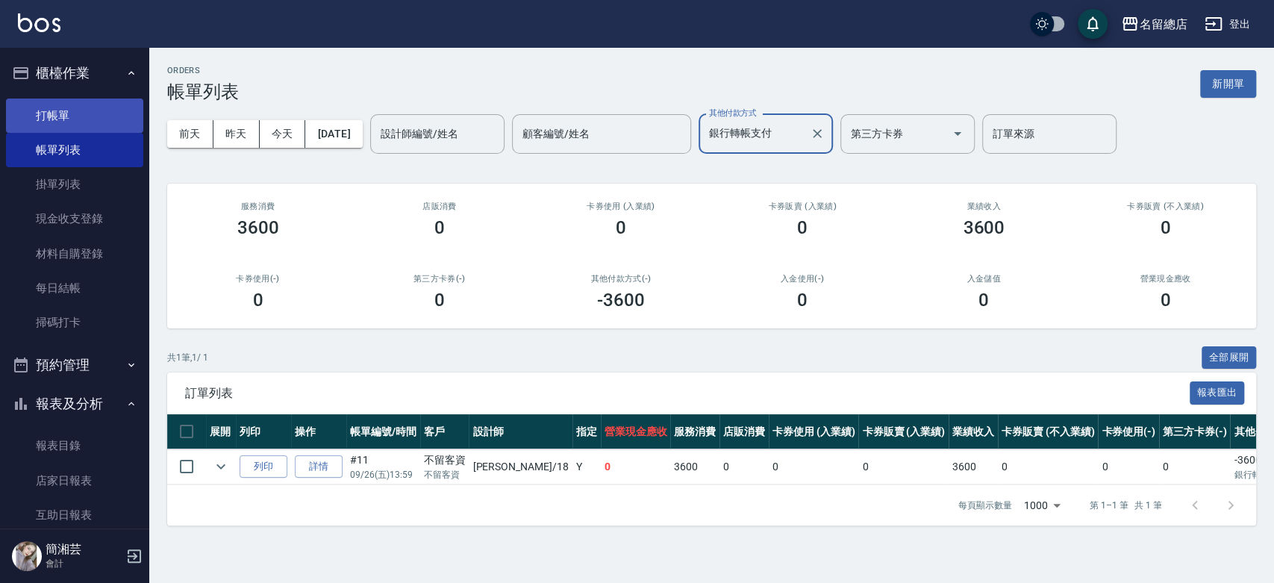
click at [66, 116] on link "打帳單" at bounding box center [74, 115] width 137 height 34
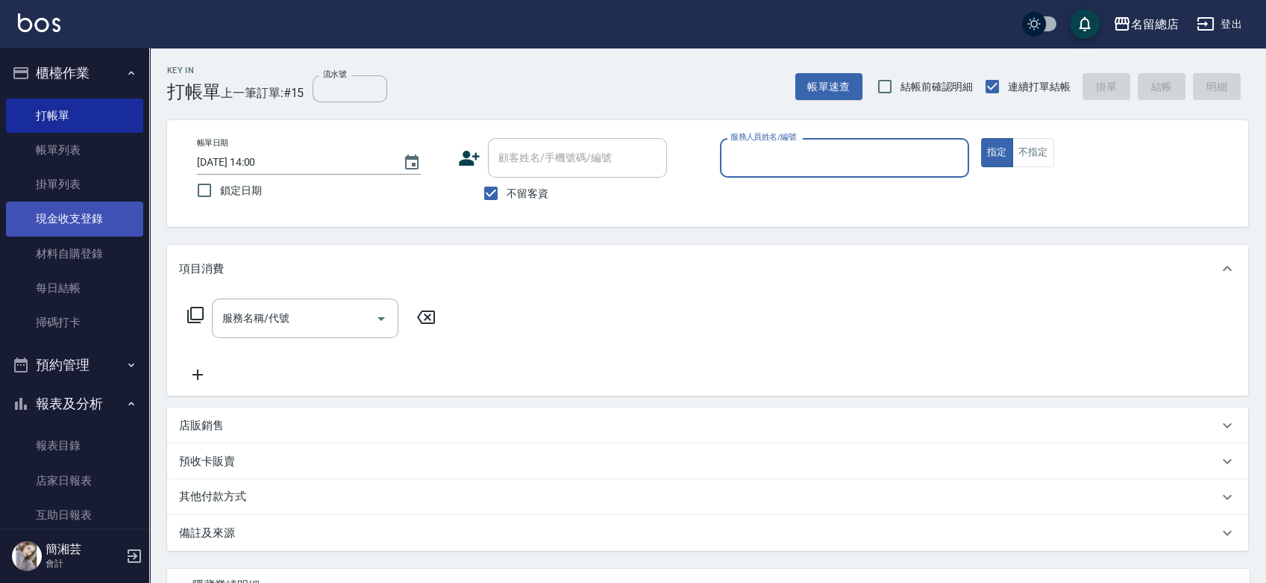
click at [81, 210] on link "現金收支登錄" at bounding box center [74, 218] width 137 height 34
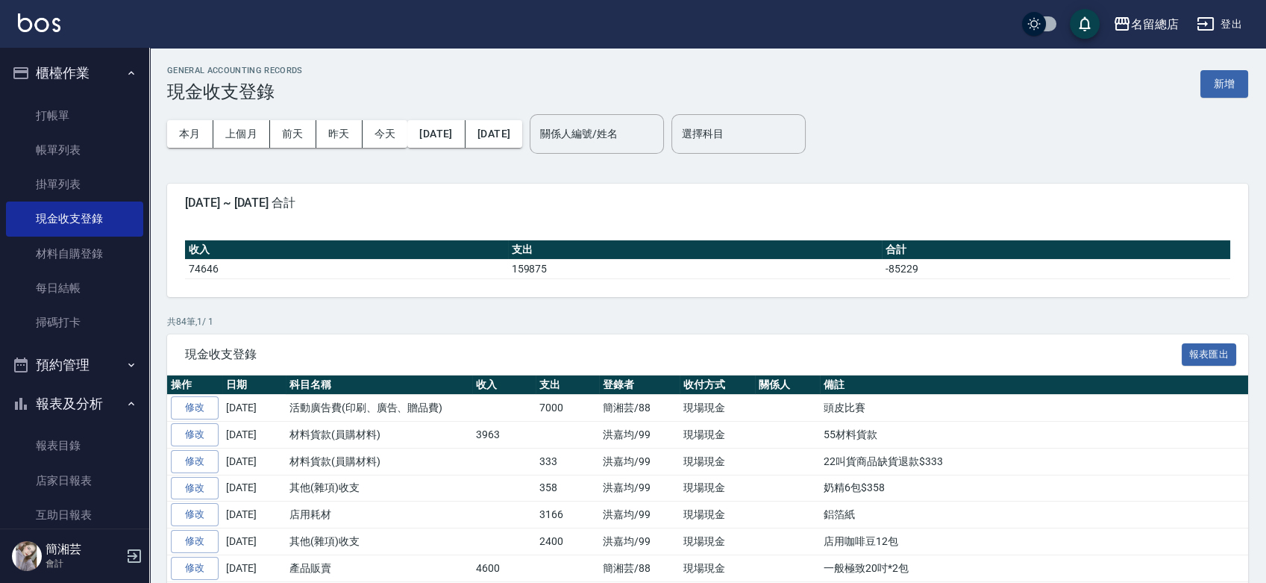
click at [1229, 74] on button "新增" at bounding box center [1225, 84] width 48 height 28
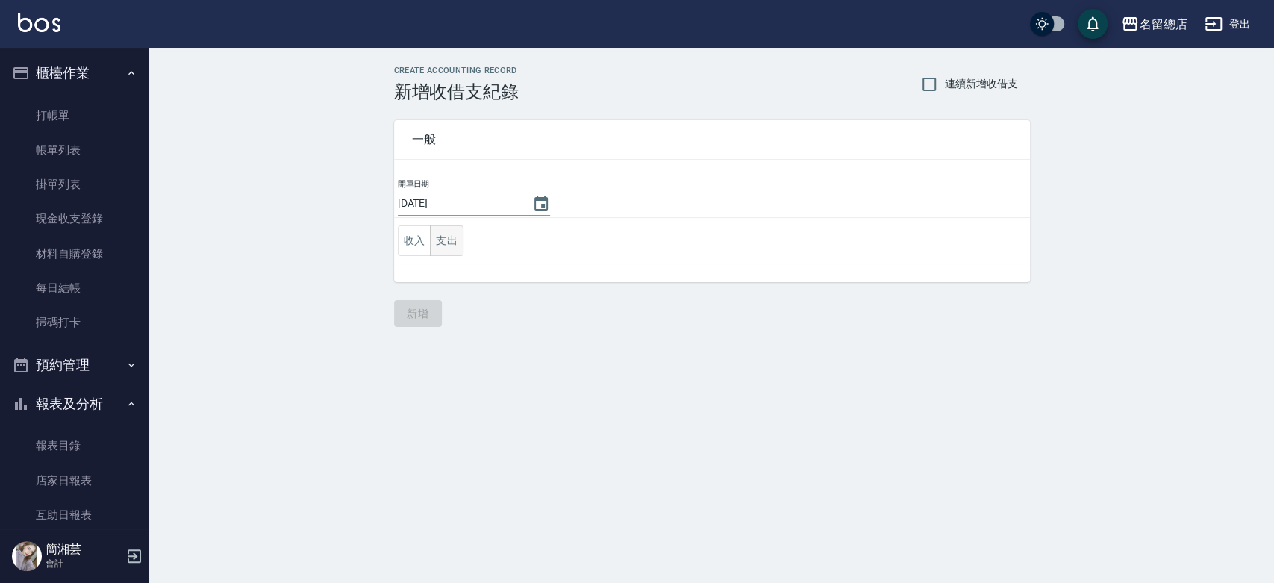
click at [454, 234] on button "支出" at bounding box center [447, 240] width 34 height 31
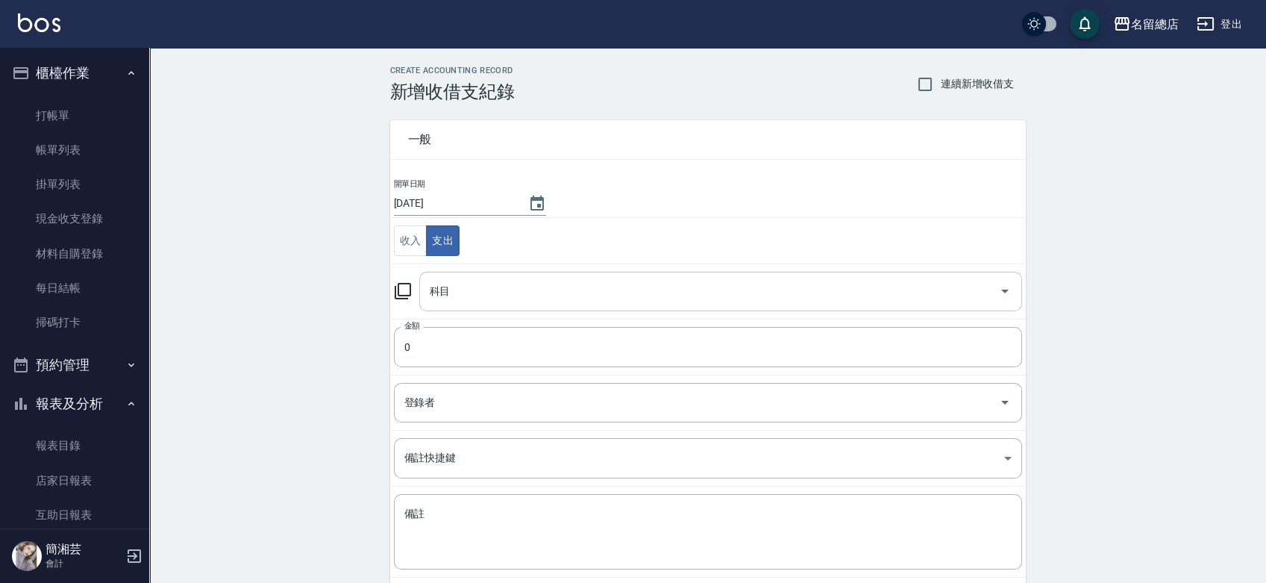
click at [454, 281] on input "科目" at bounding box center [709, 291] width 567 height 26
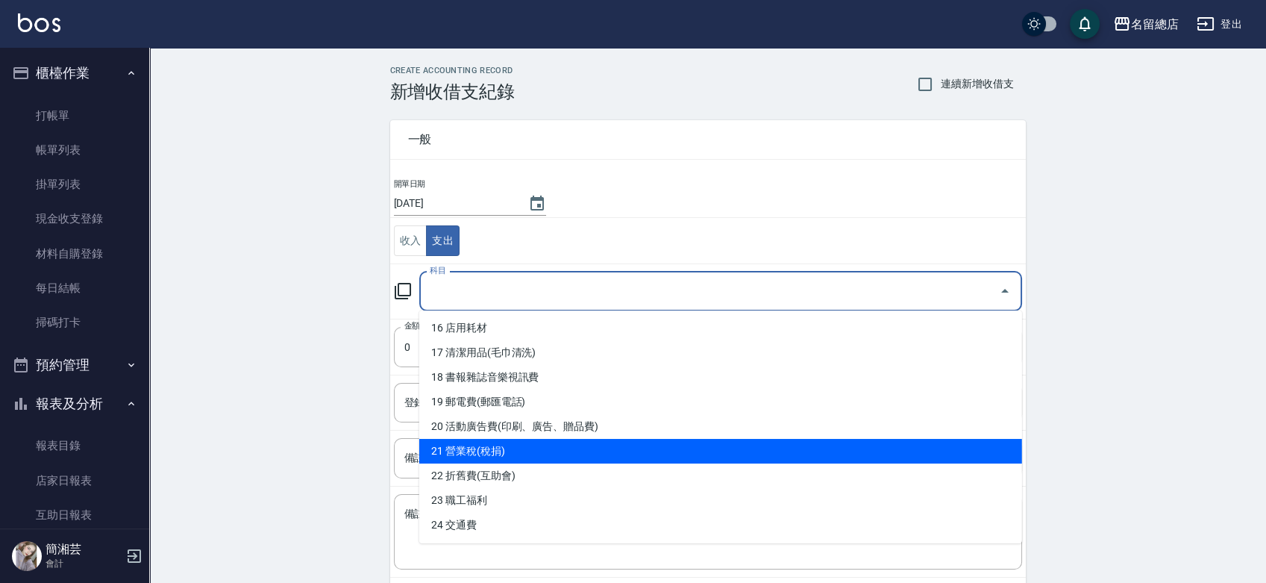
scroll to position [497, 0]
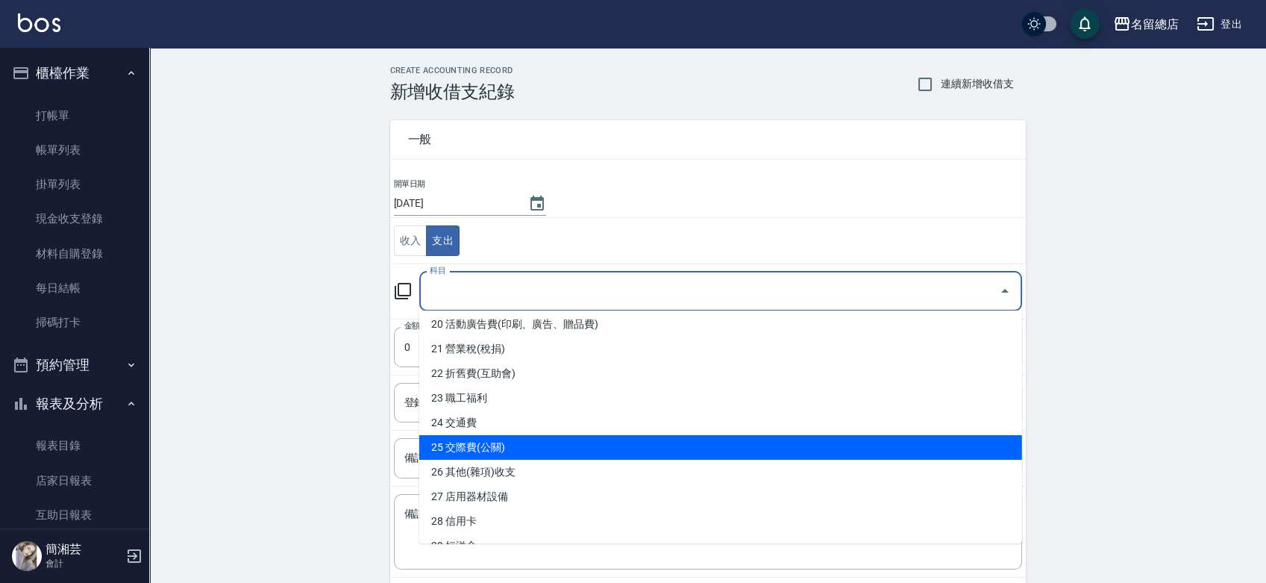
click at [499, 444] on li "25 交際費(公關)" at bounding box center [720, 447] width 603 height 25
type input "25 交際費(公關)"
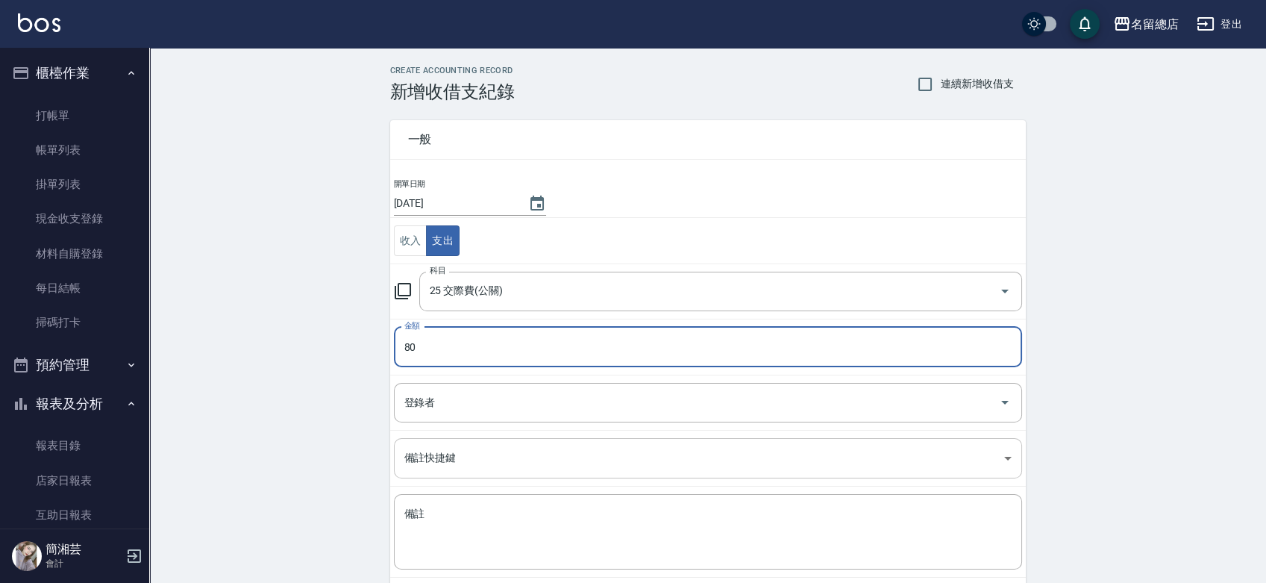
type input "80"
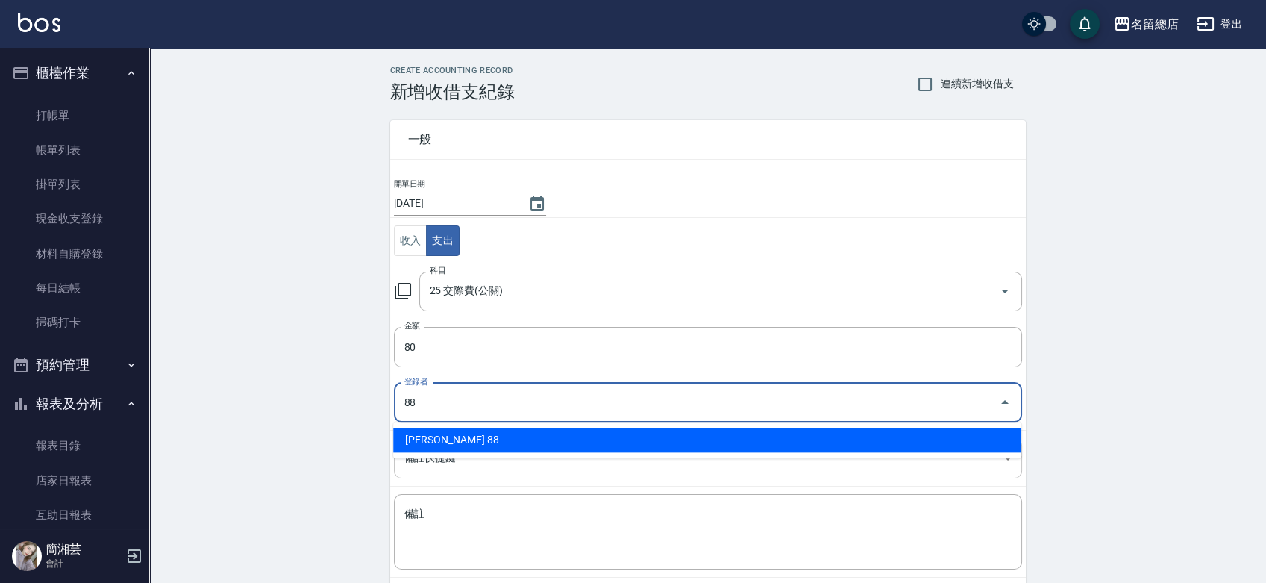
type input "[PERSON_NAME]-88"
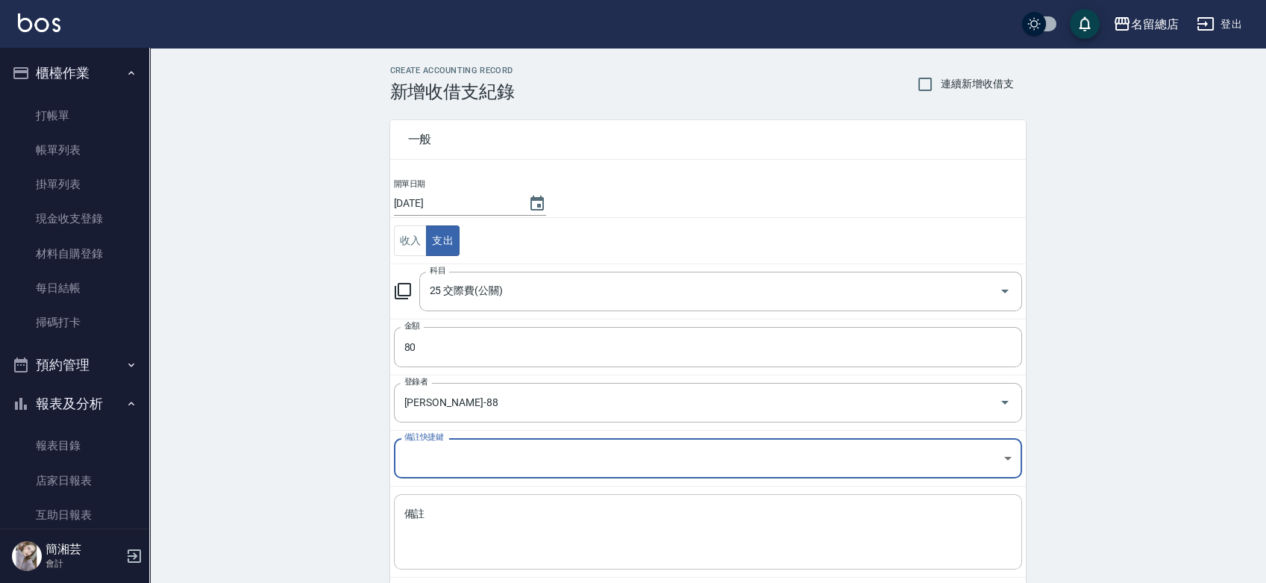
click at [527, 544] on textarea "備註" at bounding box center [707, 532] width 607 height 51
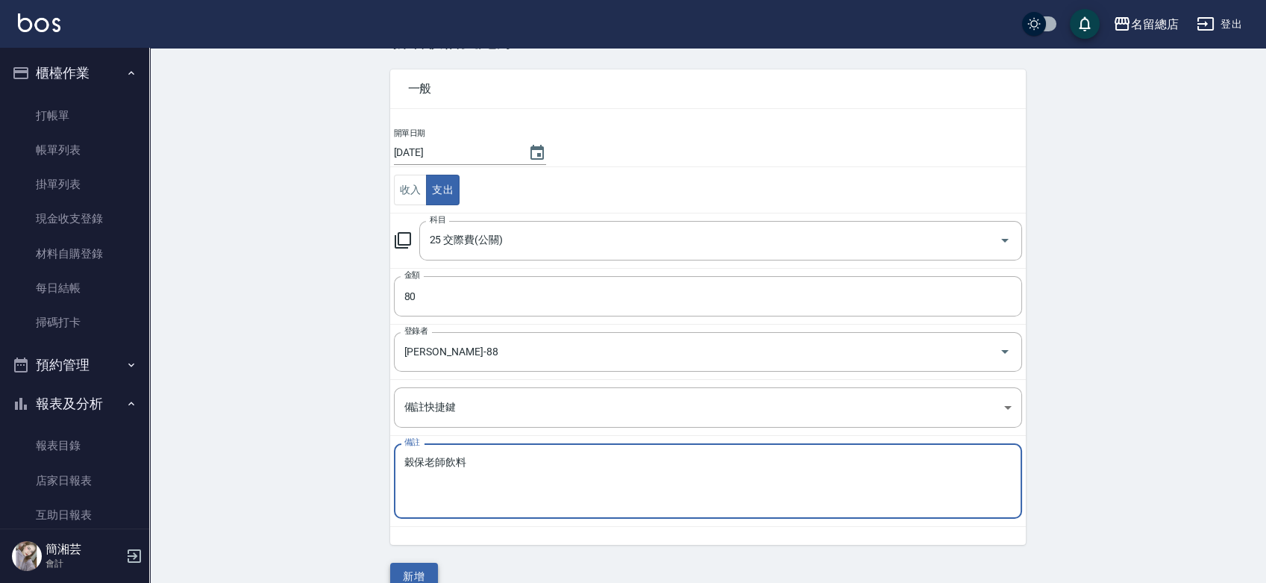
scroll to position [75, 0]
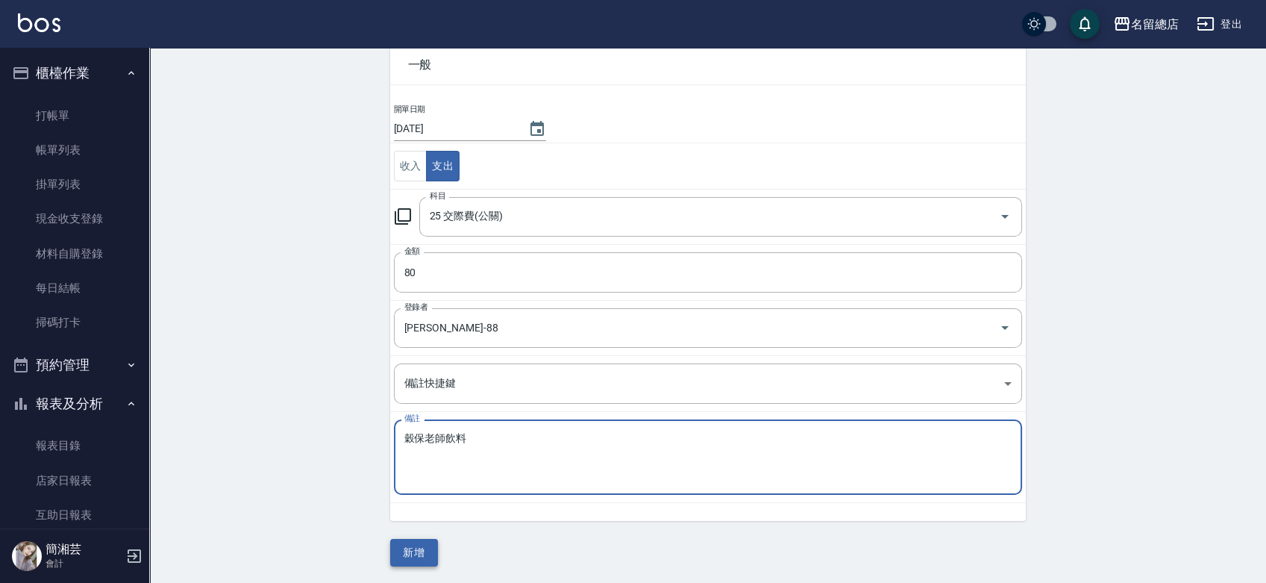
type textarea "穀保老師飲料"
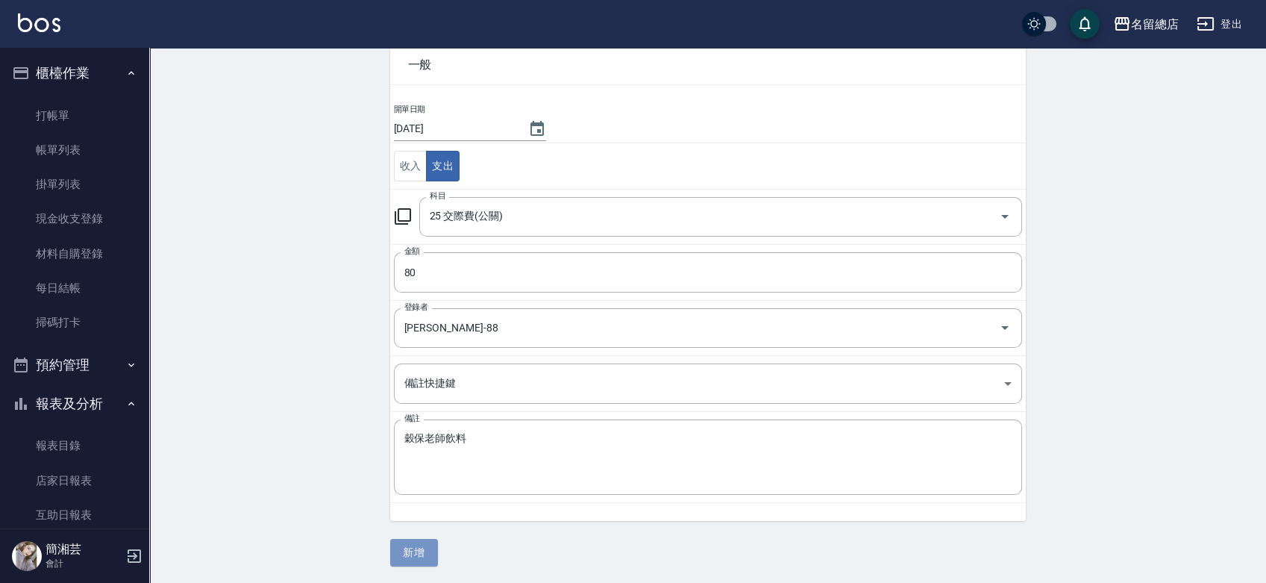
click at [419, 547] on button "新增" at bounding box center [414, 553] width 48 height 28
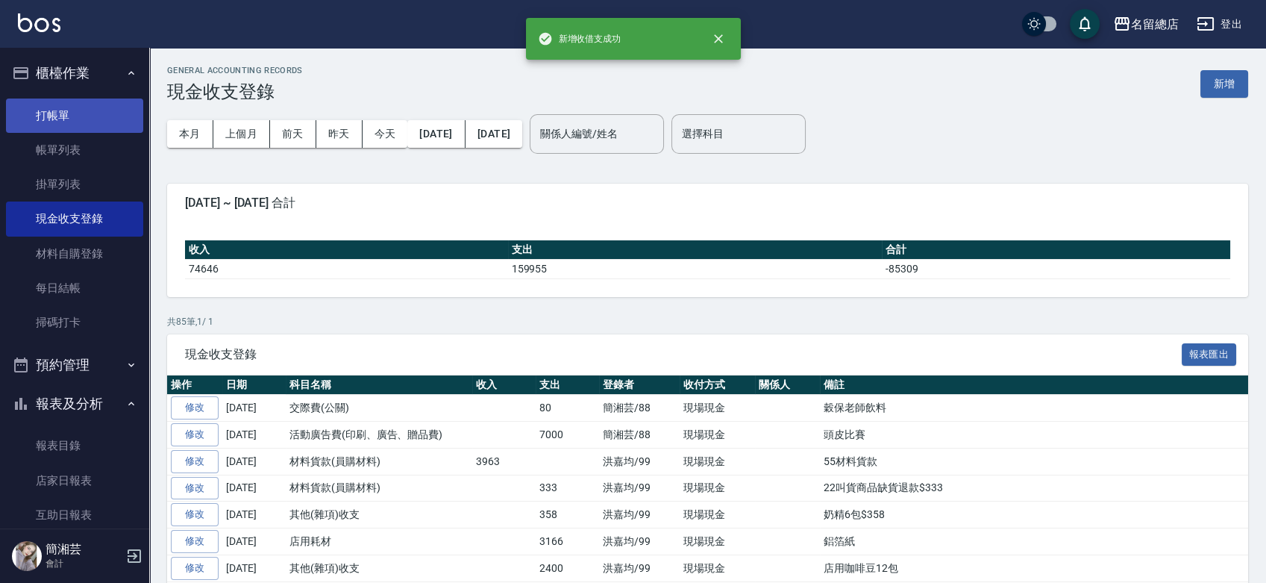
click at [90, 116] on link "打帳單" at bounding box center [74, 115] width 137 height 34
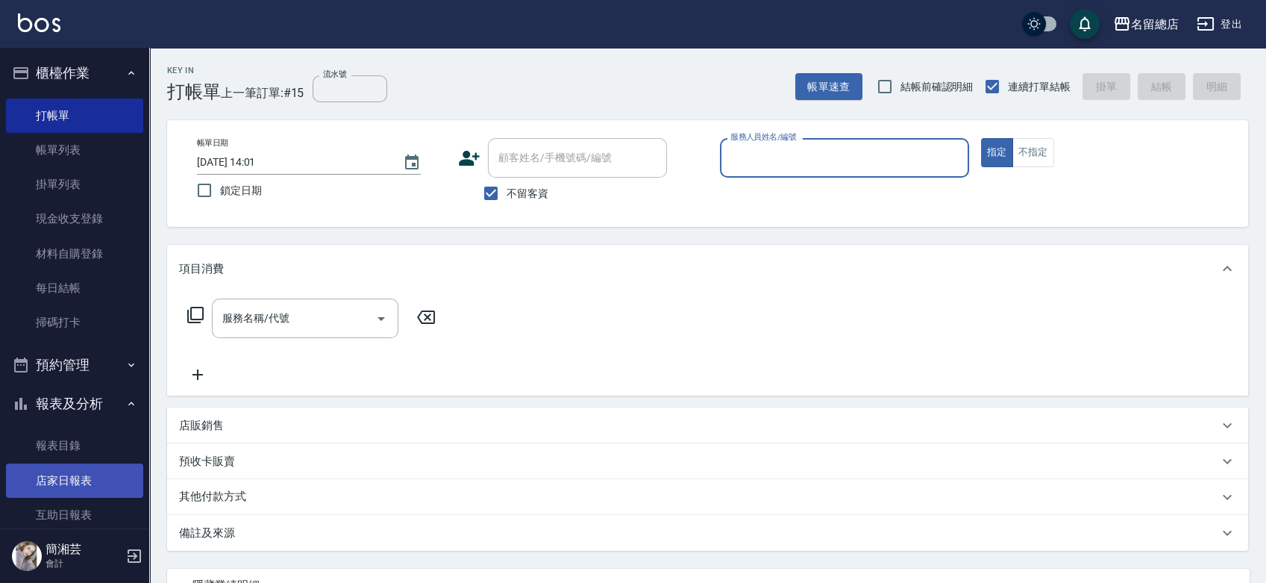
click at [76, 474] on link "店家日報表" at bounding box center [74, 480] width 137 height 34
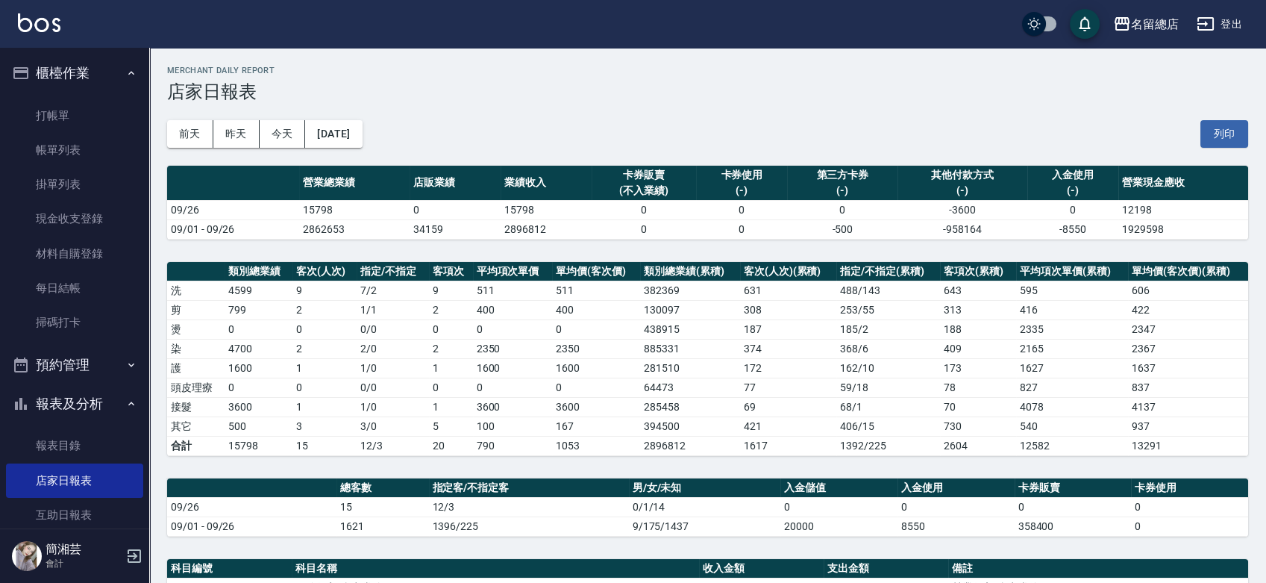
click at [81, 96] on ul "打帳單 帳單列表 掛單列表 現金收支登錄 材料自購登錄 每日結帳 掃碼打卡" at bounding box center [74, 220] width 137 height 254
click at [80, 106] on link "打帳單" at bounding box center [74, 115] width 137 height 34
